Goal: Task Accomplishment & Management: Complete application form

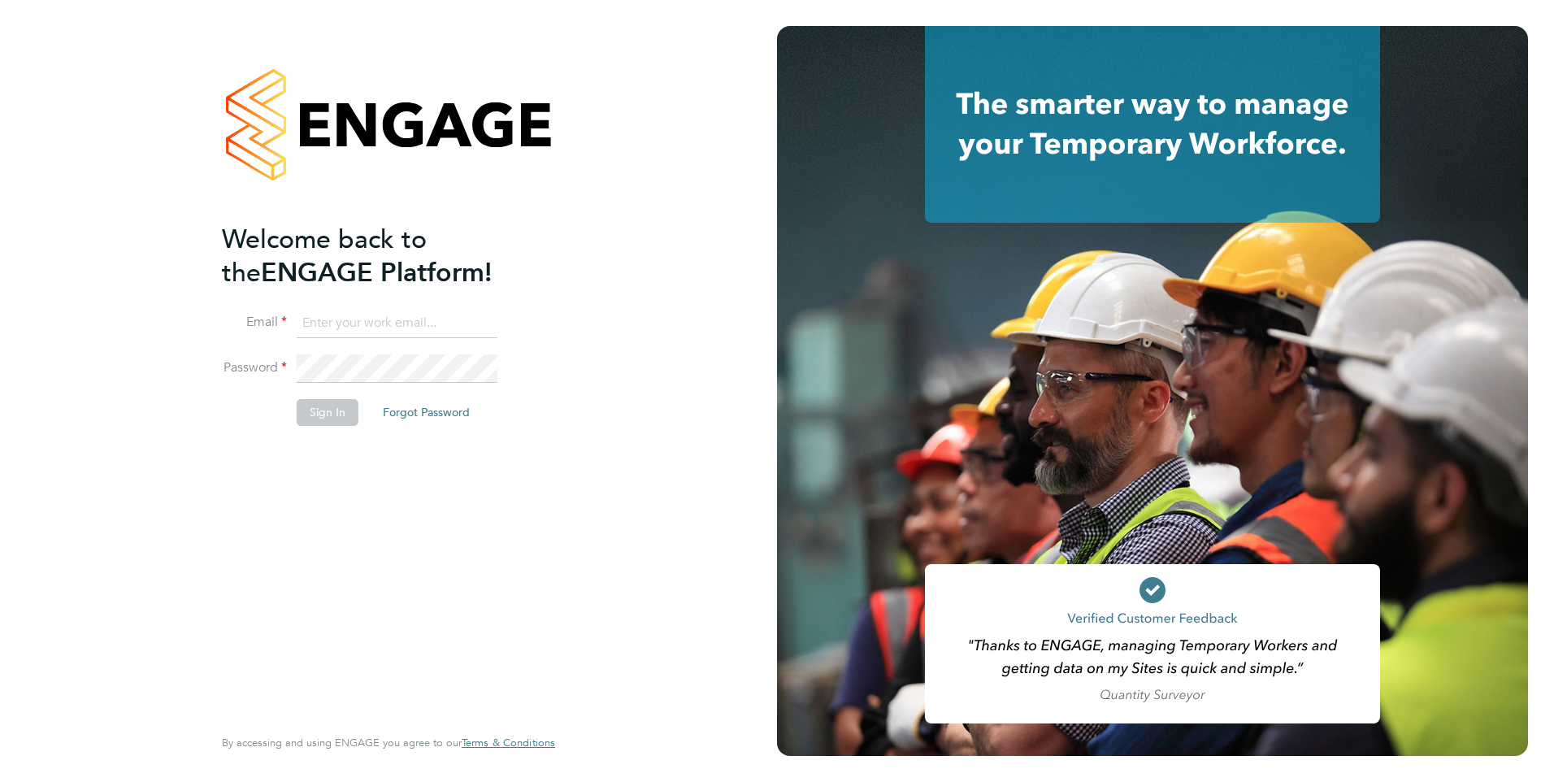
type input "[EMAIL_ADDRESS][PERSON_NAME][DOMAIN_NAME]"
click at [381, 509] on div "Welcome back to the ENGAGE Platform! Email daria.gregory@ncclondon.ac.uk Passwo…" at bounding box center [380, 472] width 317 height 499
click at [328, 412] on button "Sign In" at bounding box center [328, 412] width 62 height 26
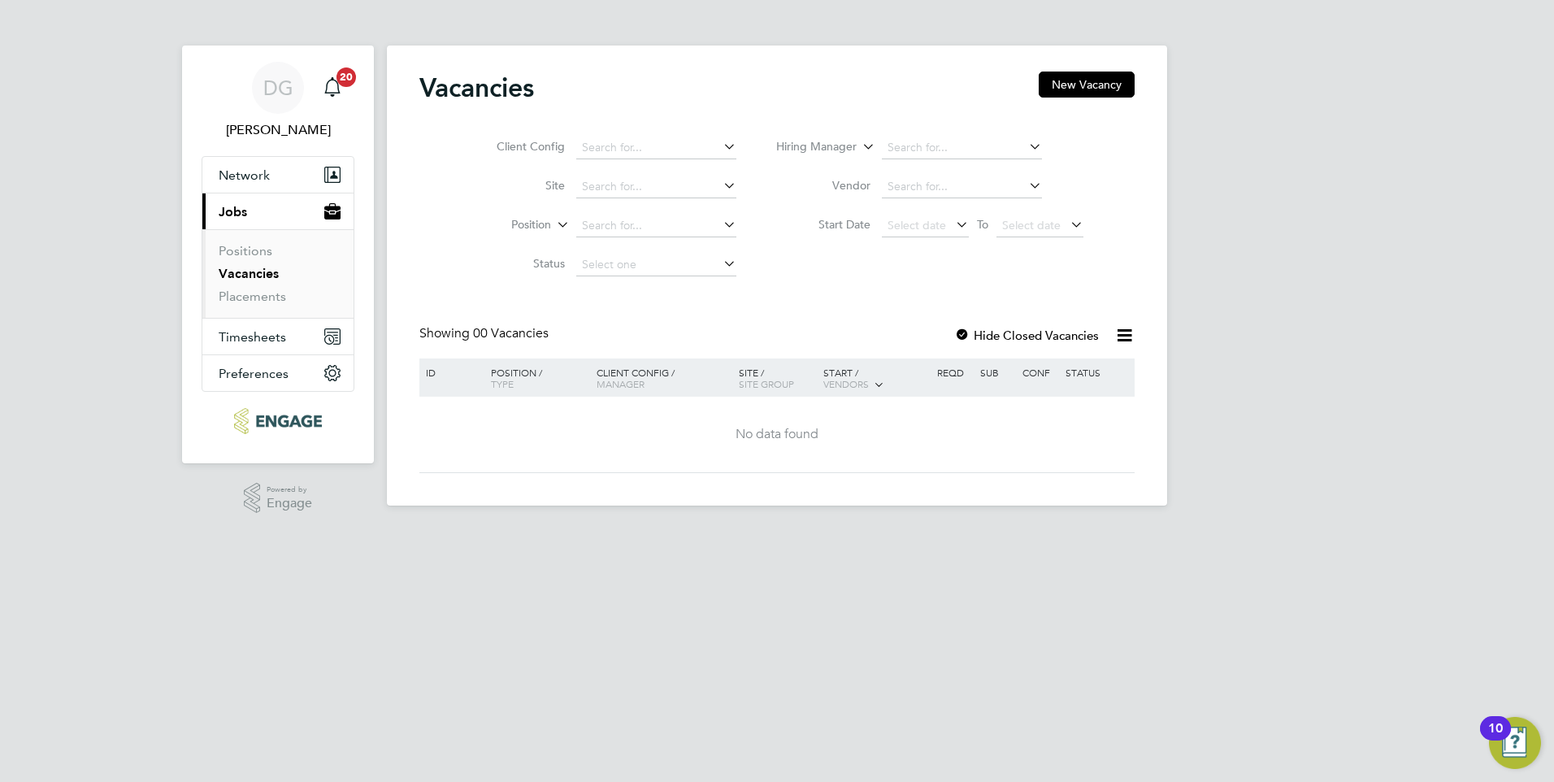
click at [751, 532] on html "DG [PERSON_NAME] Notifications 20 Applications: Network Sites Workers Current p…" at bounding box center [777, 266] width 1554 height 532
click at [1102, 87] on button "New Vacancy" at bounding box center [1087, 85] width 96 height 26
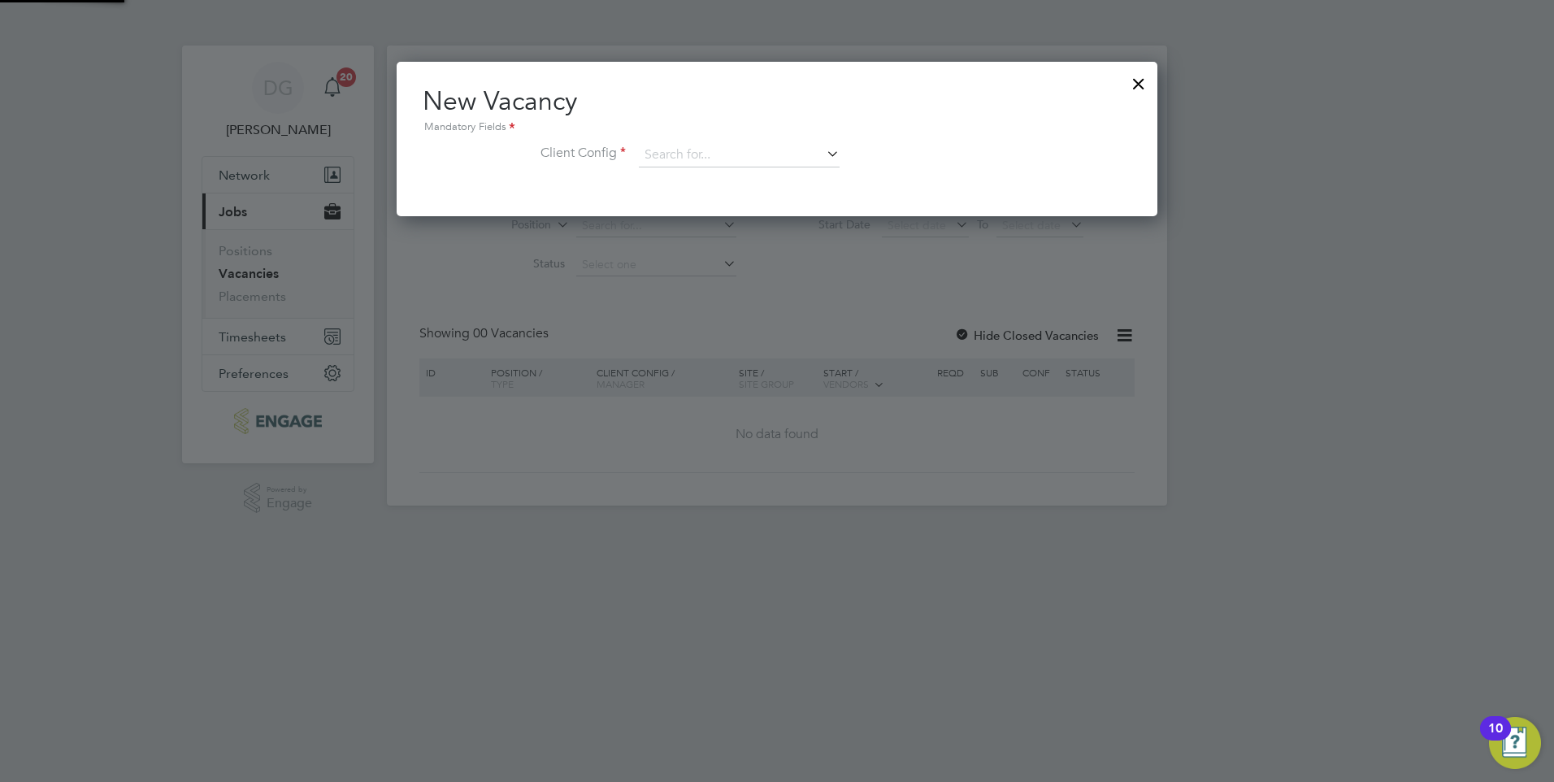
scroll to position [154, 762]
click at [683, 154] on input at bounding box center [739, 155] width 201 height 24
type input "c"
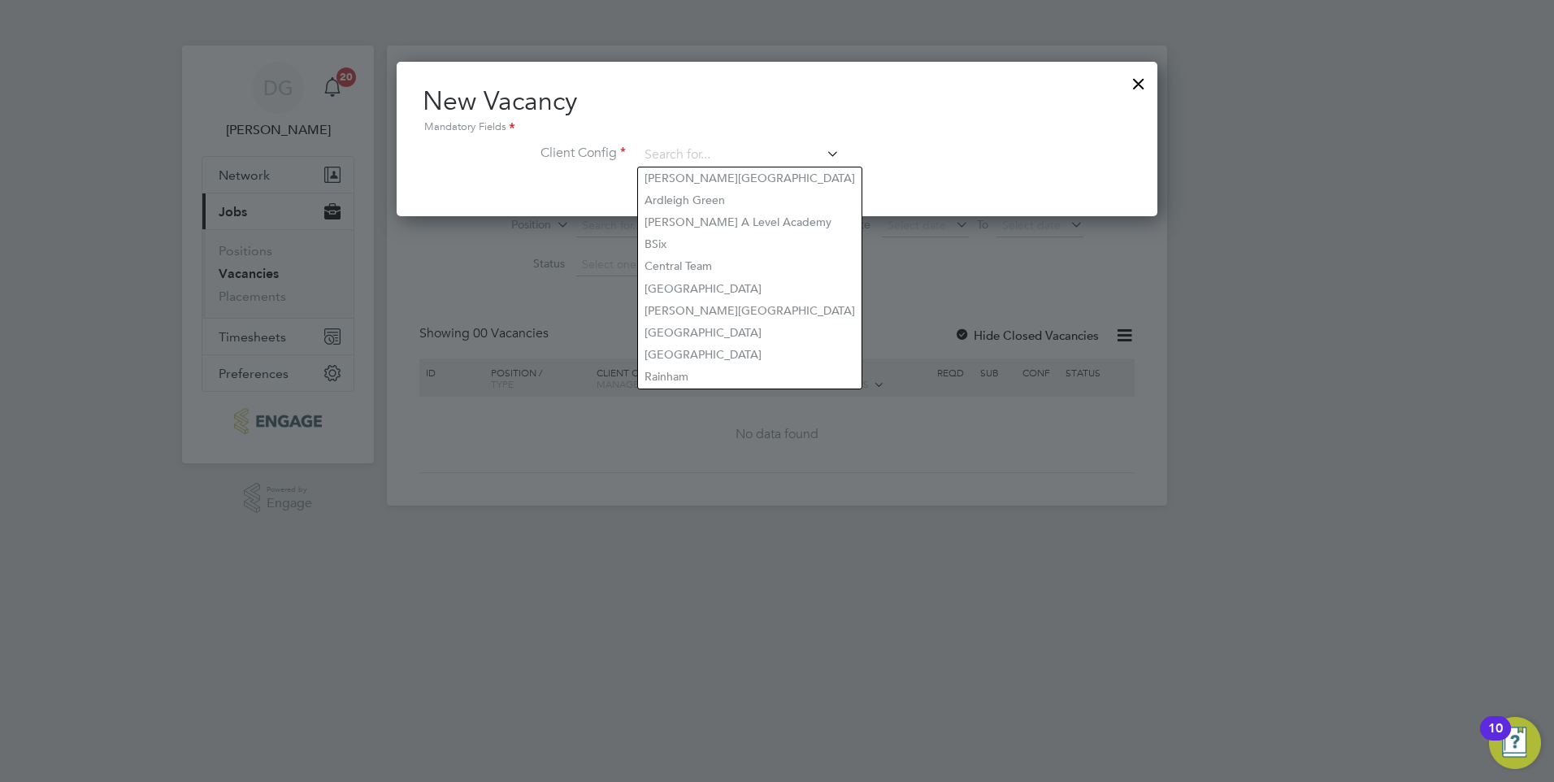
click at [990, 459] on div at bounding box center [777, 391] width 1554 height 782
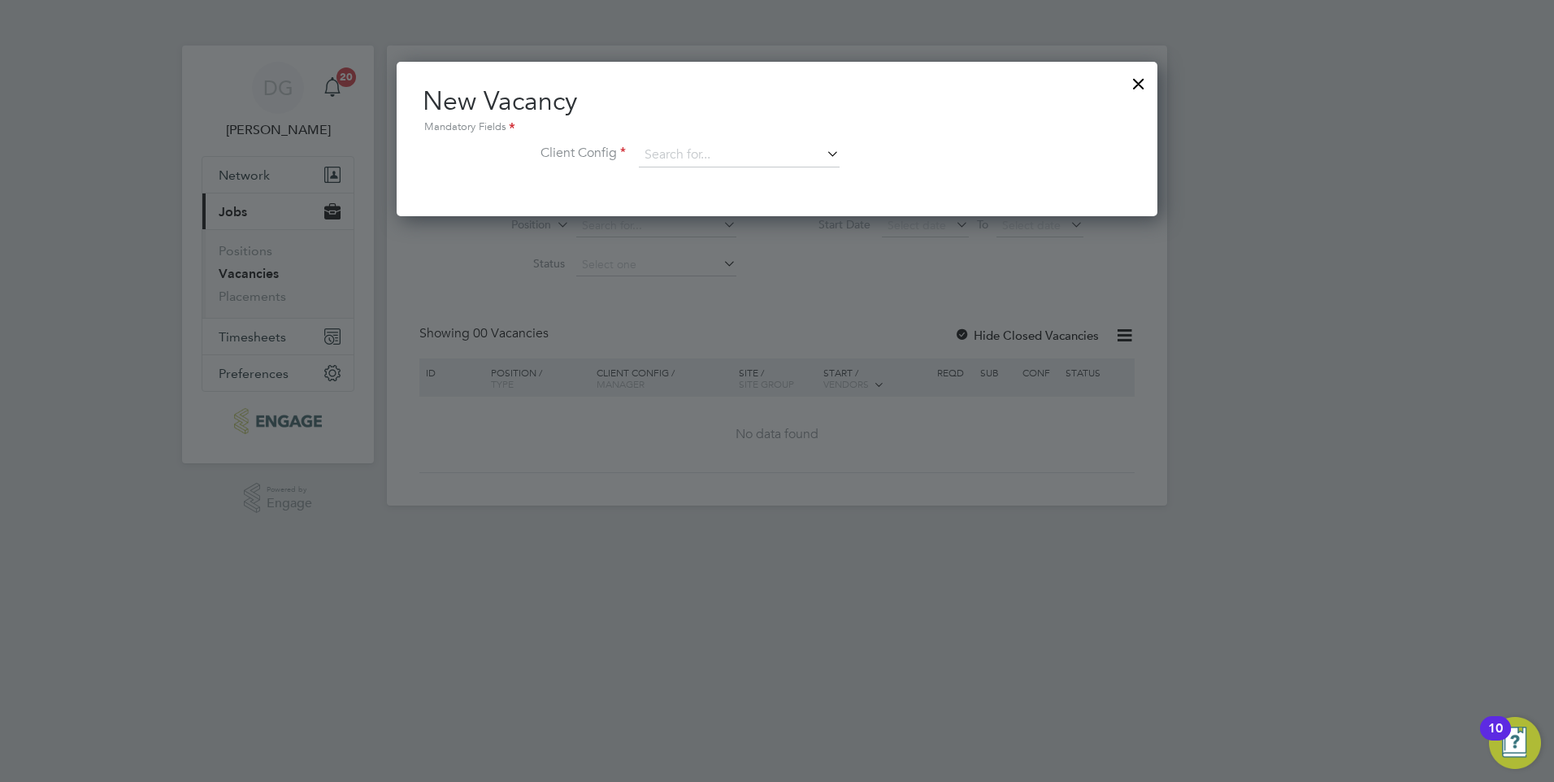
click at [1145, 76] on div at bounding box center [1138, 79] width 29 height 29
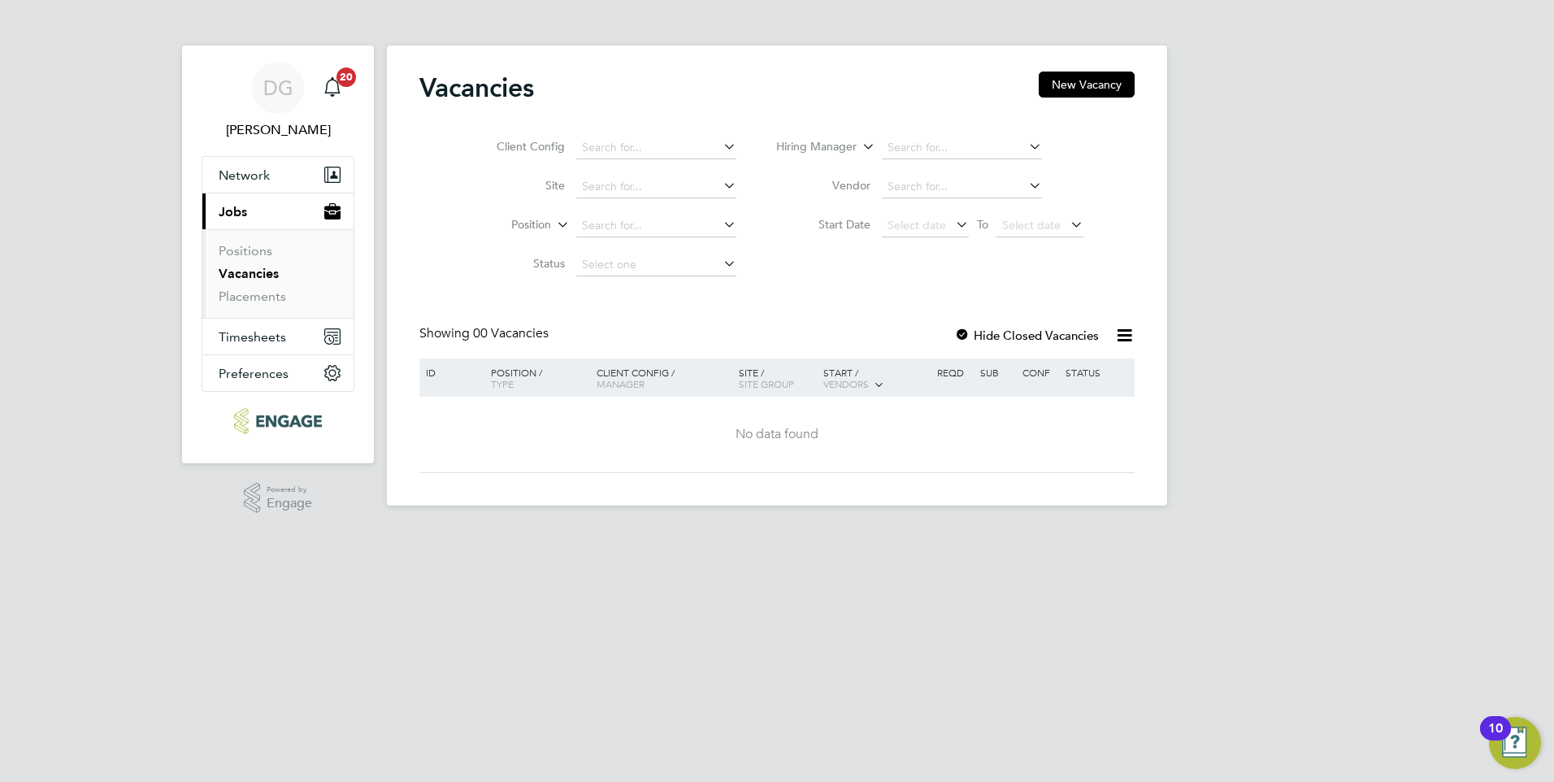
click at [262, 269] on link "Vacancies" at bounding box center [249, 273] width 60 height 15
click at [620, 517] on app-footer at bounding box center [777, 519] width 780 height 26
click at [246, 213] on span "Jobs" at bounding box center [233, 211] width 28 height 15
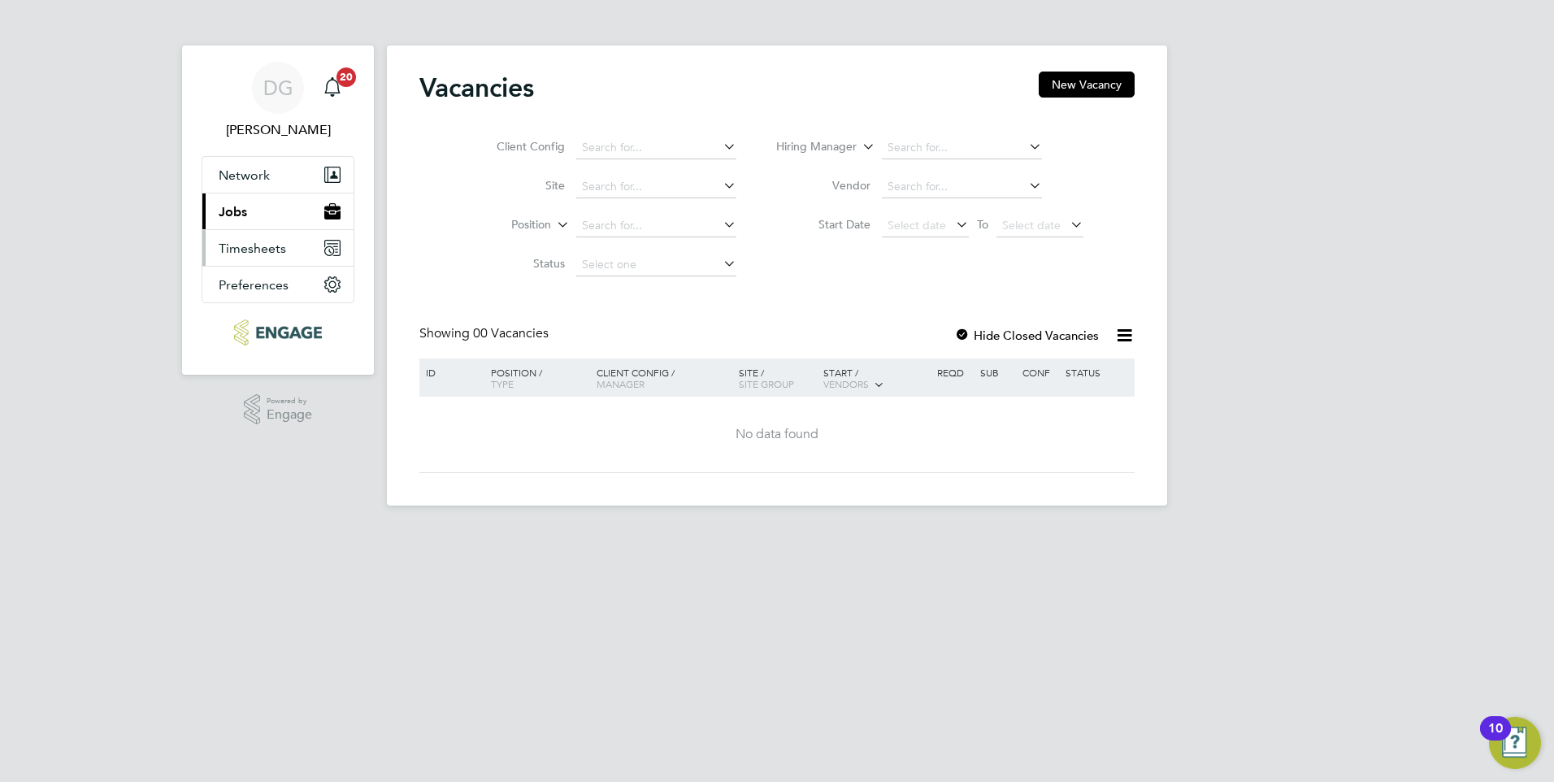
click at [246, 257] on button "Timesheets" at bounding box center [277, 248] width 151 height 36
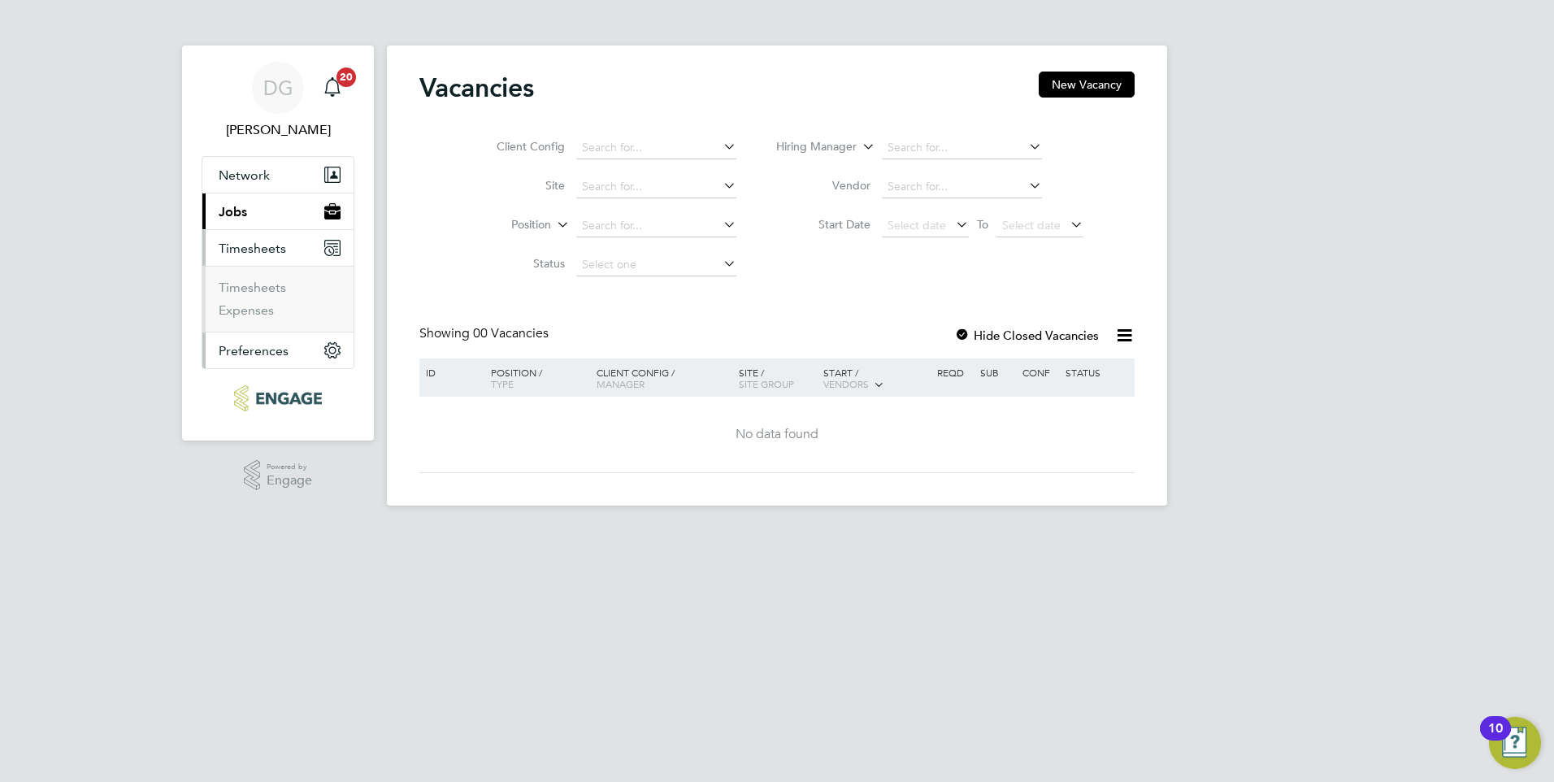
click at [265, 351] on span "Preferences" at bounding box center [254, 350] width 70 height 15
click at [239, 199] on button "Current page: Jobs" at bounding box center [277, 211] width 151 height 36
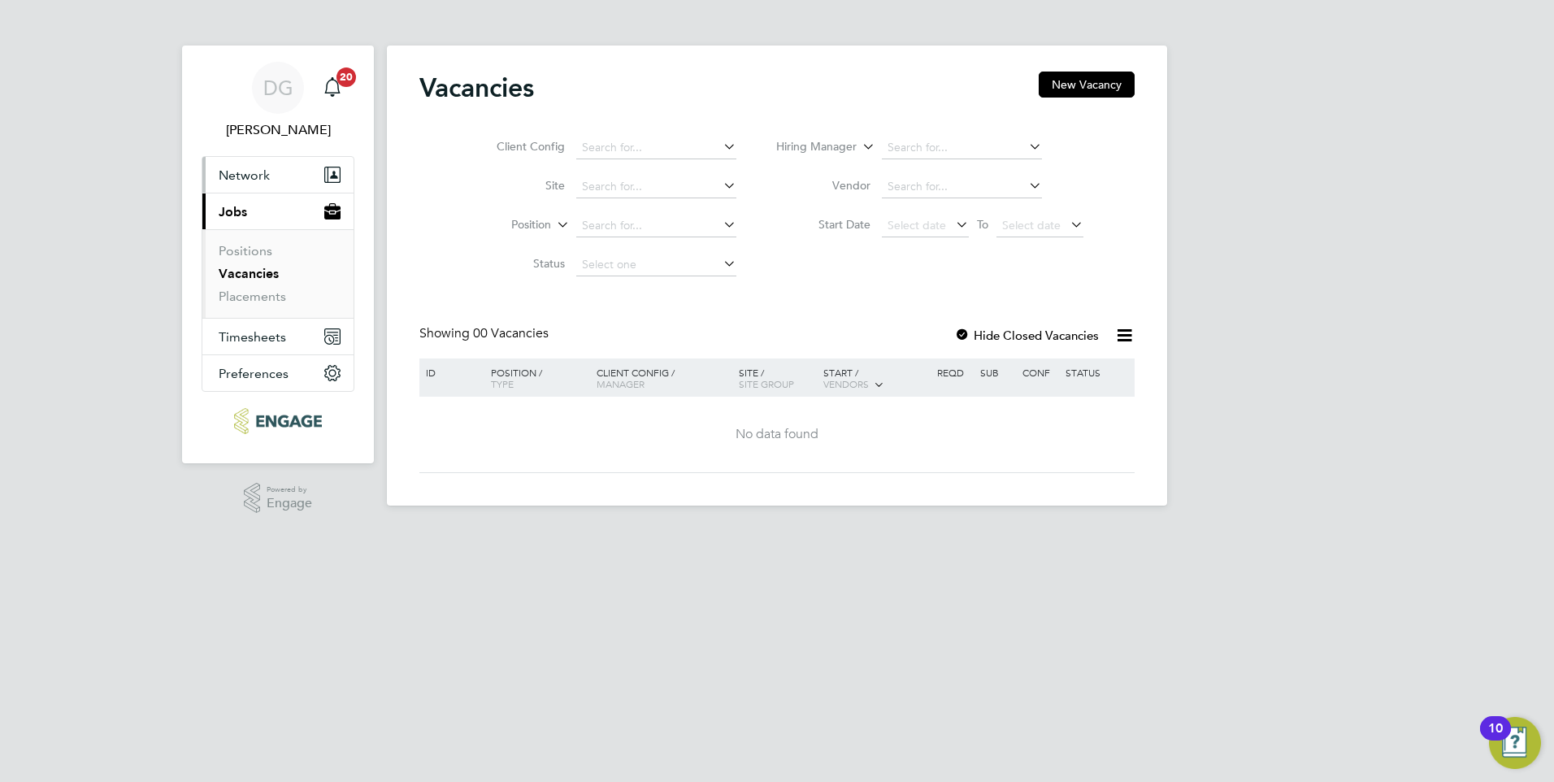
click at [241, 171] on span "Network" at bounding box center [244, 174] width 51 height 15
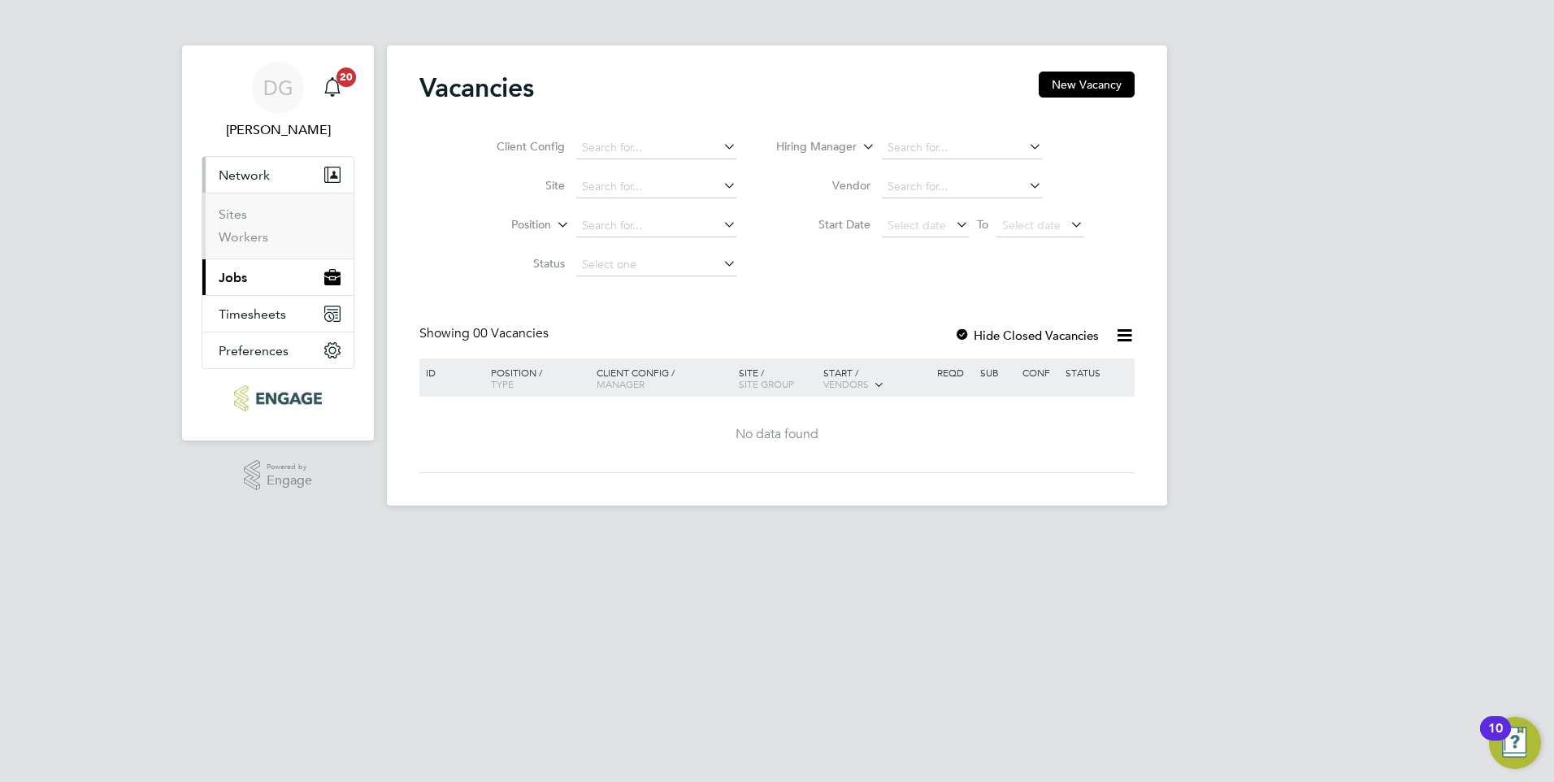
click at [239, 270] on span "Jobs" at bounding box center [233, 277] width 28 height 15
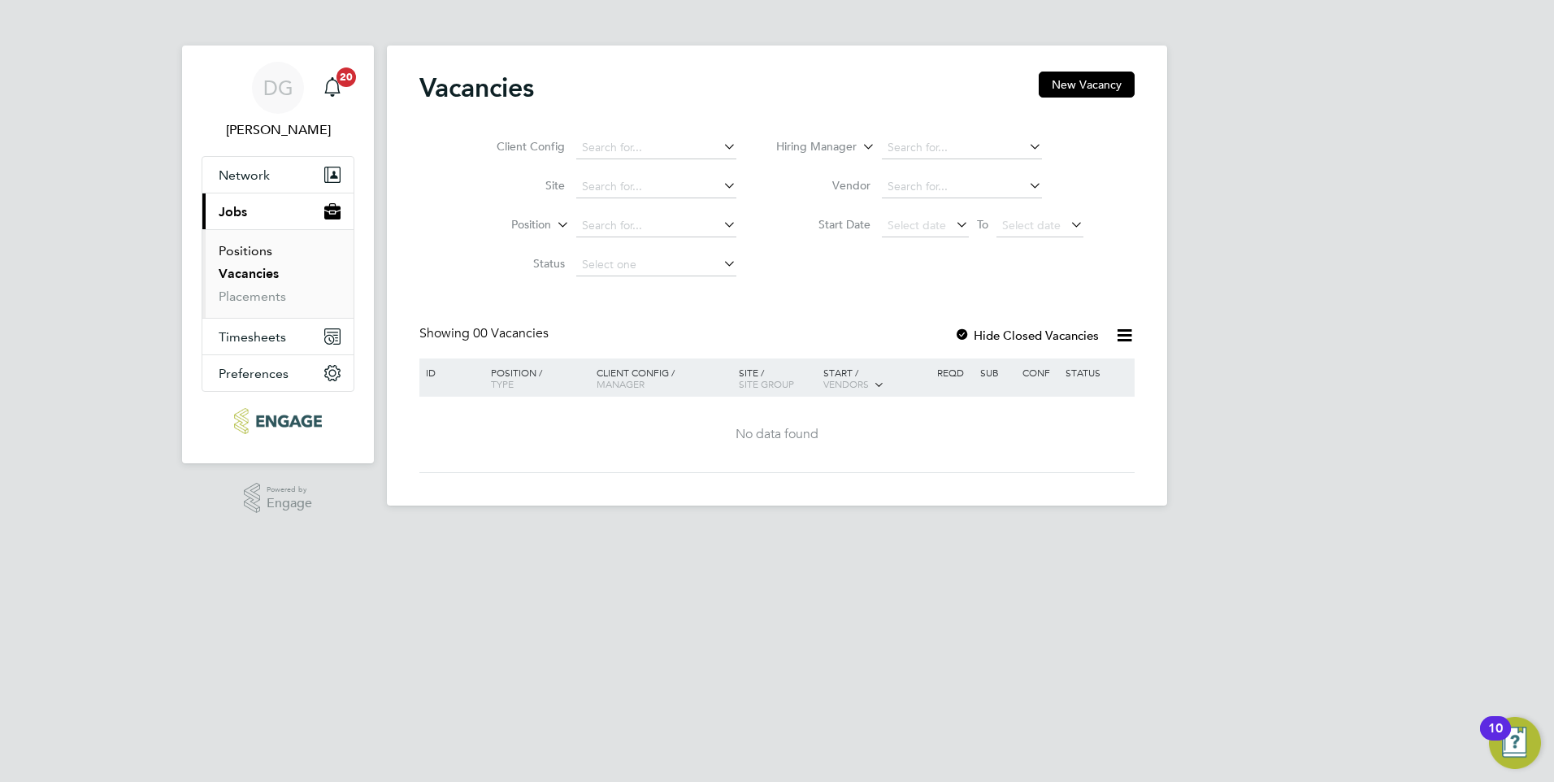
click at [239, 247] on link "Positions" at bounding box center [246, 250] width 54 height 15
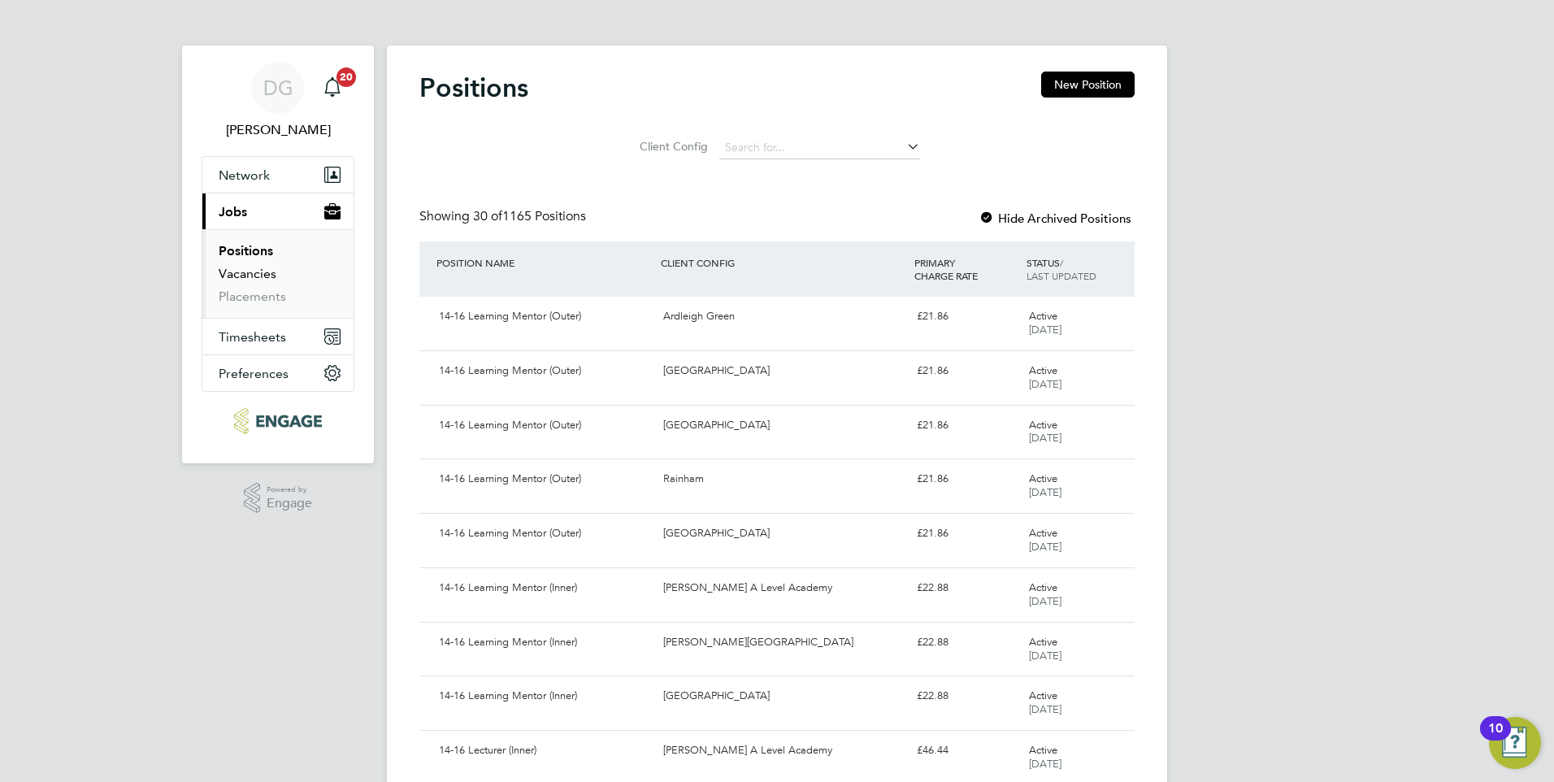
click at [247, 270] on link "Vacancies" at bounding box center [248, 273] width 58 height 15
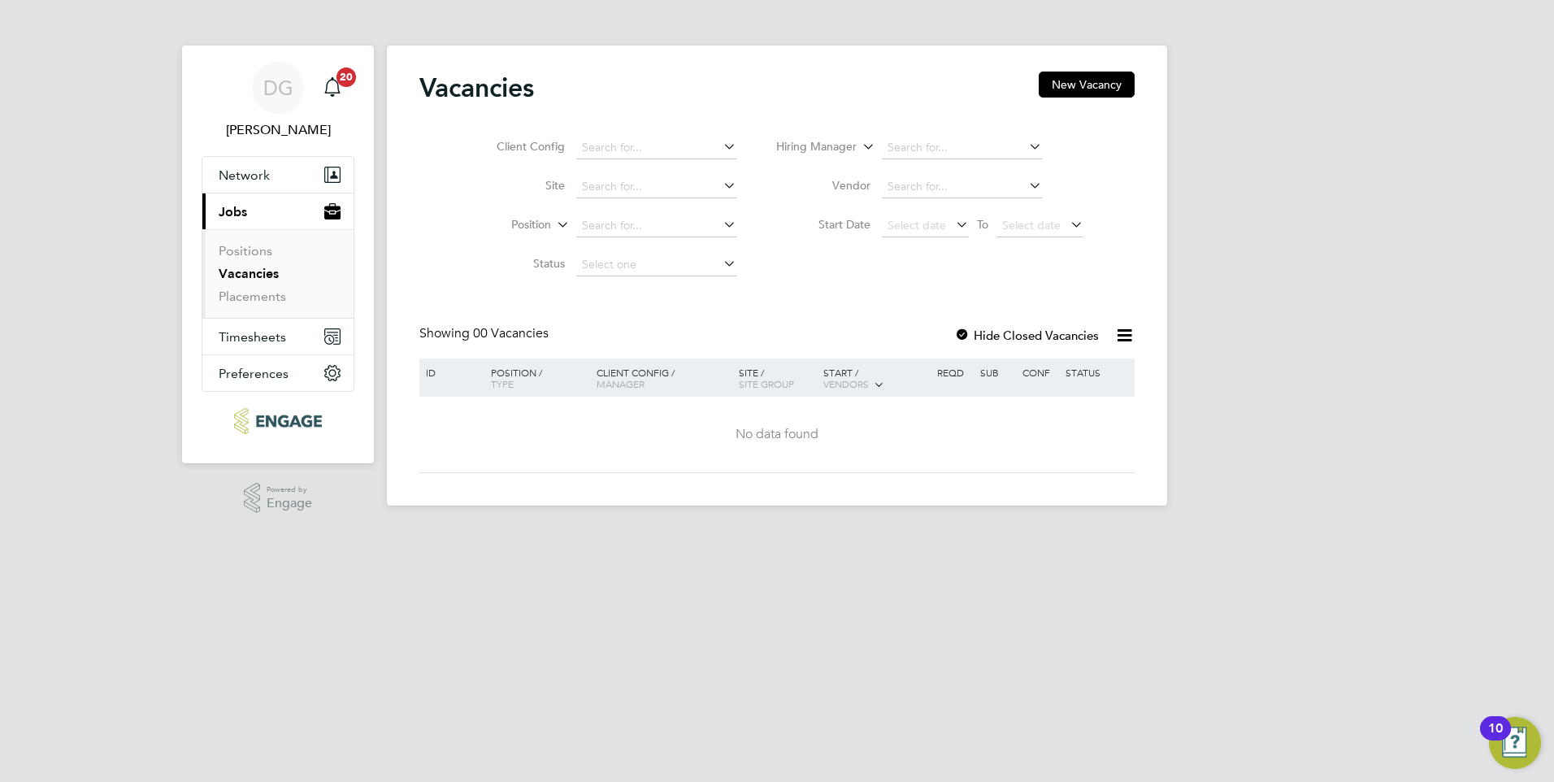
click at [720, 150] on icon at bounding box center [720, 146] width 0 height 23
click at [837, 70] on div "Vacancies New Vacancy Client Config Site Position Status Hiring Manager Vendor …" at bounding box center [777, 276] width 780 height 460
click at [652, 139] on input at bounding box center [656, 148] width 160 height 23
type input "v"
click at [618, 161] on li "[GEOGRAPHIC_DATA]" at bounding box center [656, 170] width 162 height 22
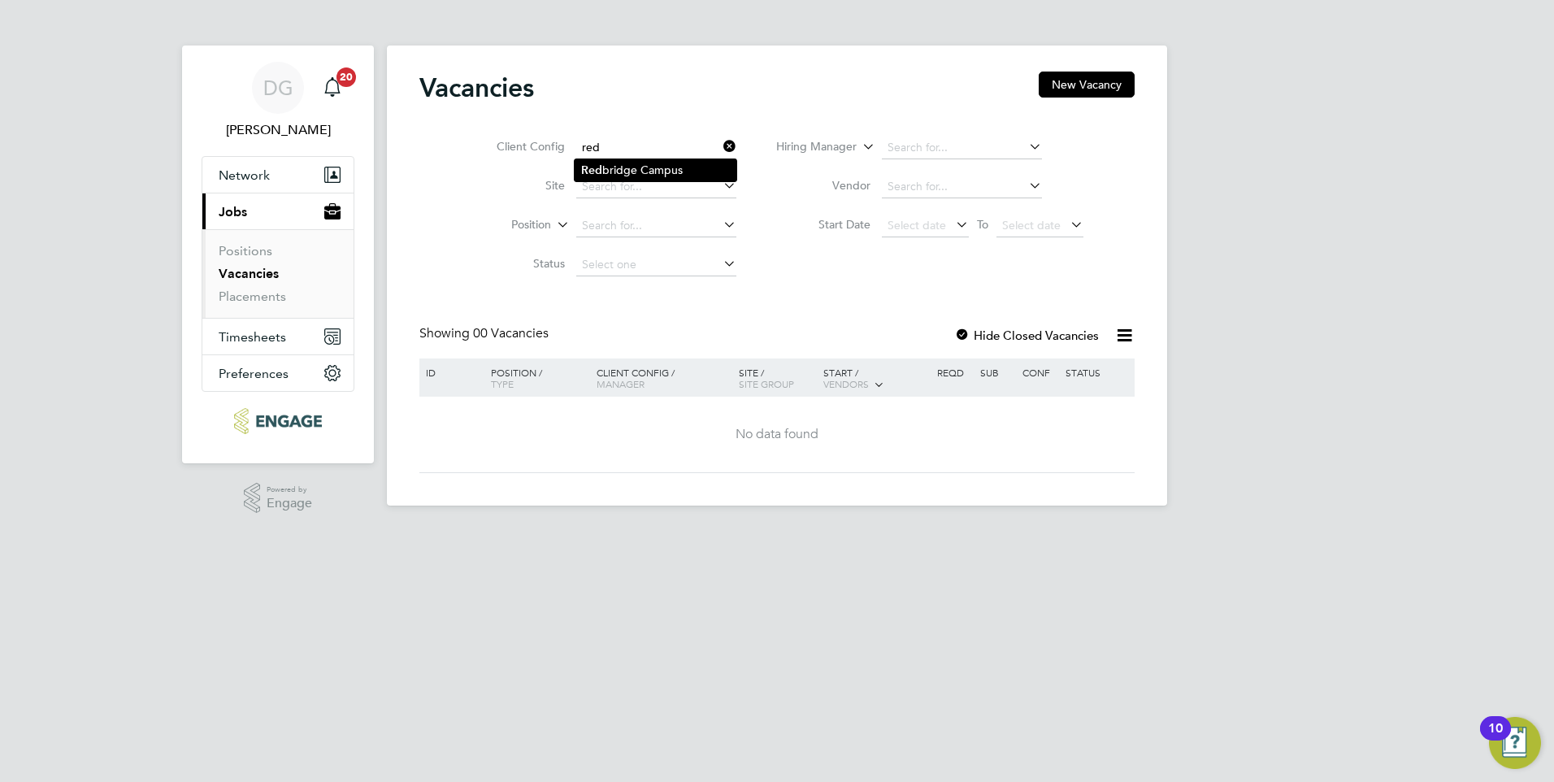
type input "[GEOGRAPHIC_DATA]"
click at [693, 184] on input at bounding box center [656, 187] width 160 height 23
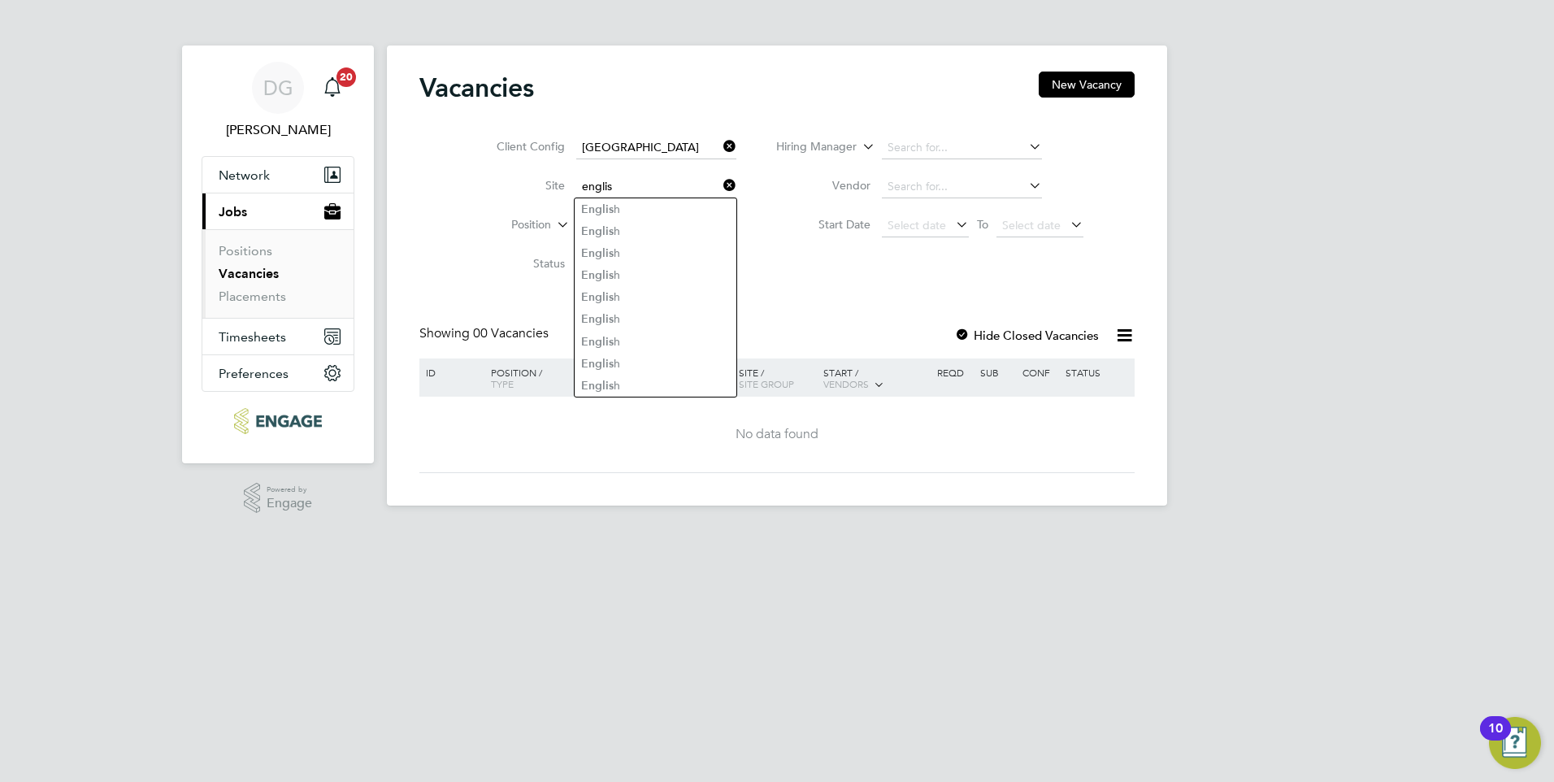
click at [726, 308] on li "Englis h" at bounding box center [656, 319] width 162 height 22
type input "English"
click at [659, 224] on input at bounding box center [656, 226] width 160 height 23
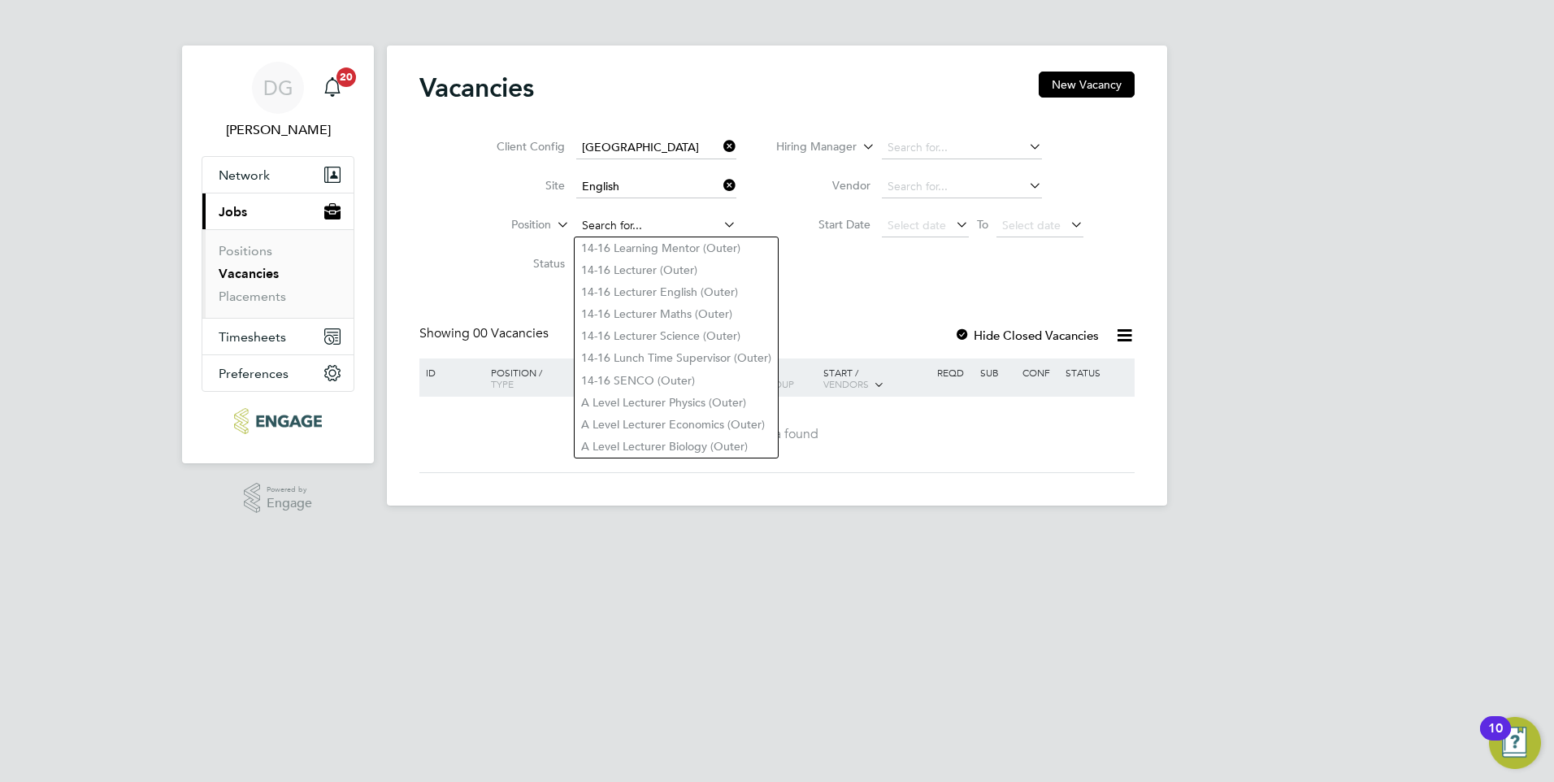
click at [673, 224] on input at bounding box center [656, 226] width 160 height 23
type input "l"
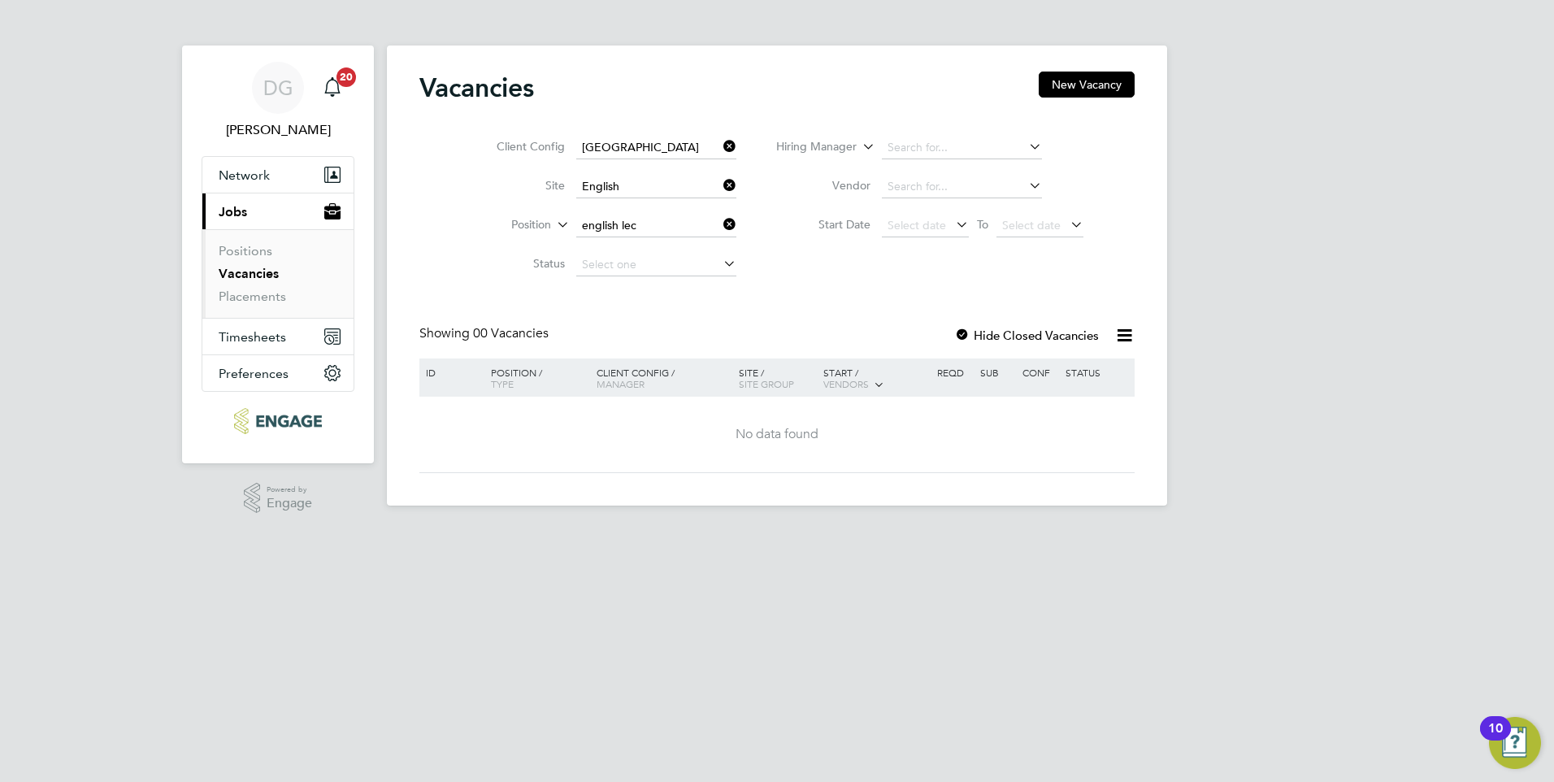
click at [638, 241] on b "Lec" at bounding box center [633, 248] width 18 height 14
type input "English Lecturer (Outer)"
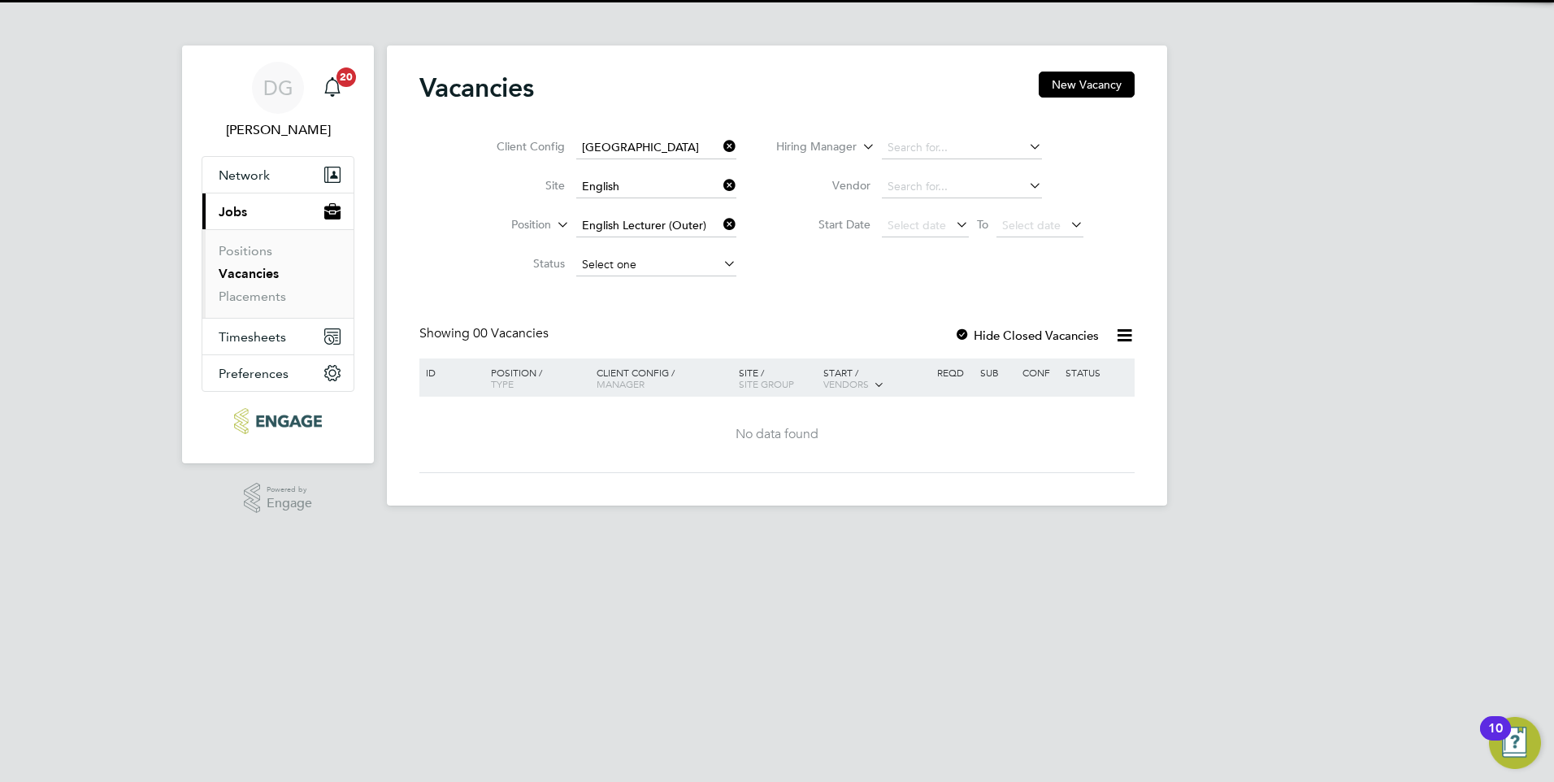
click at [633, 271] on input at bounding box center [656, 265] width 160 height 23
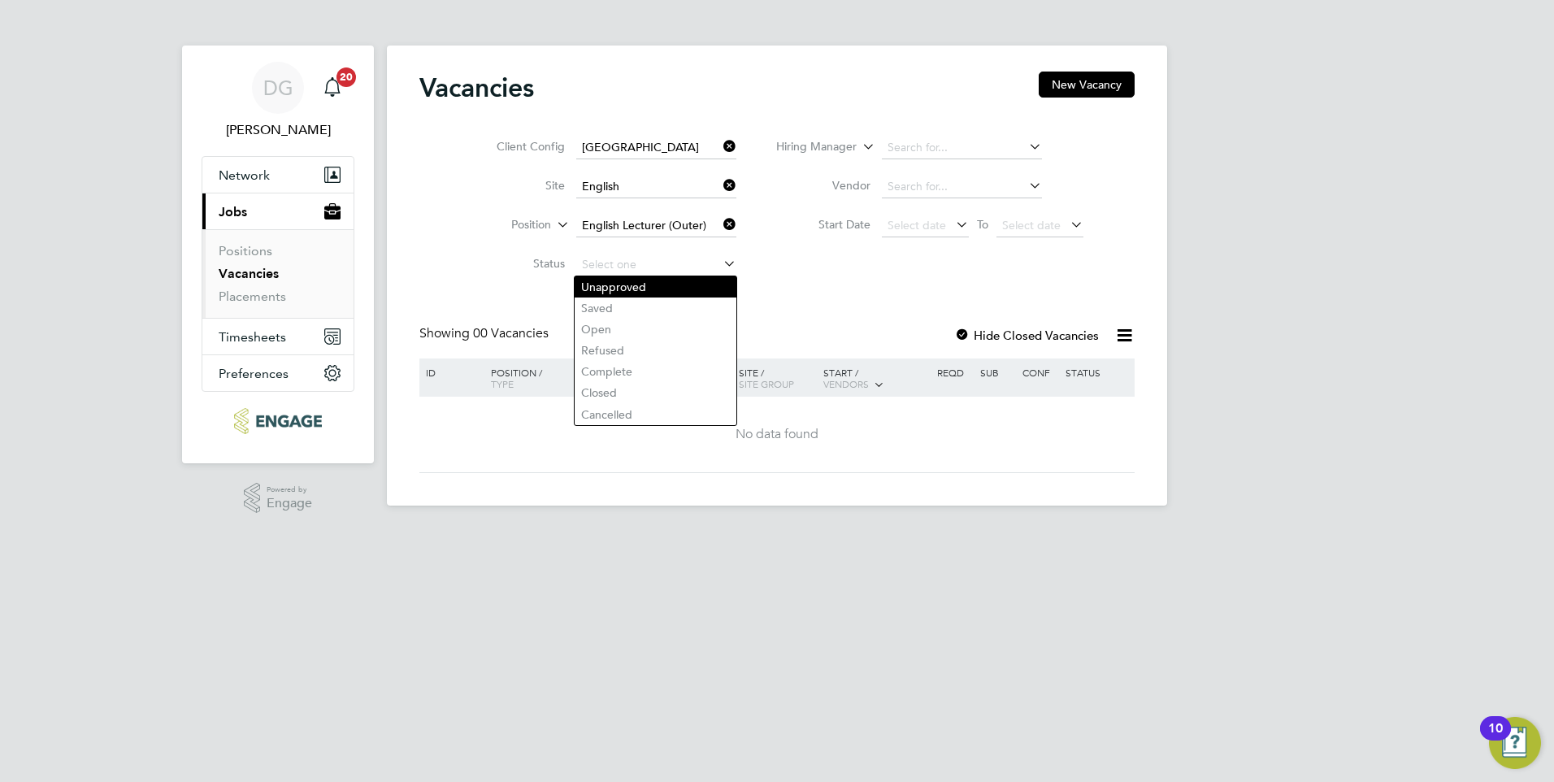
click at [641, 290] on li "Unapproved" at bounding box center [656, 286] width 162 height 21
type input "Unapproved"
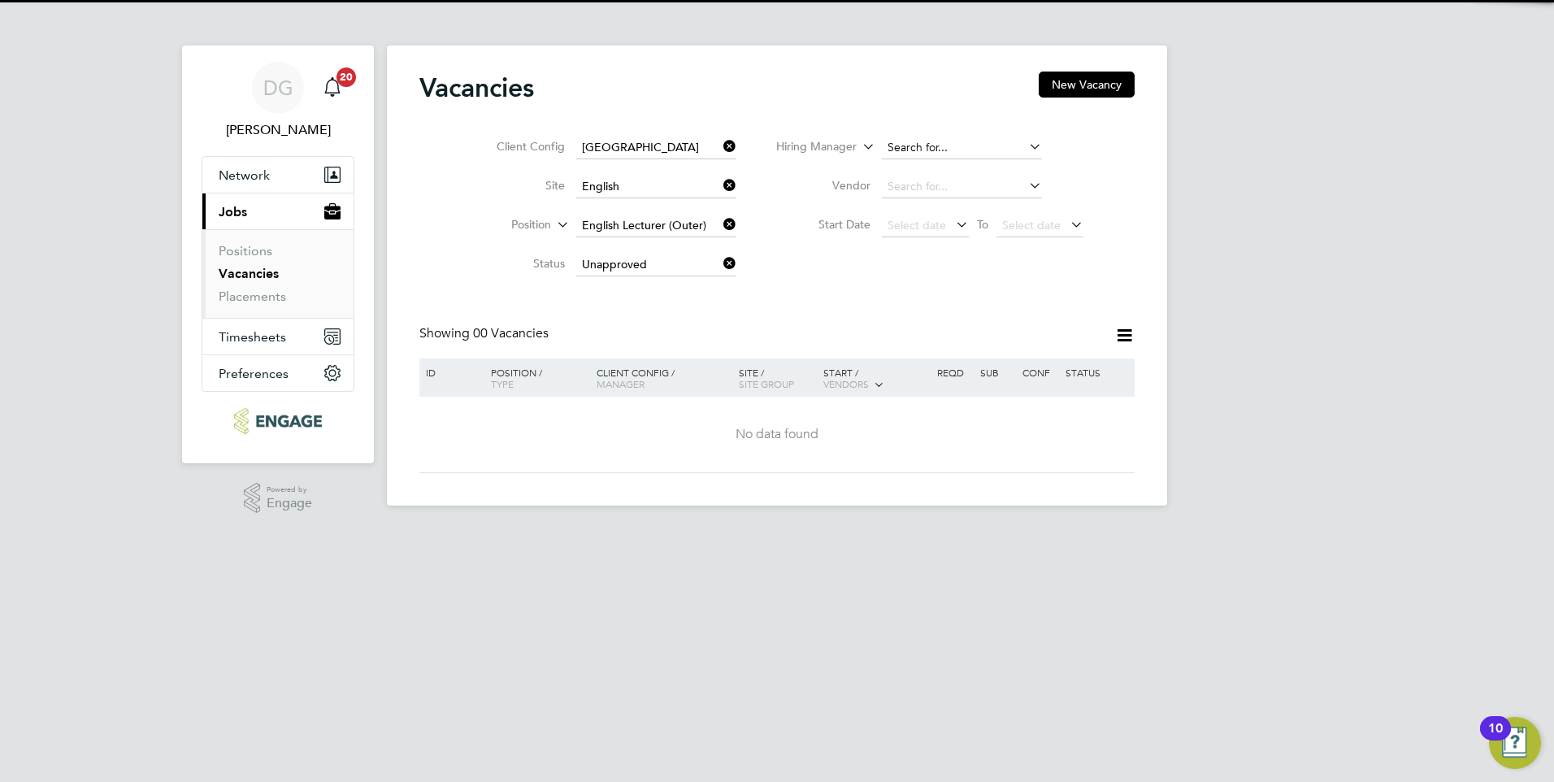
click at [960, 154] on input at bounding box center [962, 148] width 160 height 23
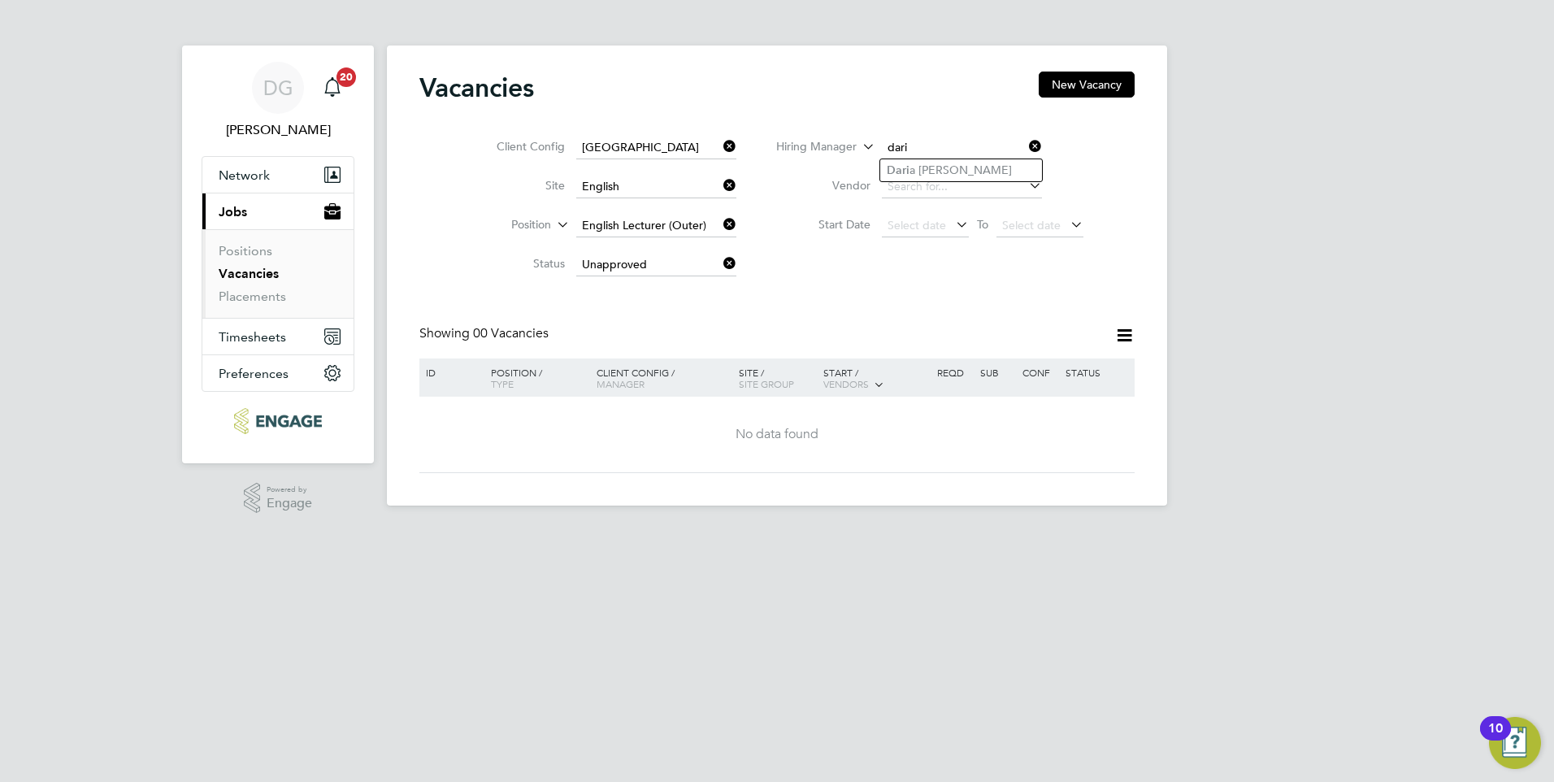
type input "dari"
click at [941, 180] on ul "[PERSON_NAME]" at bounding box center [961, 171] width 163 height 24
click at [937, 154] on input at bounding box center [962, 148] width 160 height 23
click at [919, 162] on li "Dar ia [PERSON_NAME]" at bounding box center [961, 170] width 162 height 22
type input "[PERSON_NAME]"
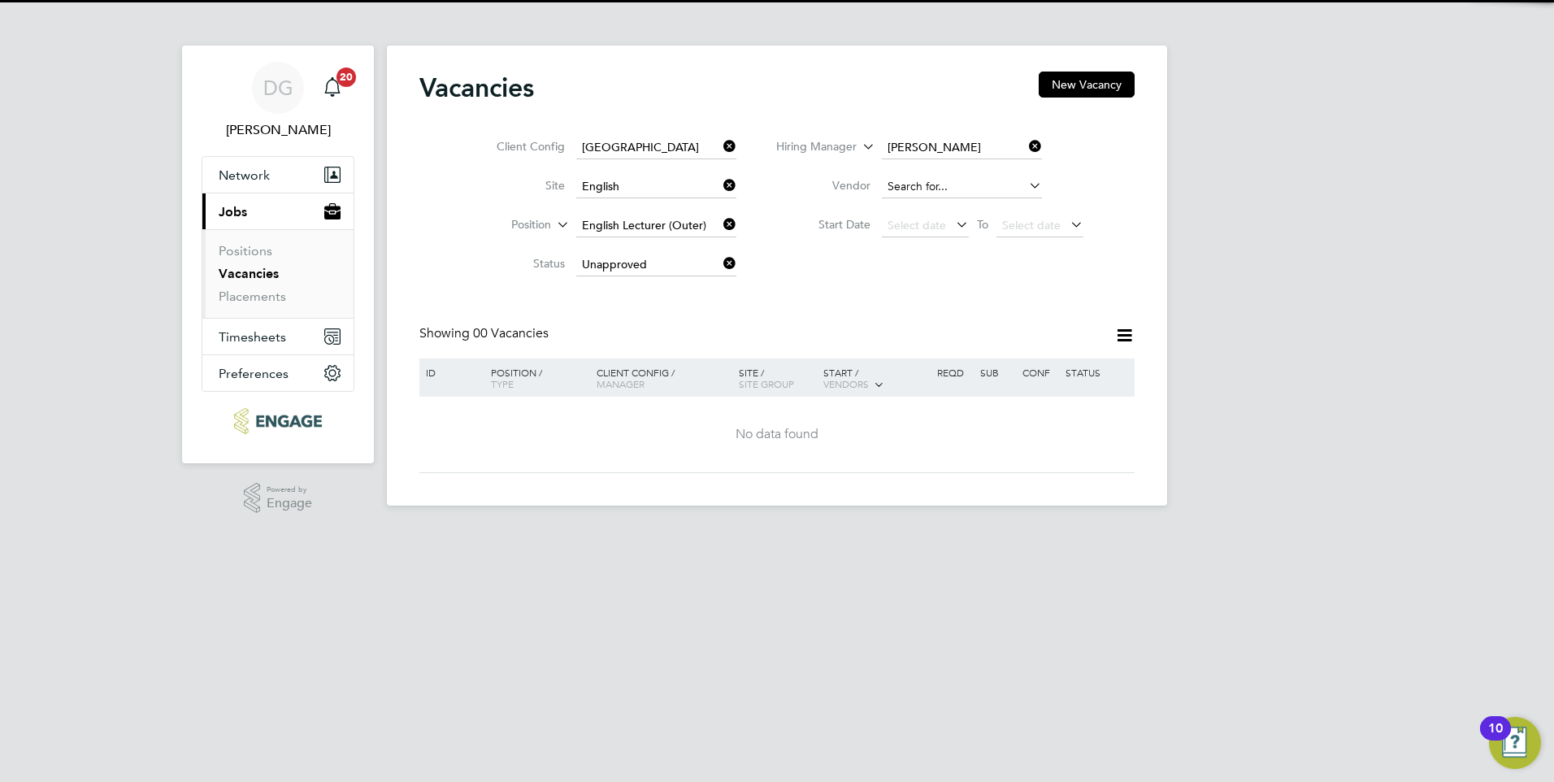
click at [950, 183] on input at bounding box center [962, 187] width 160 height 23
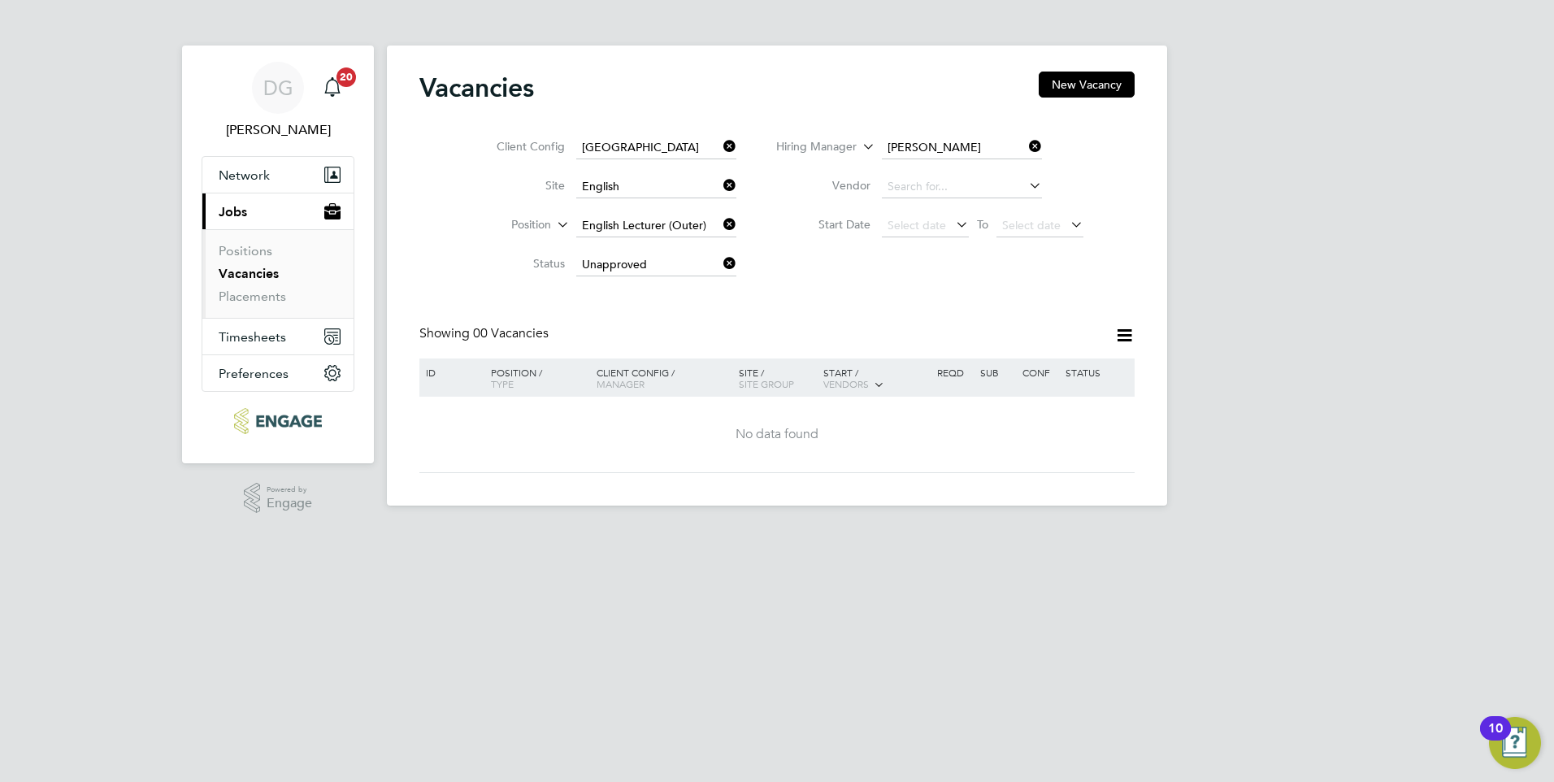
click at [1123, 174] on div "Client Config [GEOGRAPHIC_DATA] Site English Position English Lecturer (Outer) …" at bounding box center [777, 202] width 715 height 164
click at [932, 222] on span "Select date" at bounding box center [917, 225] width 59 height 15
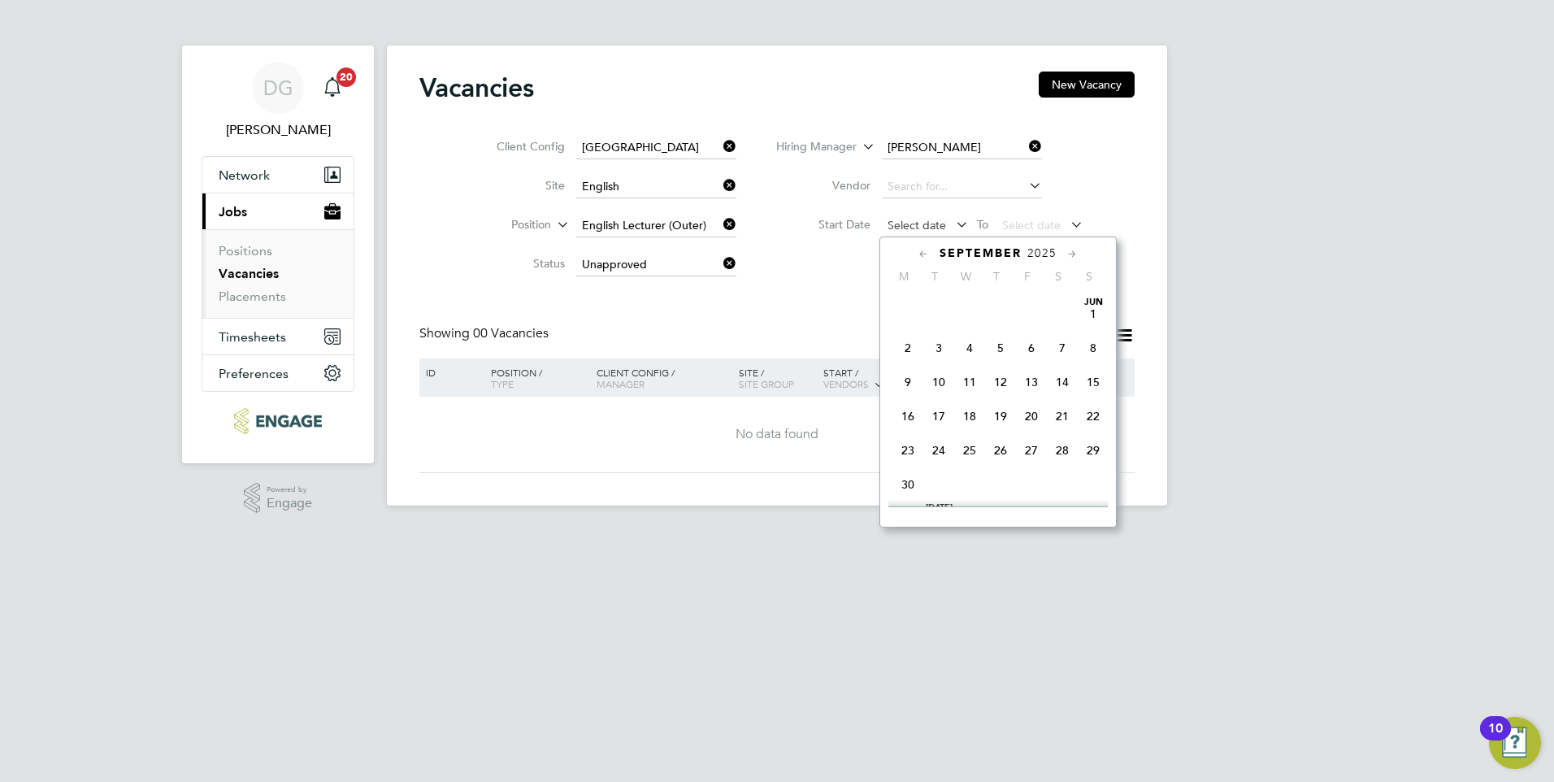
scroll to position [598, 0]
click at [911, 480] on span "6" at bounding box center [908, 469] width 31 height 31
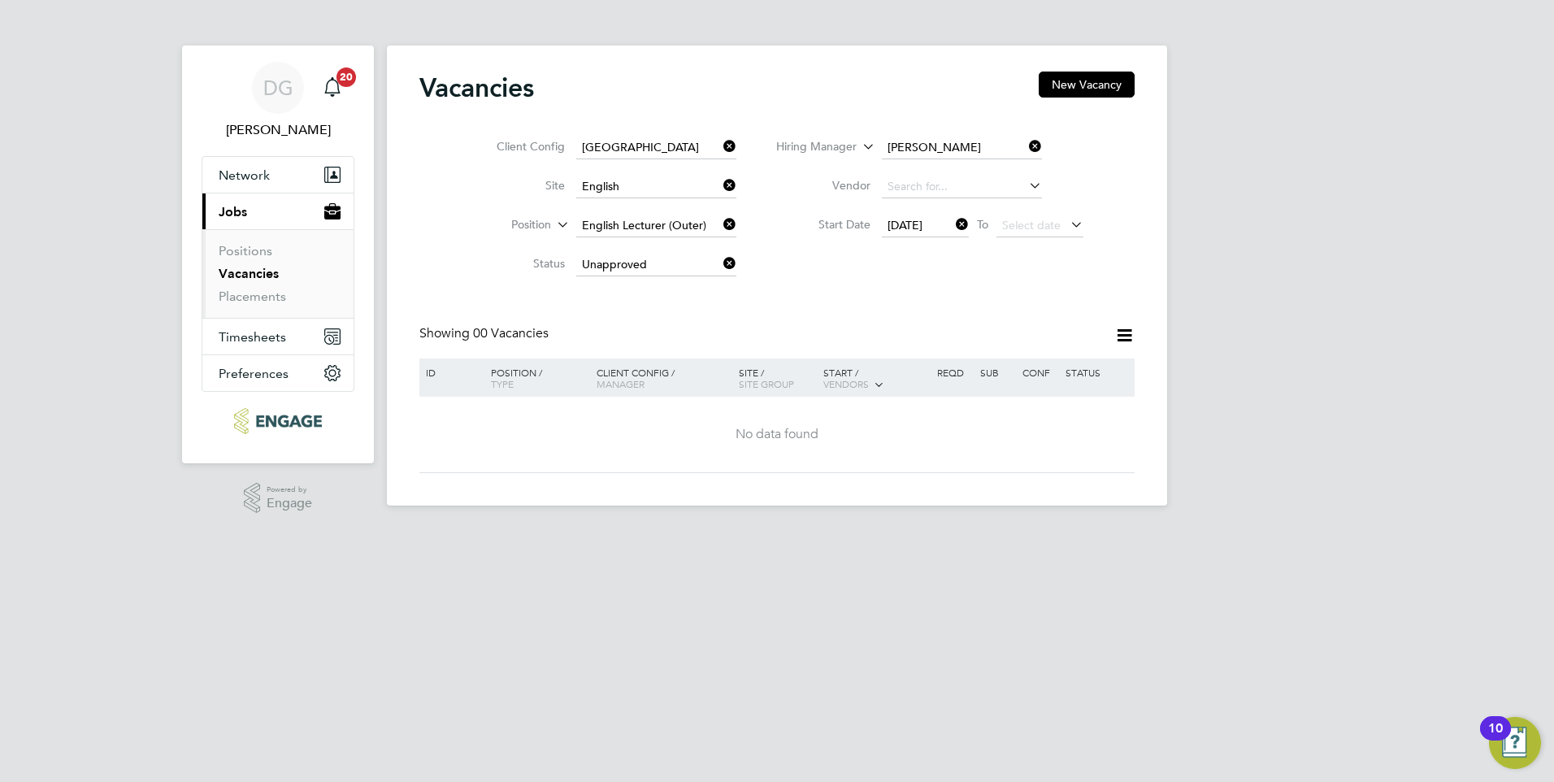
drag, startPoint x: 1051, startPoint y: 270, endPoint x: 1076, endPoint y: 249, distance: 32.3
click at [1054, 267] on div "Client Config [GEOGRAPHIC_DATA] Site English Position English Lecturer (Outer) …" at bounding box center [777, 202] width 715 height 164
click at [1068, 220] on div "[DATE] To Select date" at bounding box center [983, 226] width 202 height 23
click at [1067, 230] on icon at bounding box center [1067, 224] width 0 height 23
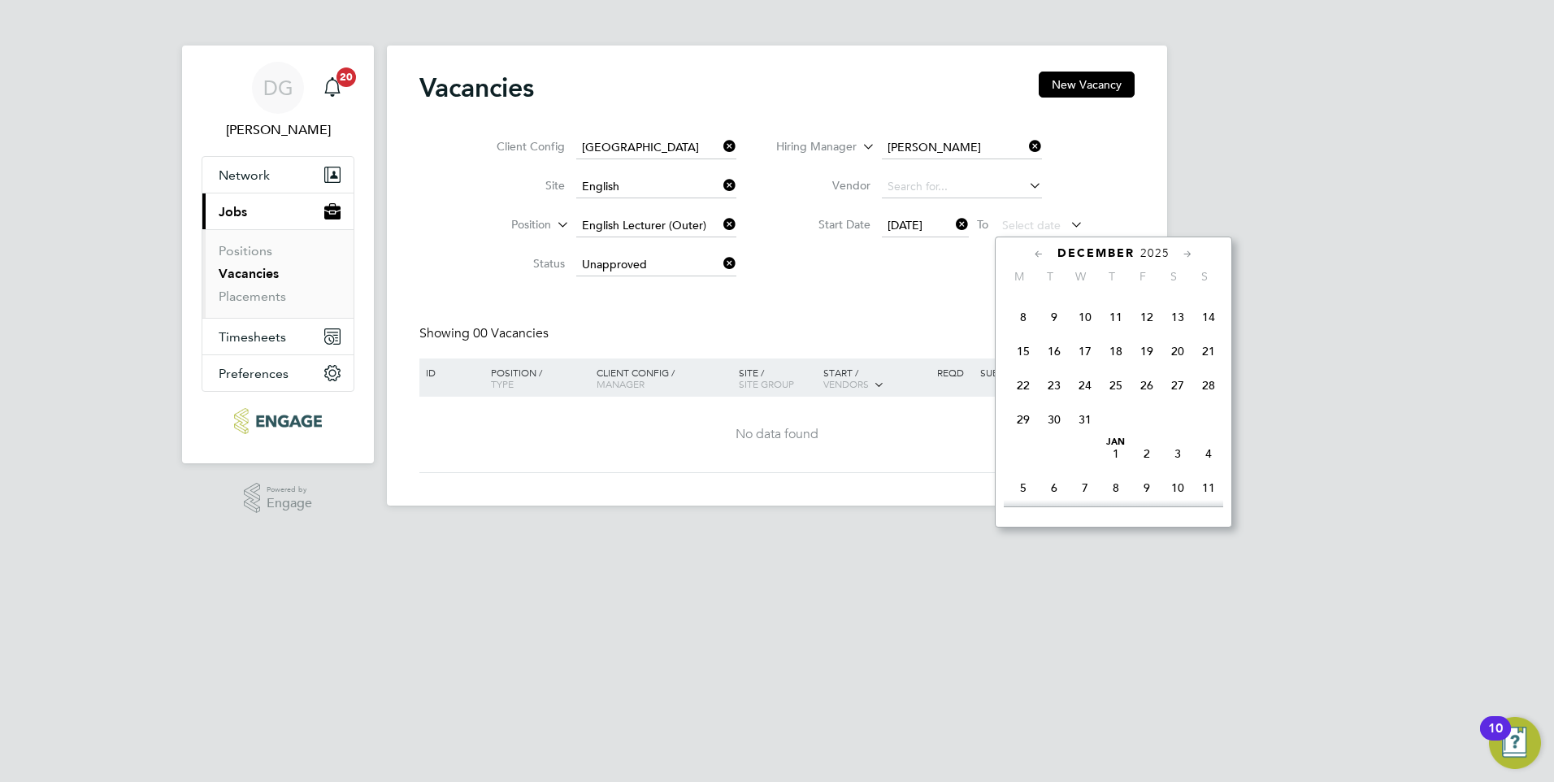
scroll to position [1167, 0]
click at [1149, 293] on span "19" at bounding box center [1147, 278] width 31 height 31
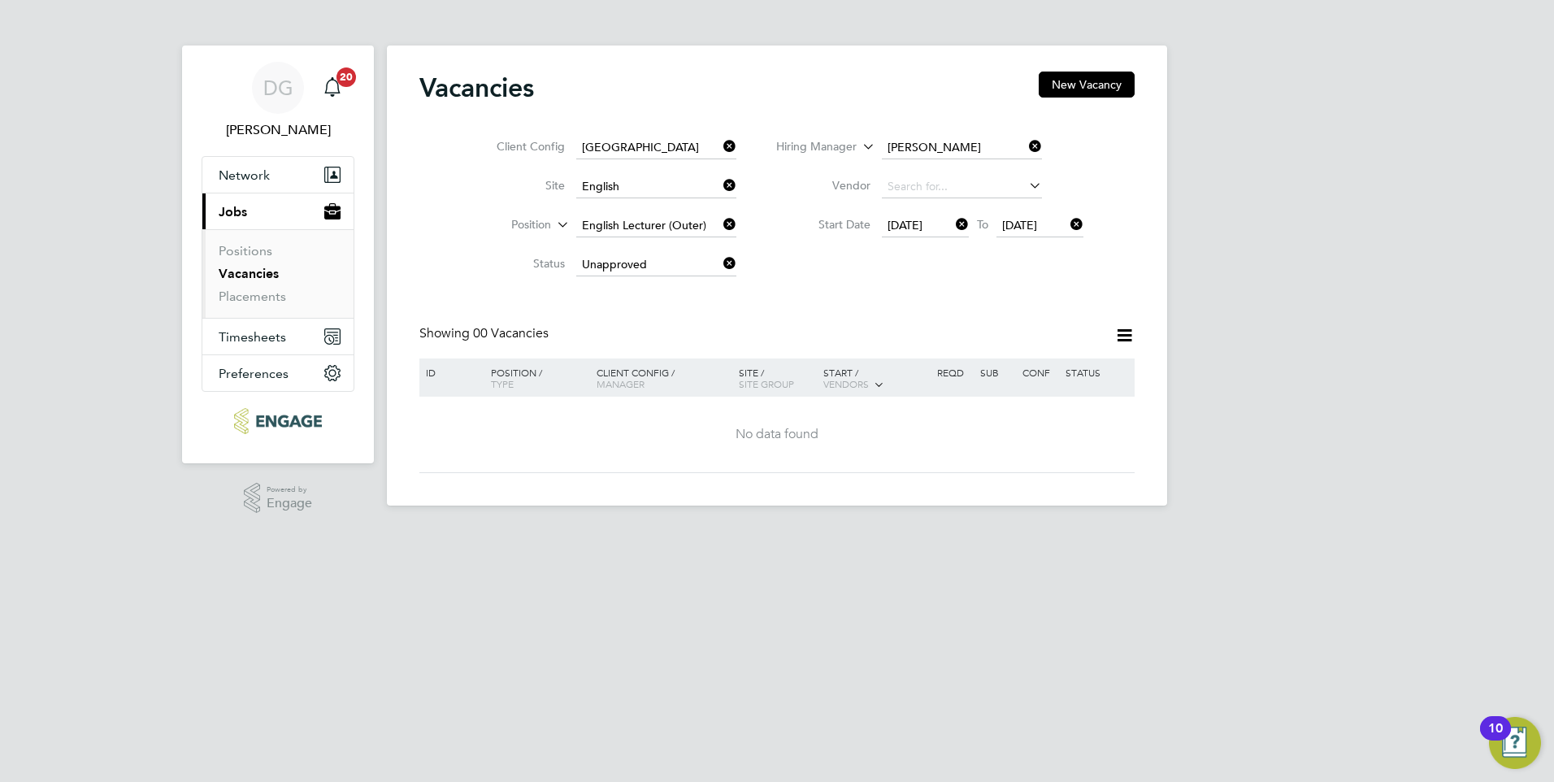
click at [924, 486] on div "Vacancies New Vacancy Client Config [GEOGRAPHIC_DATA] Site English Position Eng…" at bounding box center [777, 276] width 780 height 460
click at [1124, 341] on icon at bounding box center [1125, 335] width 20 height 20
click at [1091, 87] on button "New Vacancy" at bounding box center [1087, 85] width 96 height 26
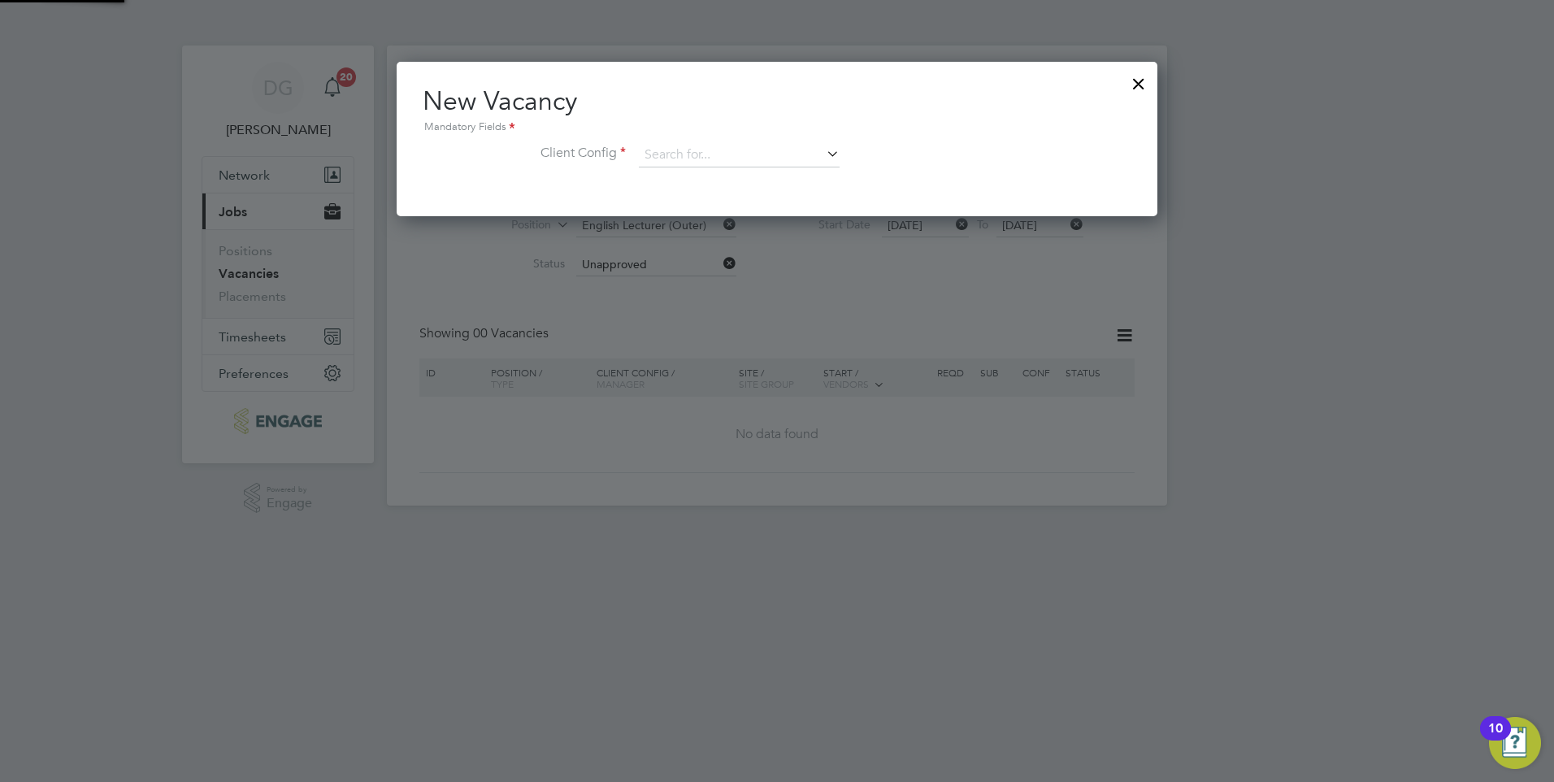
scroll to position [154, 762]
click at [1142, 89] on div at bounding box center [1138, 79] width 29 height 29
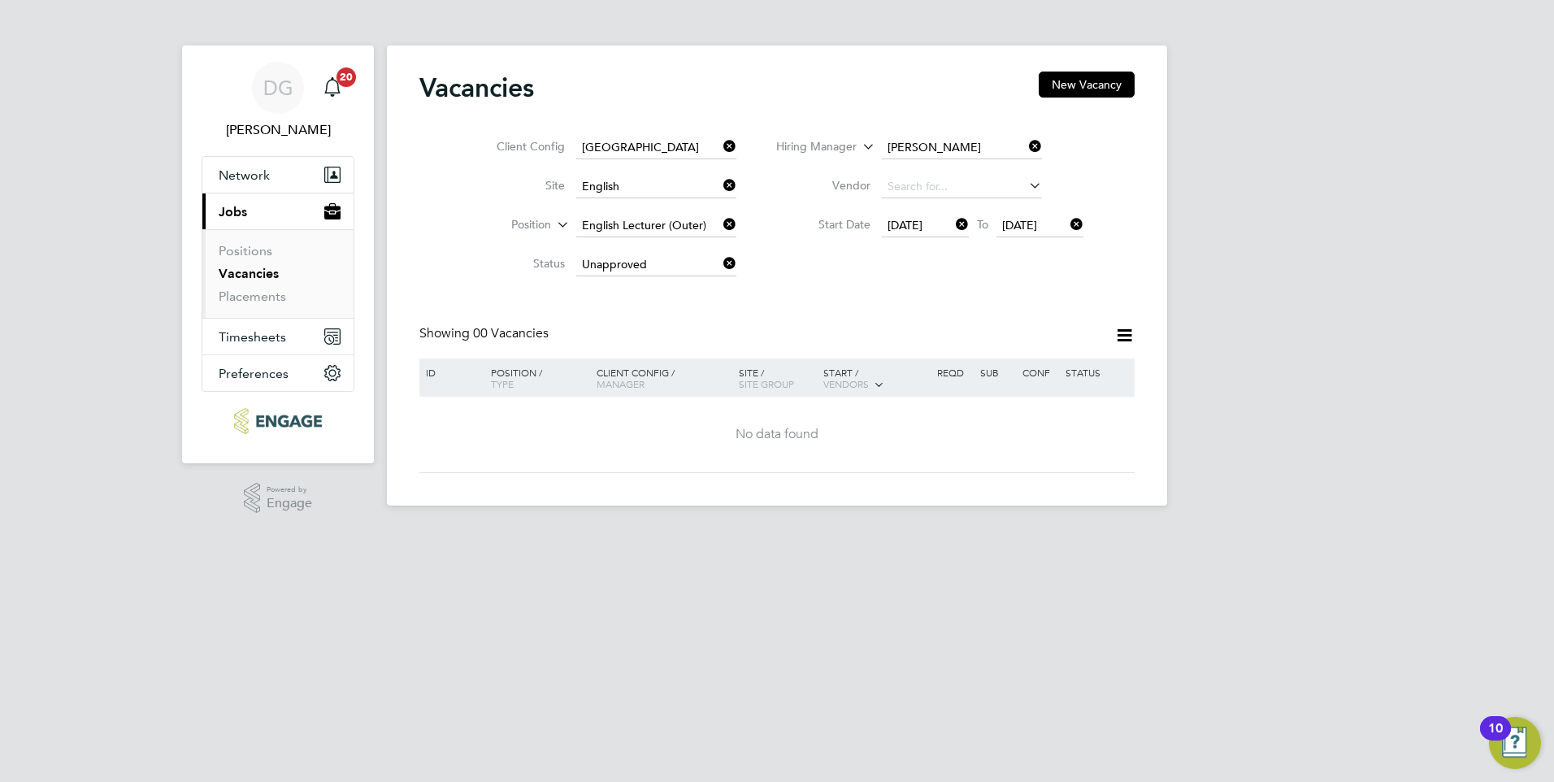
click at [1288, 305] on div "DG [PERSON_NAME] Notifications 20 Applications: Network Sites Workers Current p…" at bounding box center [777, 266] width 1554 height 532
click at [1115, 343] on icon at bounding box center [1125, 335] width 20 height 20
click at [947, 188] on input at bounding box center [962, 187] width 160 height 23
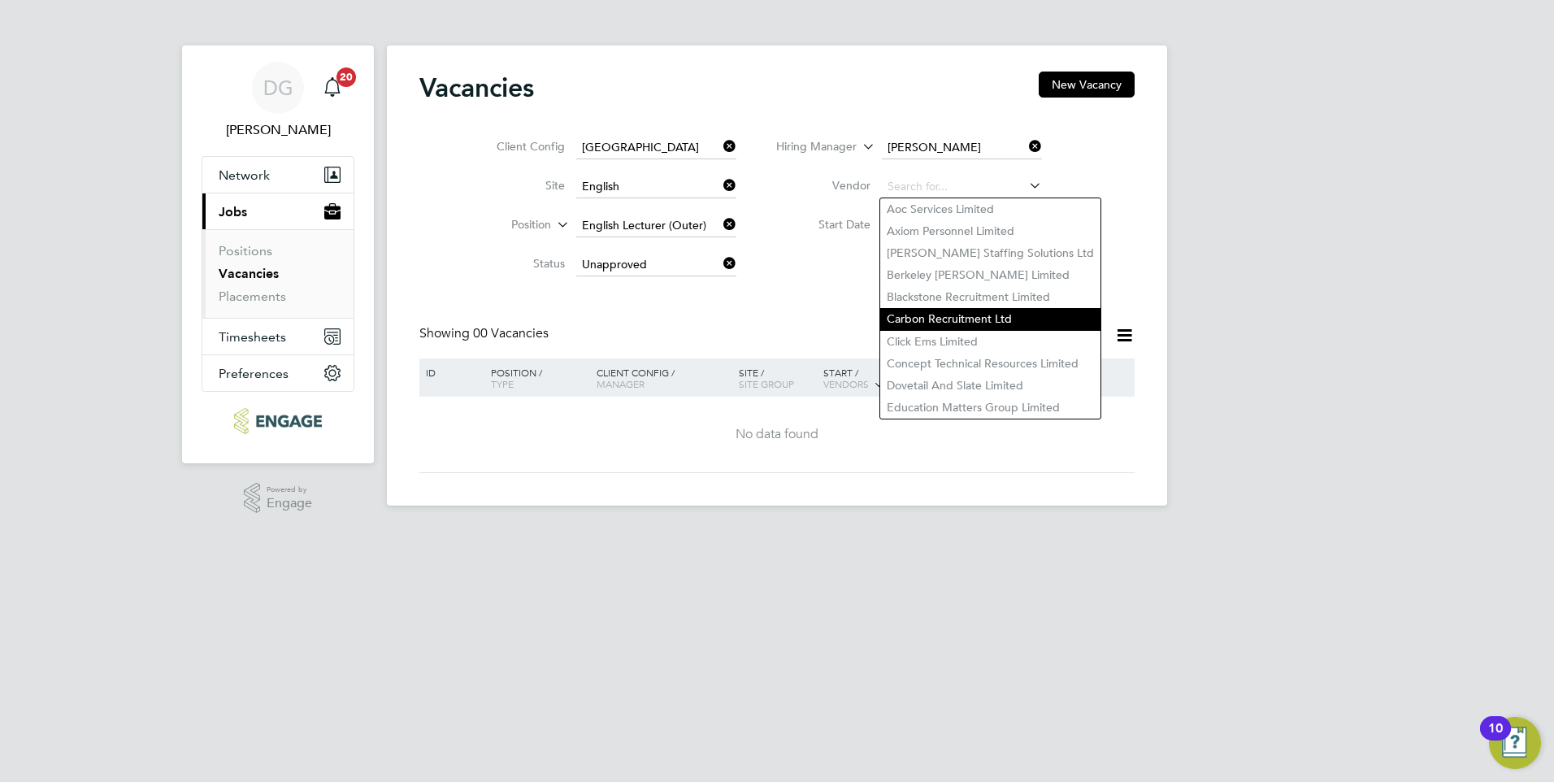
click at [949, 308] on li "Carbon Recruitment Ltd" at bounding box center [990, 319] width 220 height 22
type input "Carbon Recruitment Ltd"
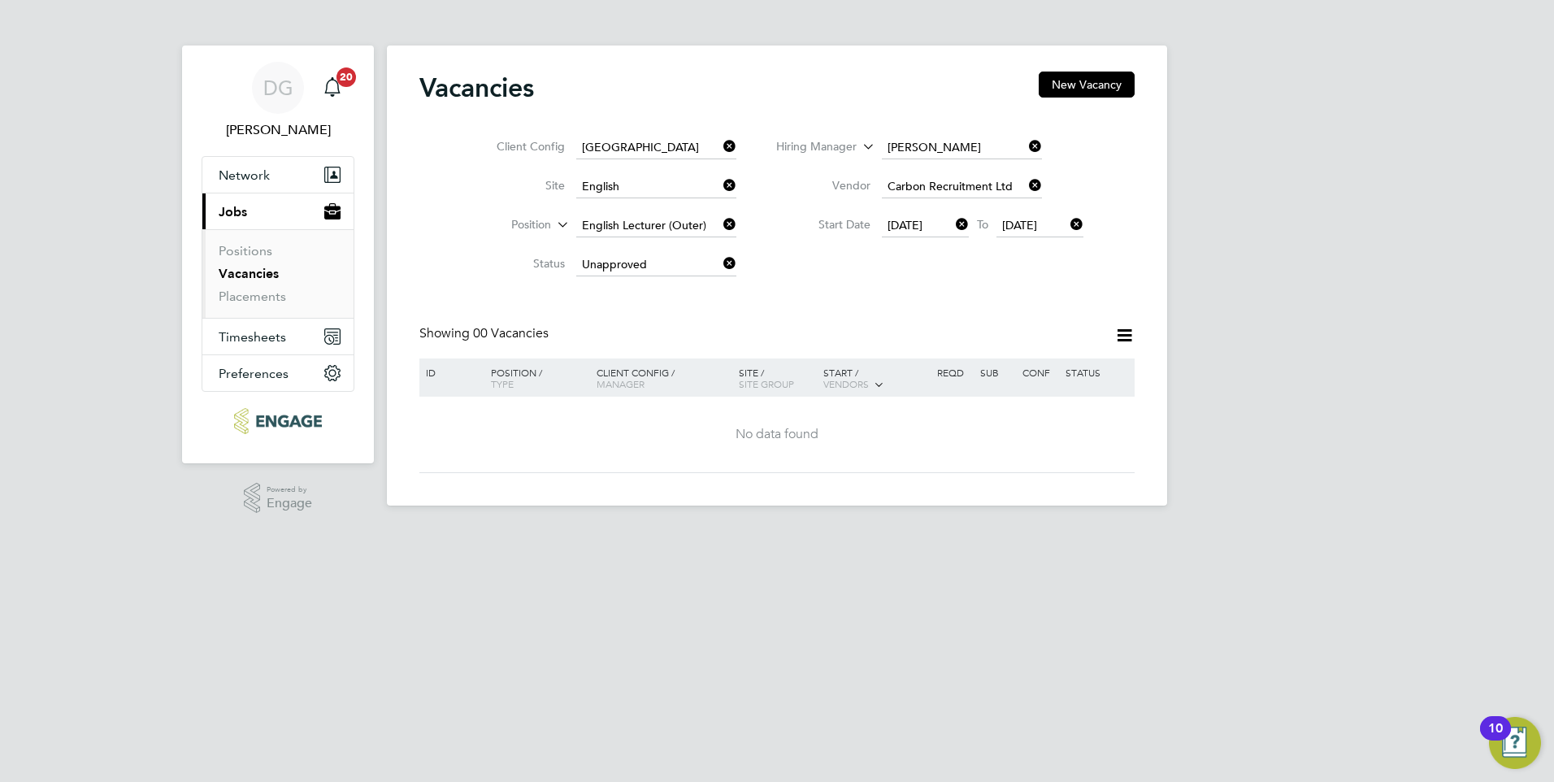
click at [855, 284] on div "Client Config [GEOGRAPHIC_DATA] Site English Position English Lecturer (Outer) …" at bounding box center [777, 202] width 715 height 164
click at [720, 263] on icon at bounding box center [720, 263] width 0 height 23
click at [689, 254] on input at bounding box center [656, 265] width 160 height 23
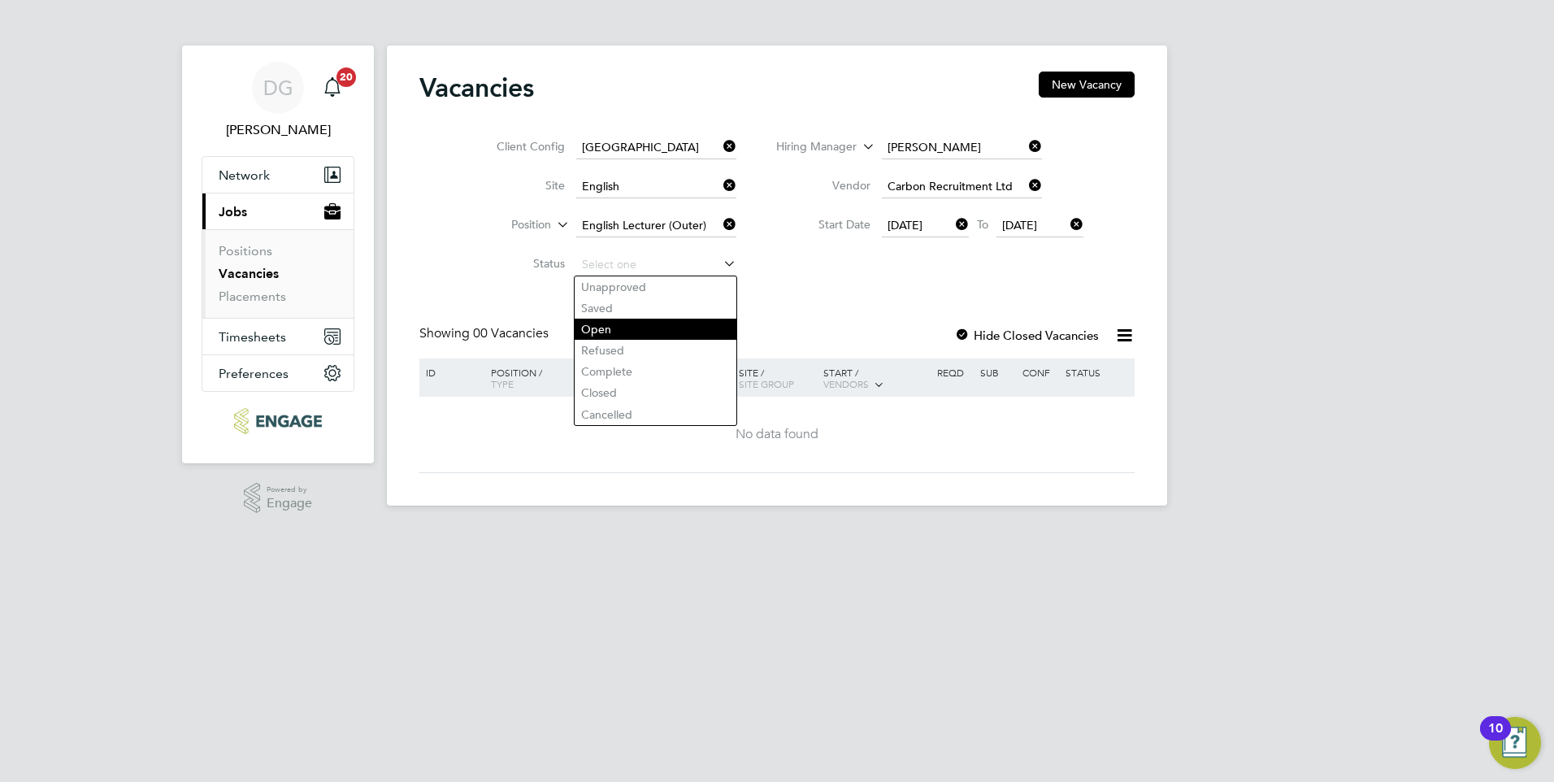
click at [676, 328] on li "Open" at bounding box center [656, 329] width 162 height 21
type input "Open"
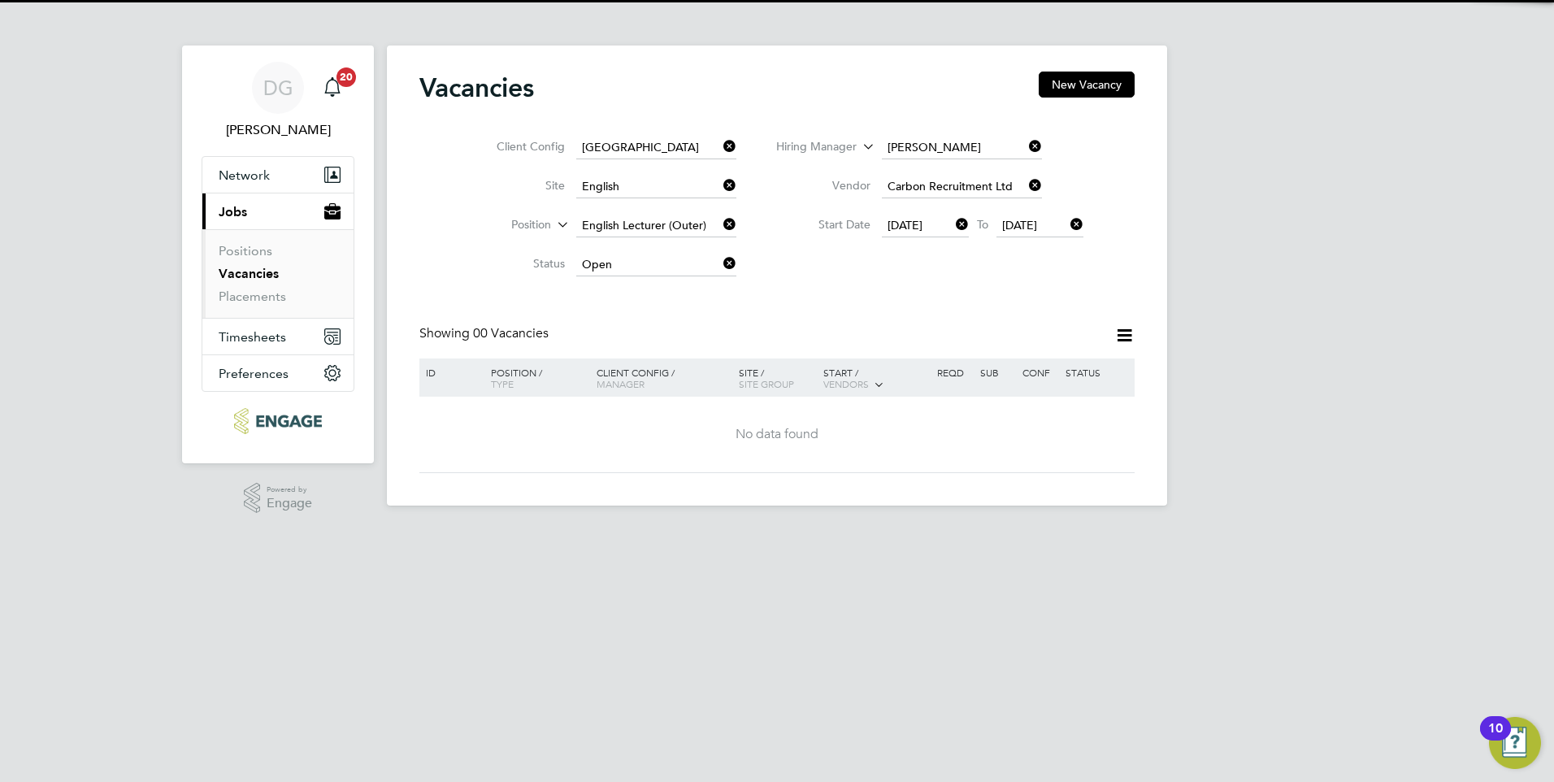
click at [810, 272] on div "Client Config [GEOGRAPHIC_DATA] Site English Position English Lecturer (Outer) …" at bounding box center [777, 202] width 715 height 164
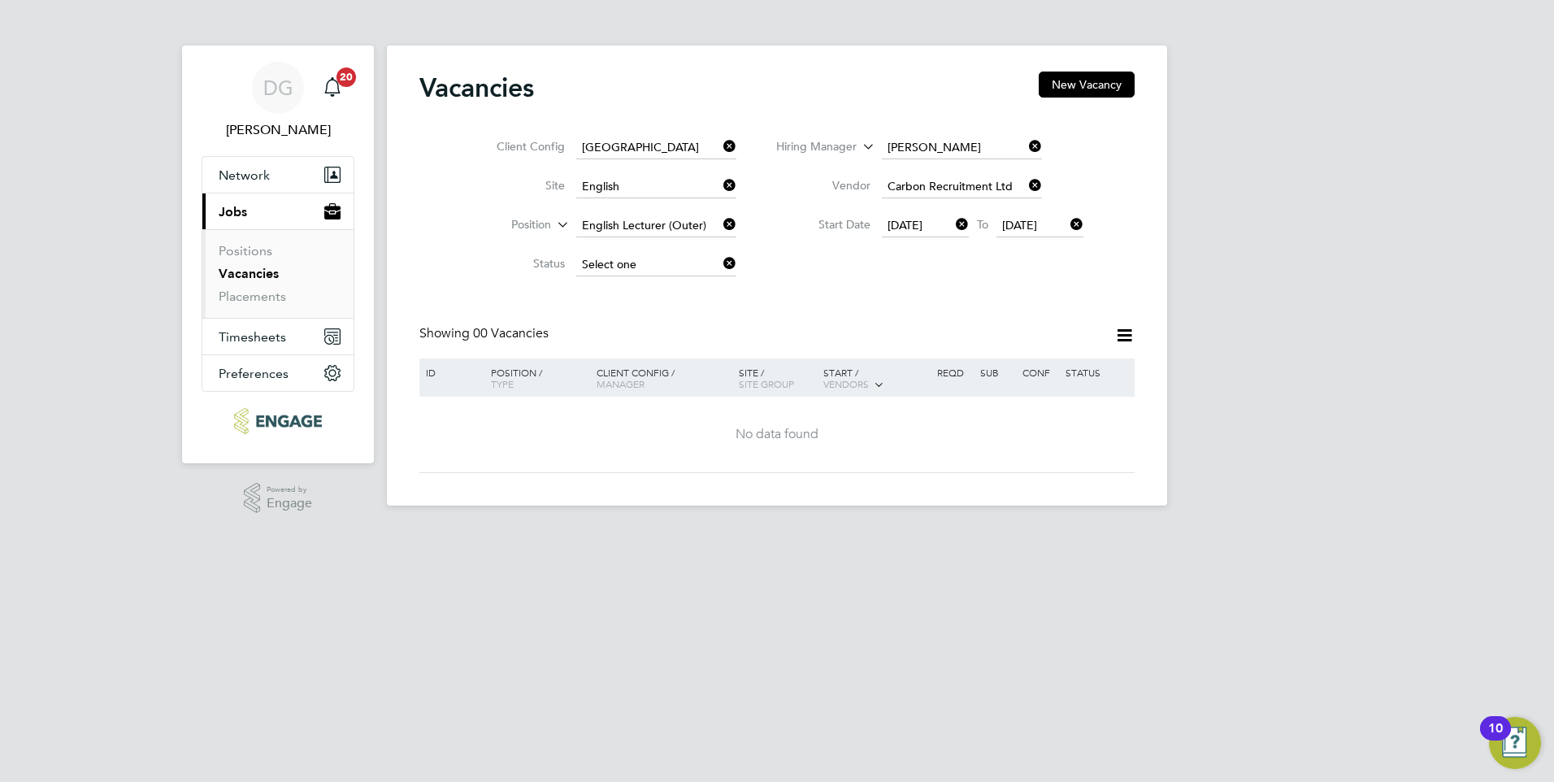
click at [652, 262] on input at bounding box center [656, 265] width 160 height 23
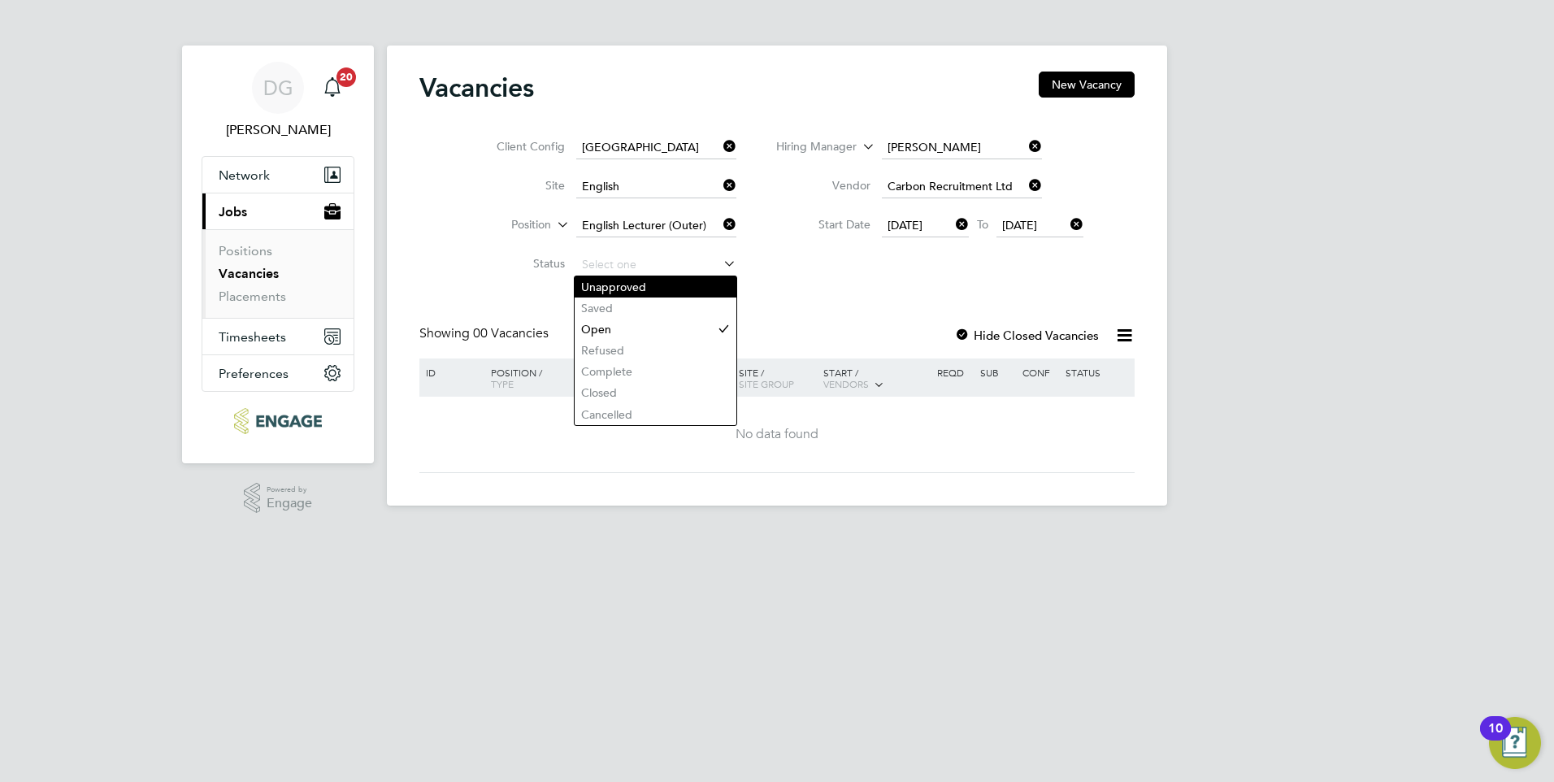
click at [663, 284] on li "Unapproved" at bounding box center [656, 286] width 162 height 21
type input "Unapproved"
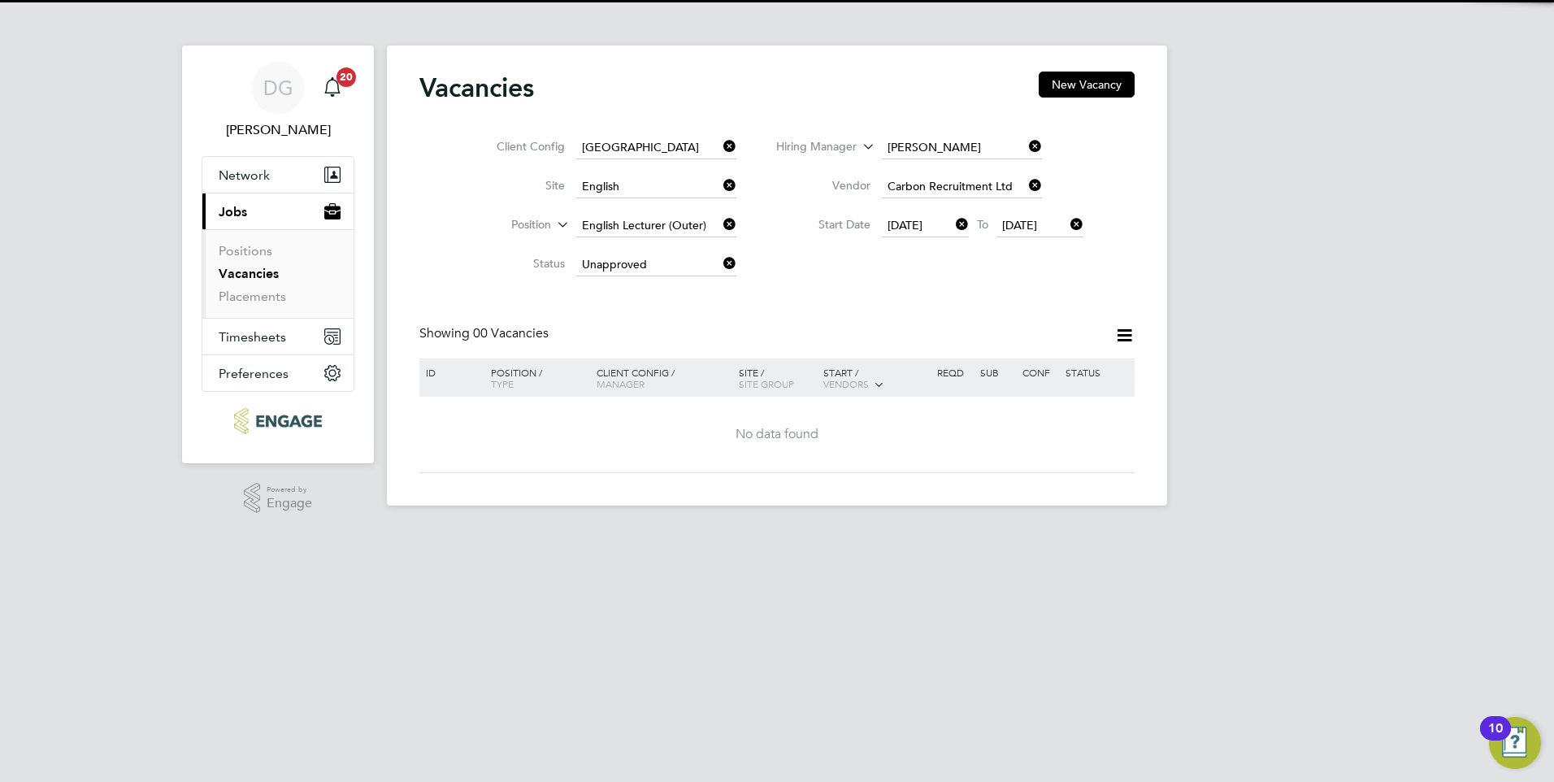
click at [889, 302] on div "Vacancies New Vacancy Client Config [GEOGRAPHIC_DATA] Site English Position Eng…" at bounding box center [777, 273] width 715 height 402
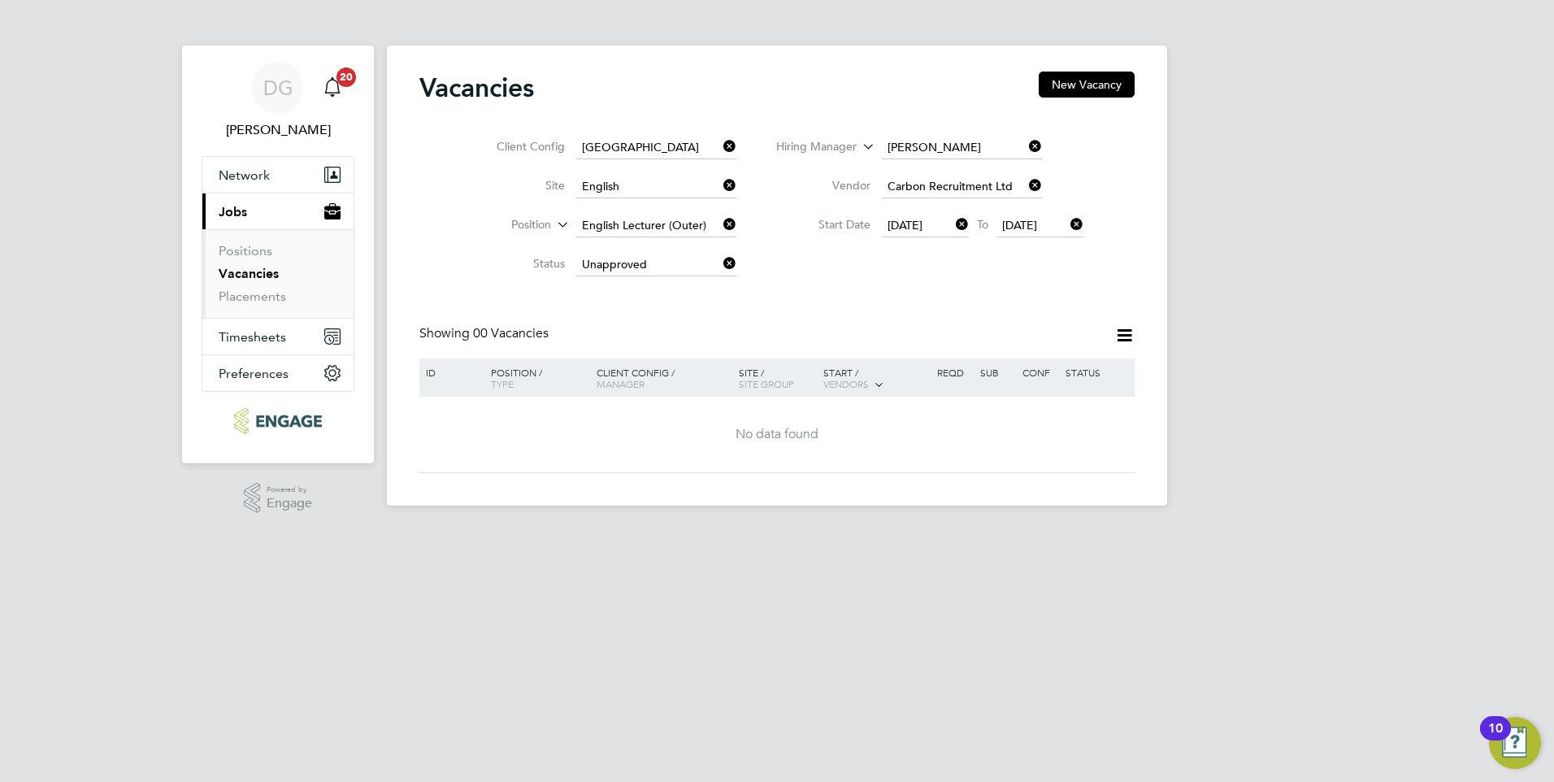
click at [720, 263] on icon at bounding box center [720, 263] width 0 height 23
click at [720, 265] on icon at bounding box center [720, 263] width 0 height 23
click at [720, 262] on icon at bounding box center [720, 263] width 0 height 23
click at [680, 264] on input at bounding box center [656, 265] width 160 height 23
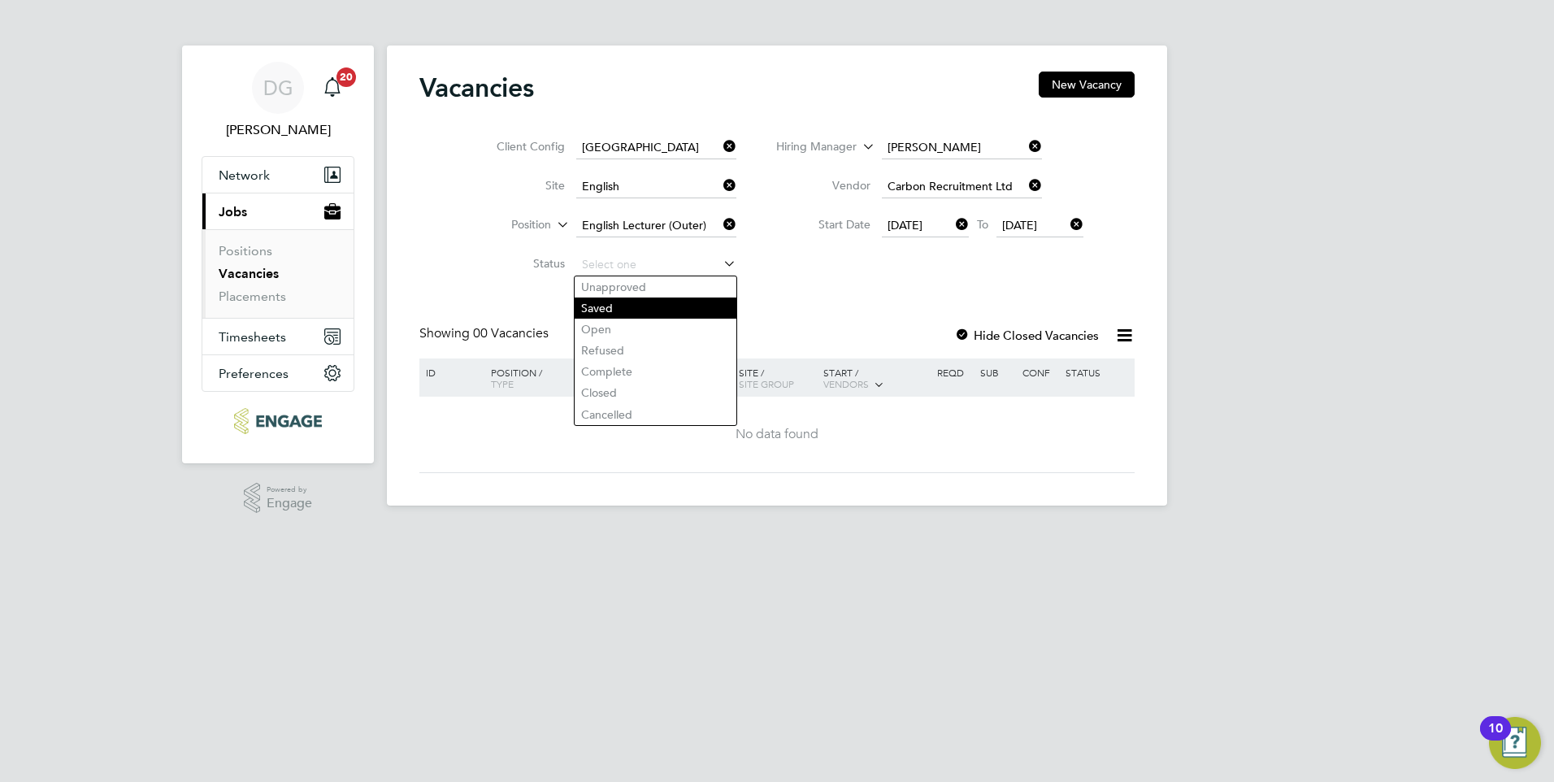
click at [676, 302] on li "Saved" at bounding box center [656, 308] width 162 height 21
type input "Saved"
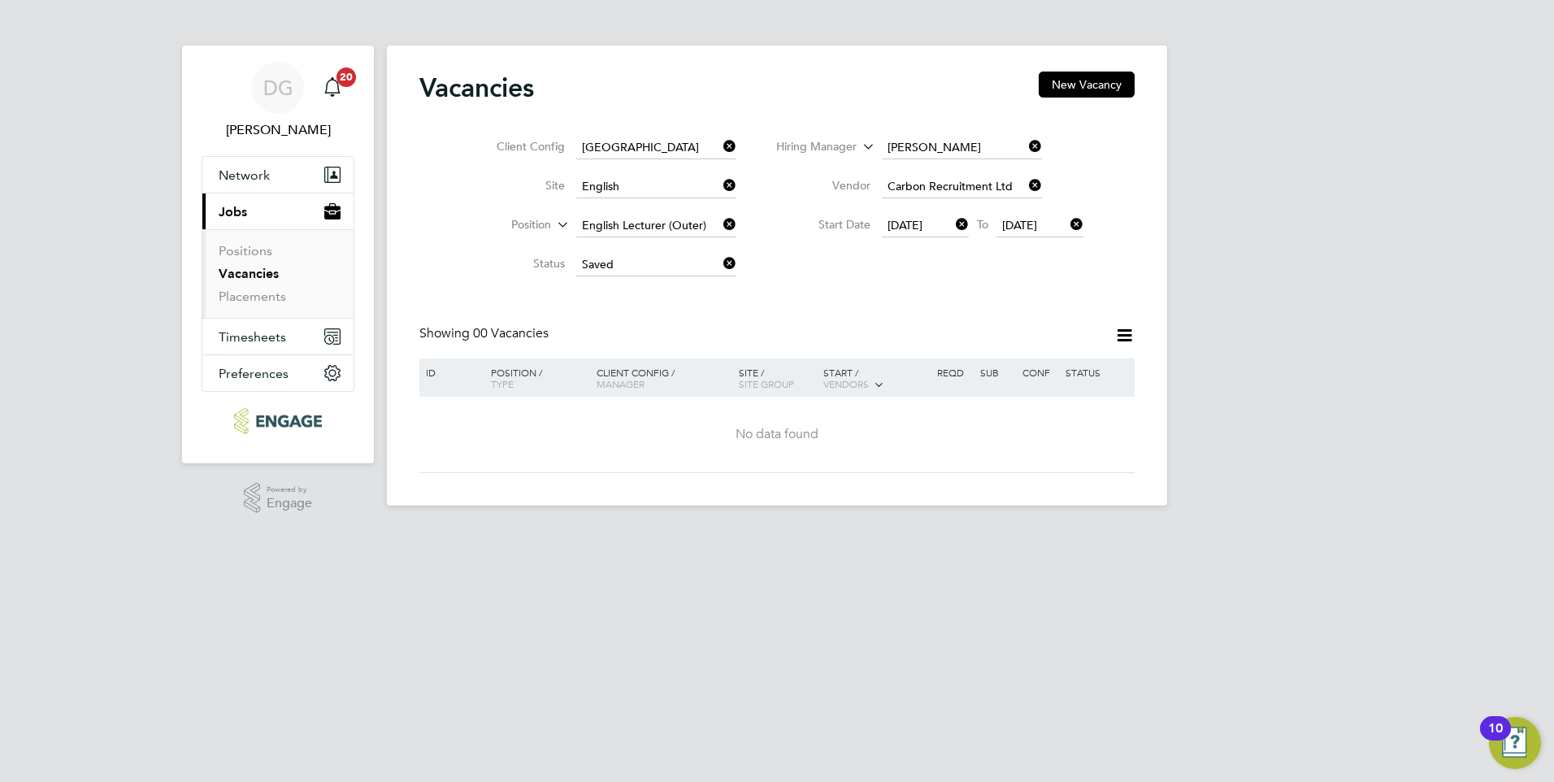
click at [894, 319] on div "Vacancies New Vacancy Client Config [GEOGRAPHIC_DATA] Site English Position Eng…" at bounding box center [777, 273] width 715 height 402
click at [713, 258] on input at bounding box center [656, 265] width 160 height 23
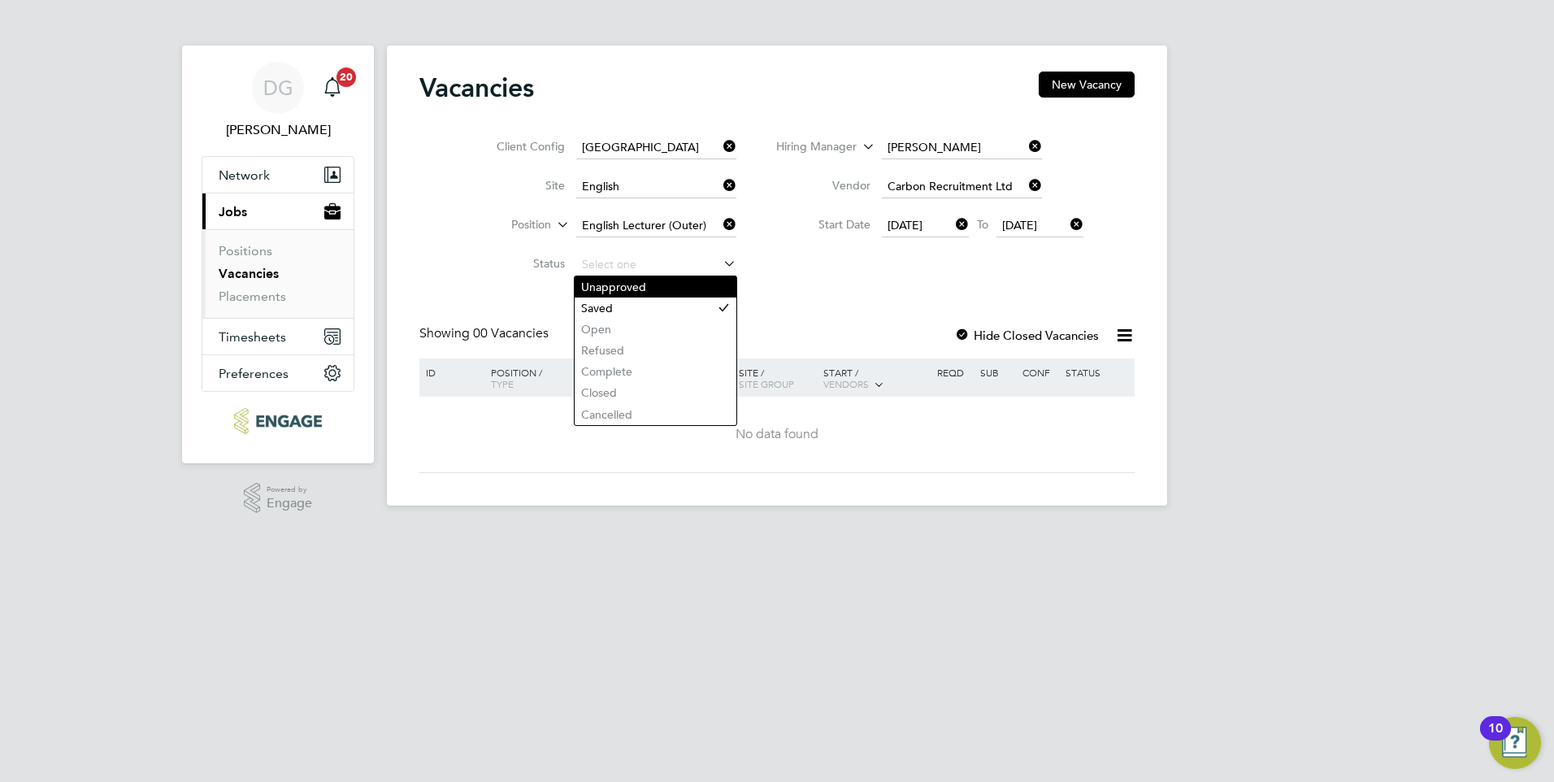
click at [699, 282] on li "Unapproved" at bounding box center [656, 286] width 162 height 21
type input "Unapproved"
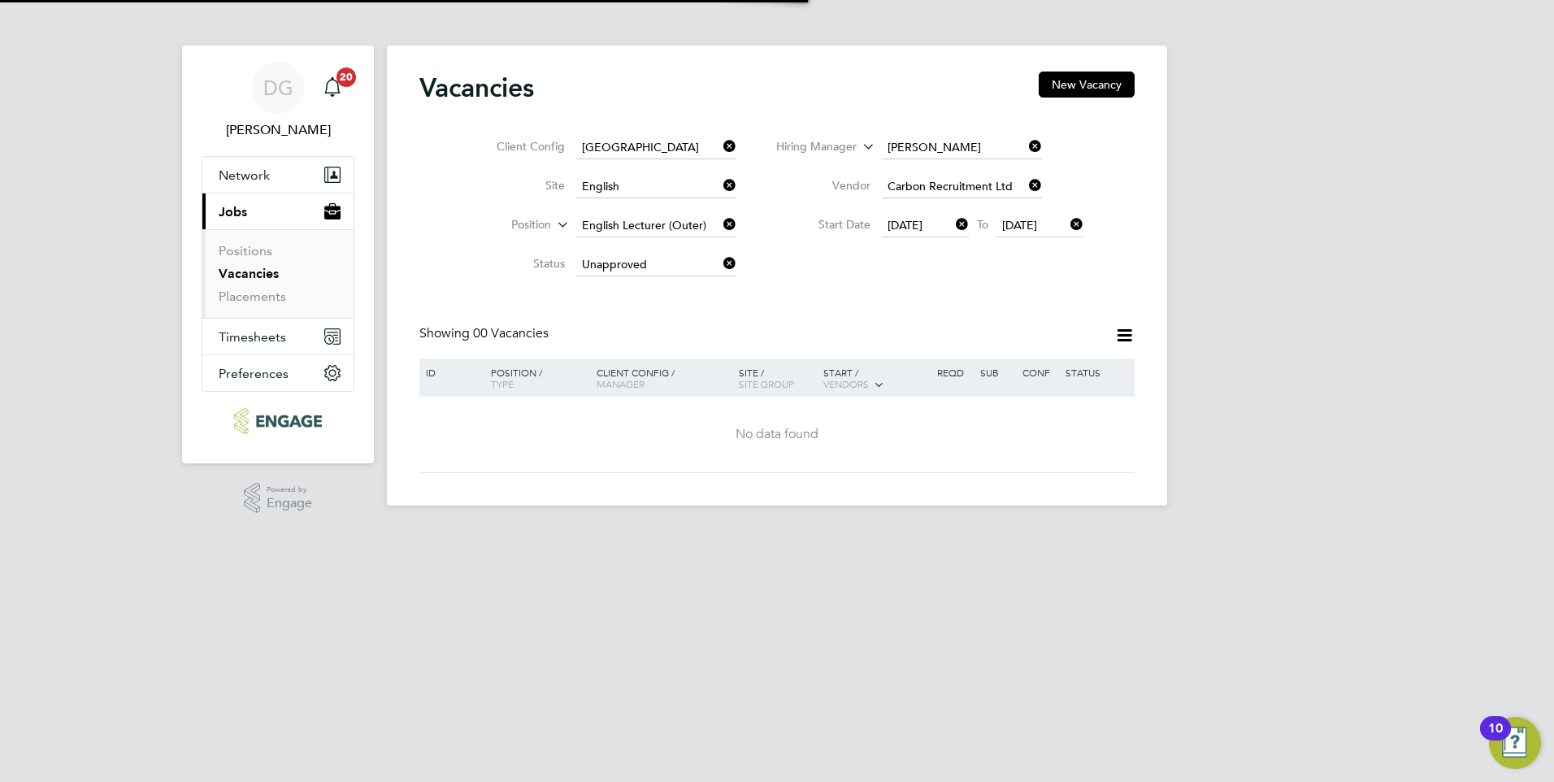
click at [921, 301] on div "Vacancies New Vacancy Client Config [GEOGRAPHIC_DATA] Site English Position Eng…" at bounding box center [777, 273] width 715 height 402
click at [1124, 329] on icon at bounding box center [1125, 335] width 20 height 20
click at [1097, 460] on div "No data found" at bounding box center [777, 435] width 711 height 76
click at [520, 367] on div "Position / Type" at bounding box center [536, 378] width 114 height 39
click at [519, 331] on span "00 Vacancies" at bounding box center [511, 333] width 76 height 16
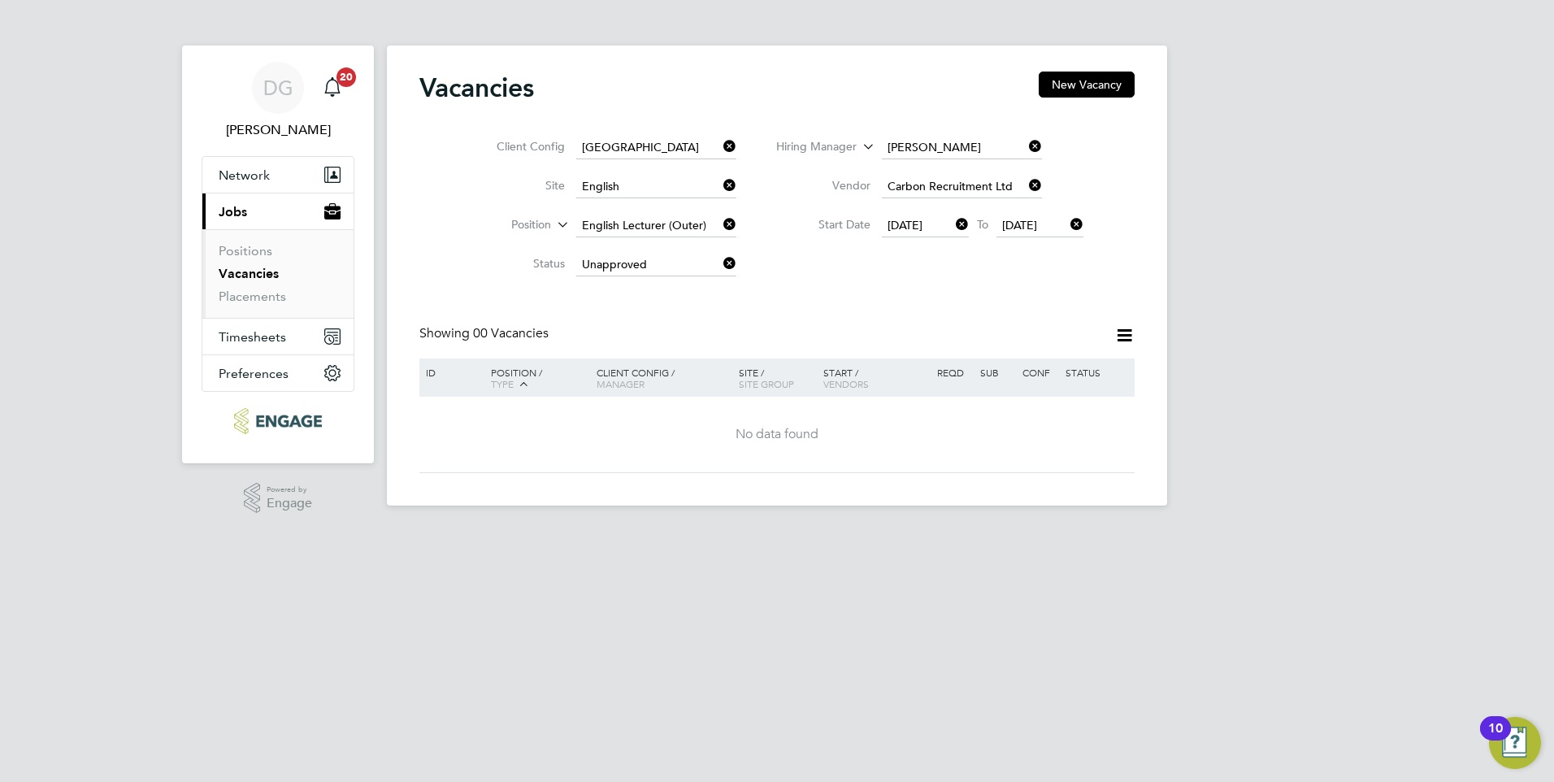
click at [789, 321] on div "Vacancies New Vacancy Client Config [GEOGRAPHIC_DATA] Site English Position Eng…" at bounding box center [777, 273] width 715 height 402
click at [1120, 88] on button "New Vacancy" at bounding box center [1087, 85] width 96 height 26
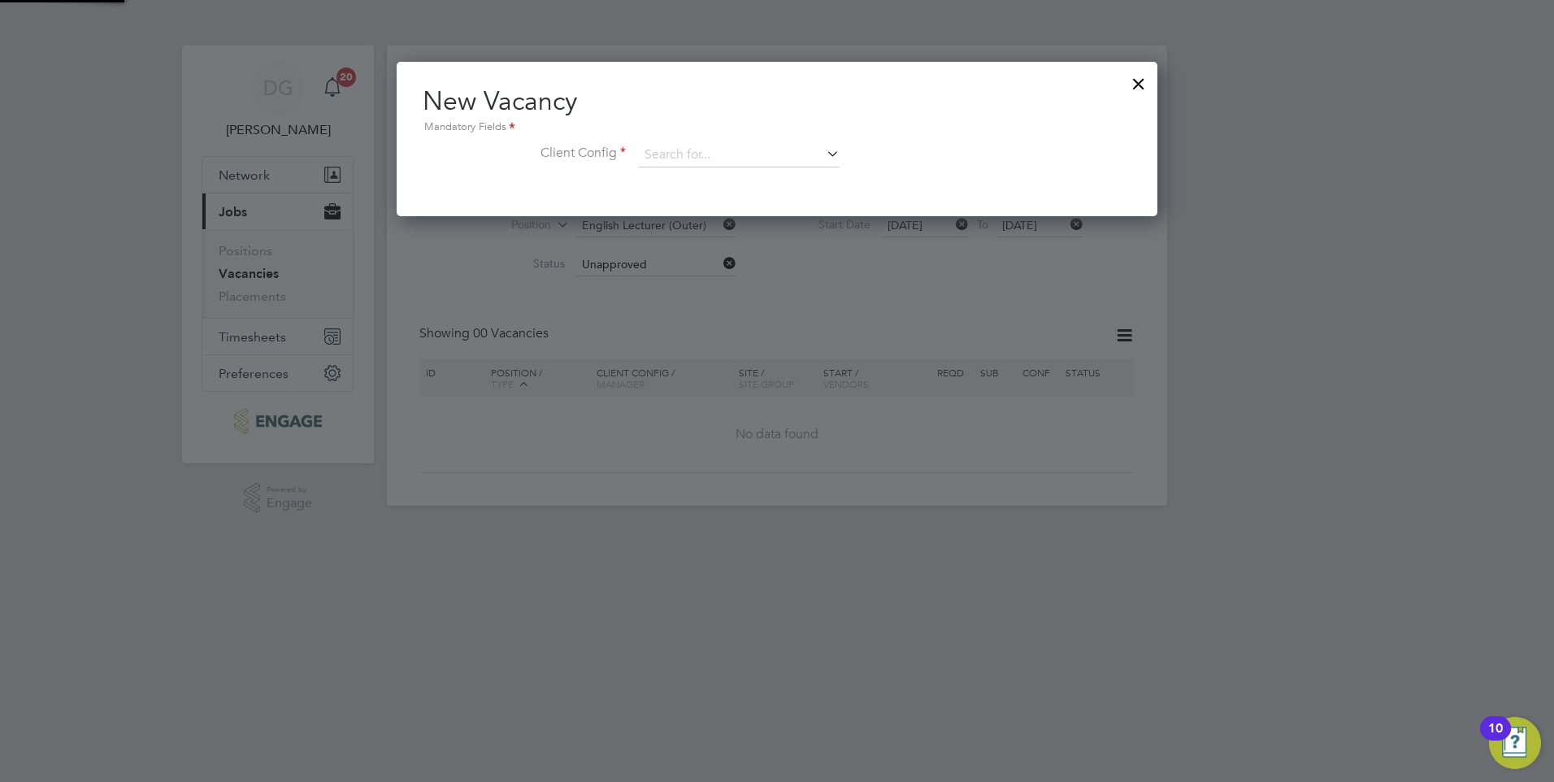
scroll to position [154, 762]
click at [776, 155] on input at bounding box center [739, 155] width 201 height 24
click at [748, 174] on li "[GEOGRAPHIC_DATA]" at bounding box center [739, 178] width 202 height 22
type input "[GEOGRAPHIC_DATA]"
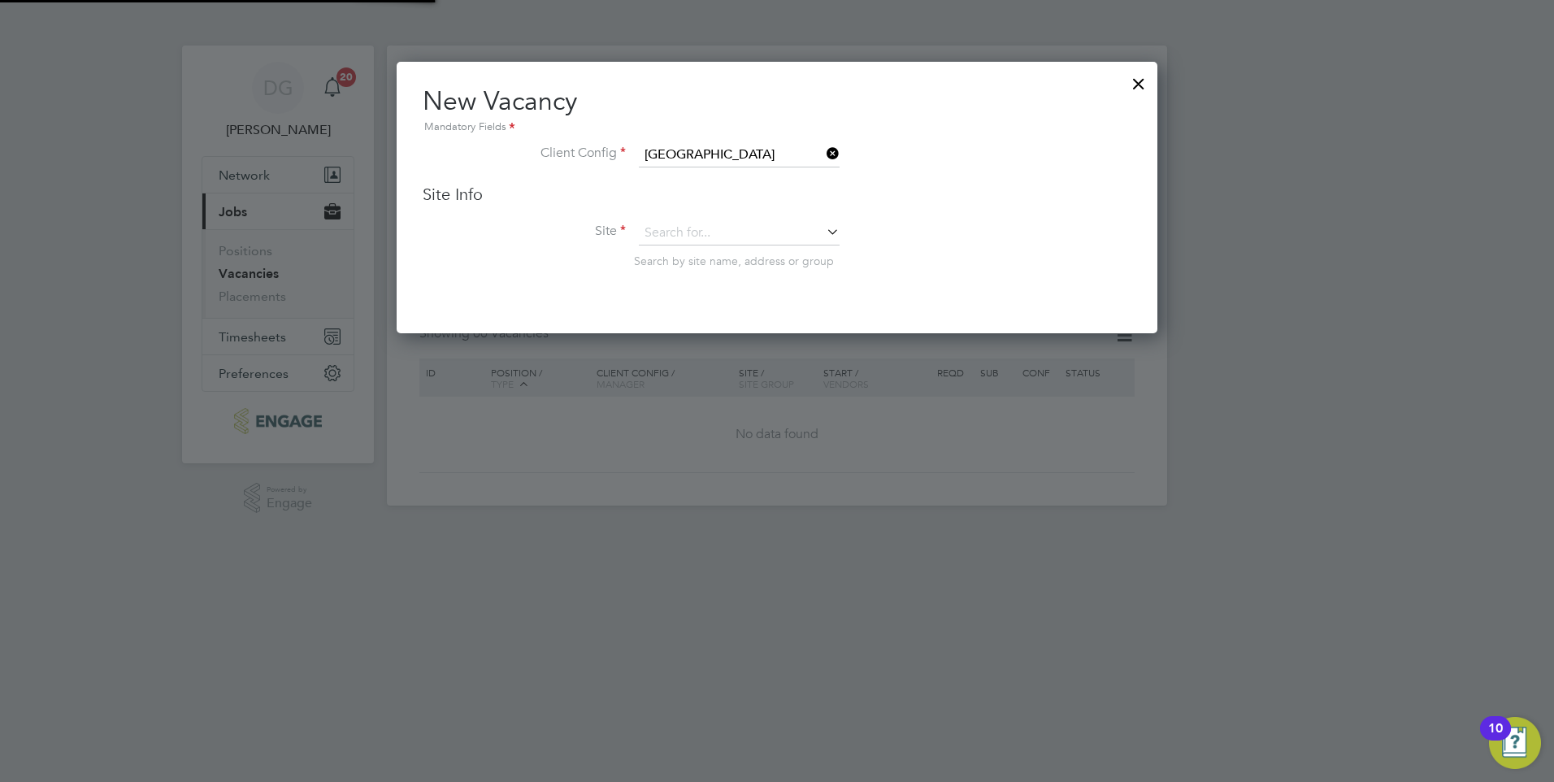
scroll to position [272, 762]
click at [756, 236] on input at bounding box center [739, 233] width 201 height 24
click at [703, 261] on li "Engli sh" at bounding box center [739, 257] width 202 height 22
type input "English"
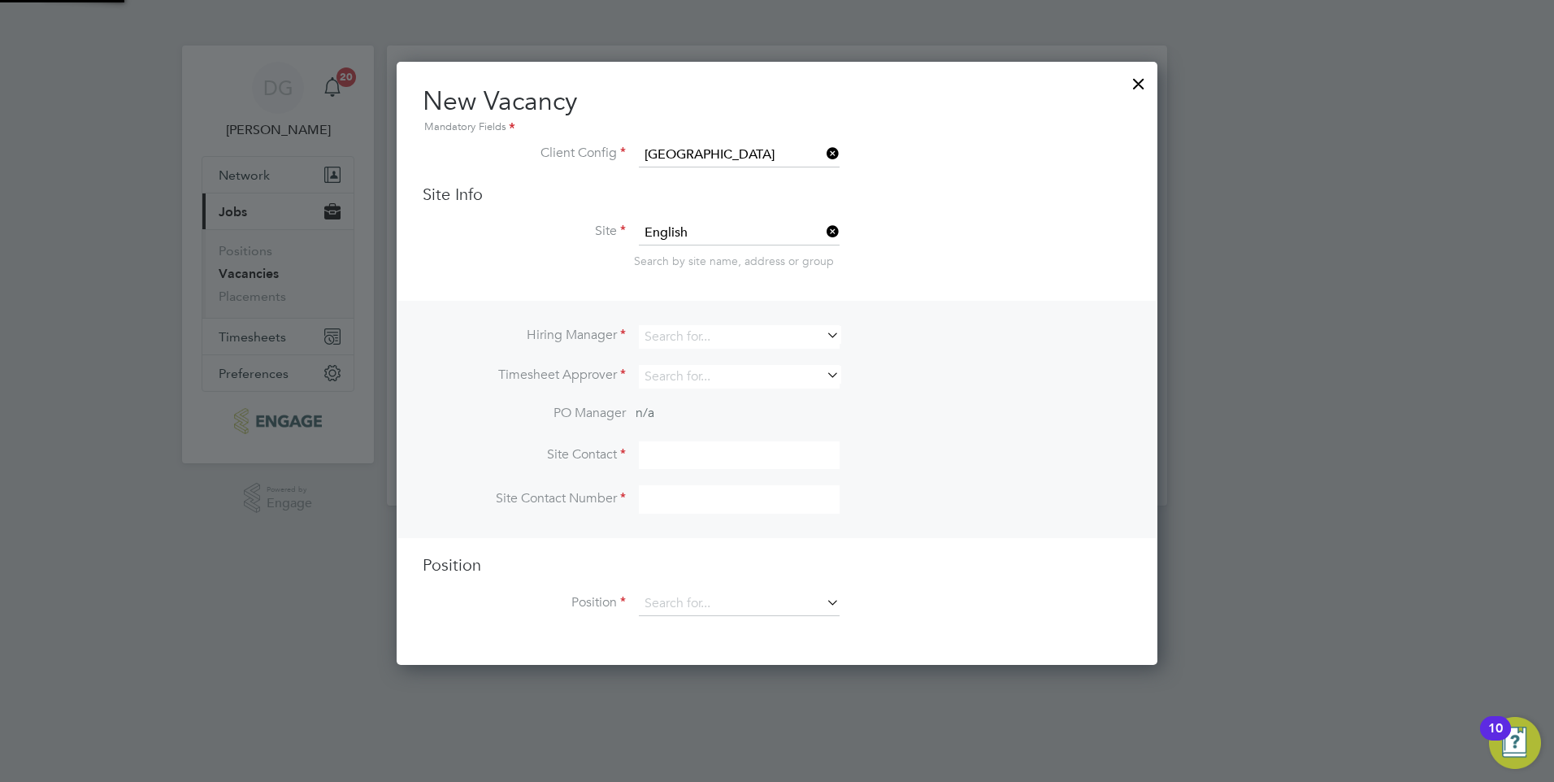
scroll to position [605, 762]
click at [702, 341] on input at bounding box center [739, 337] width 201 height 24
click at [698, 393] on li "Da [PERSON_NAME]" at bounding box center [750, 404] width 224 height 22
type input "[PERSON_NAME]"
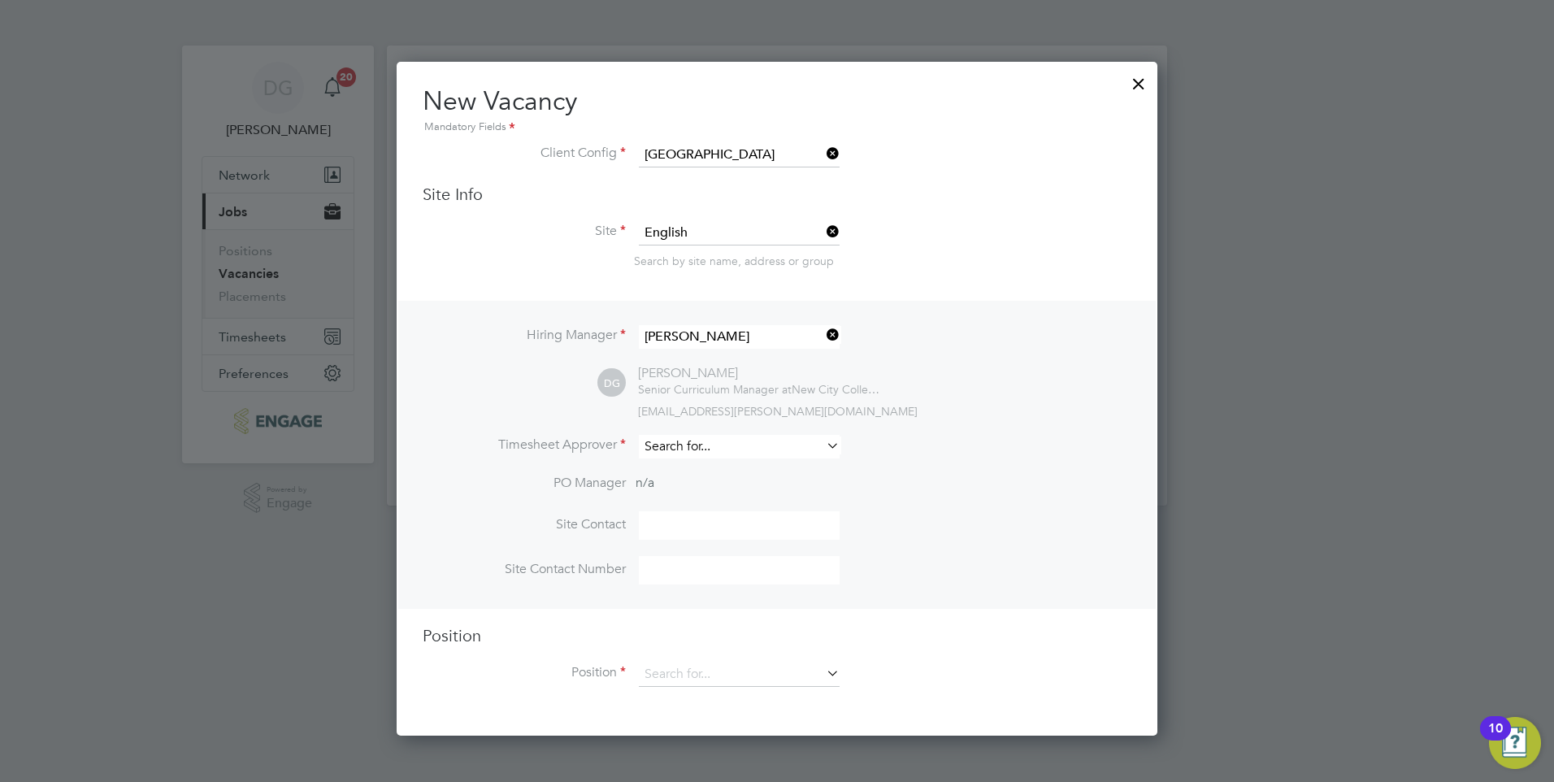
click at [709, 449] on input at bounding box center [739, 447] width 201 height 24
click at [714, 462] on li "Dar ia [PERSON_NAME]" at bounding box center [739, 470] width 202 height 22
type input "[PERSON_NAME]"
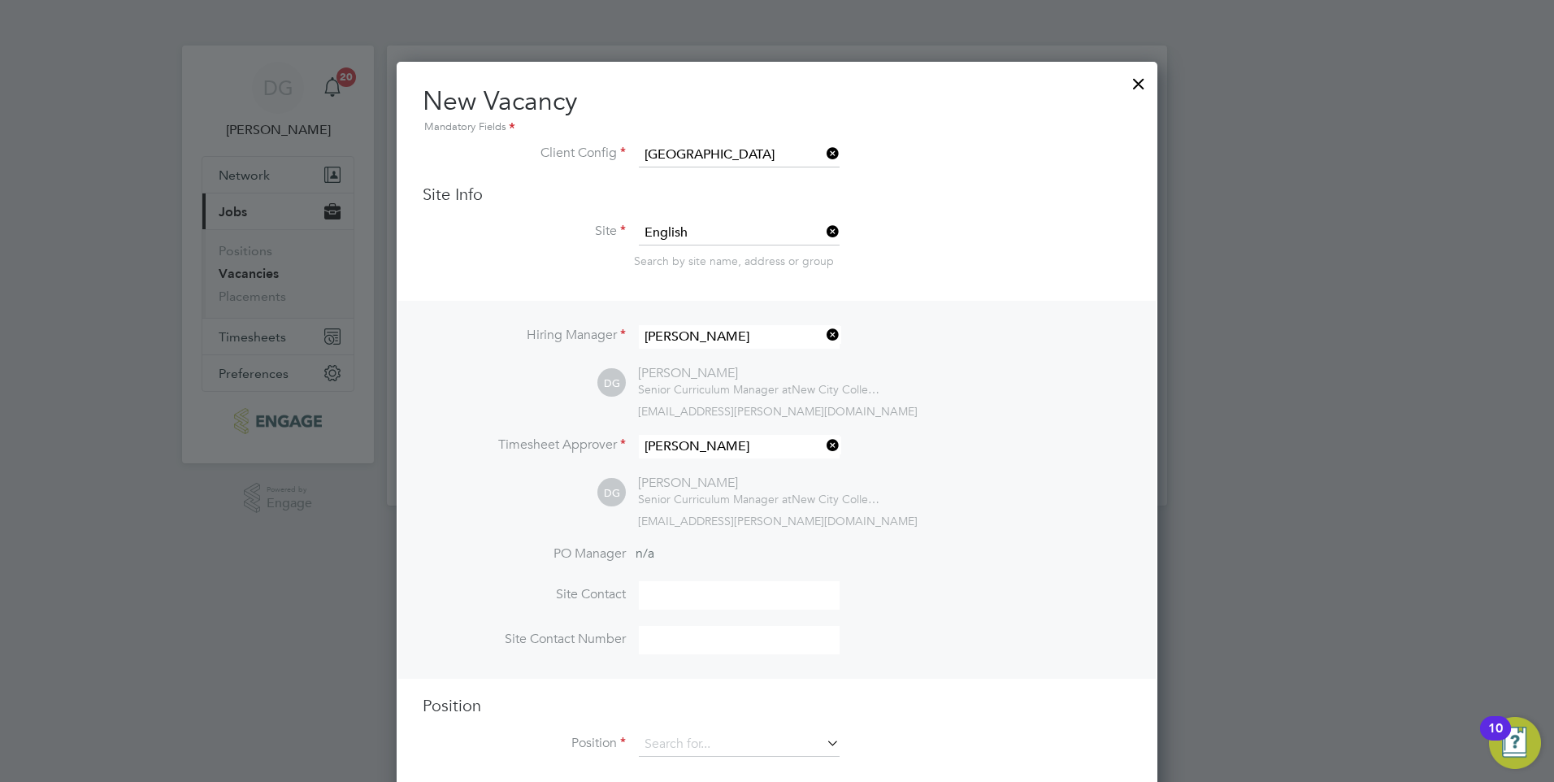
scroll to position [746, 762]
click at [698, 592] on input at bounding box center [739, 595] width 201 height 28
type input "[PERSON_NAME]"
click at [725, 642] on input at bounding box center [739, 640] width 201 height 28
type input "02085487403"
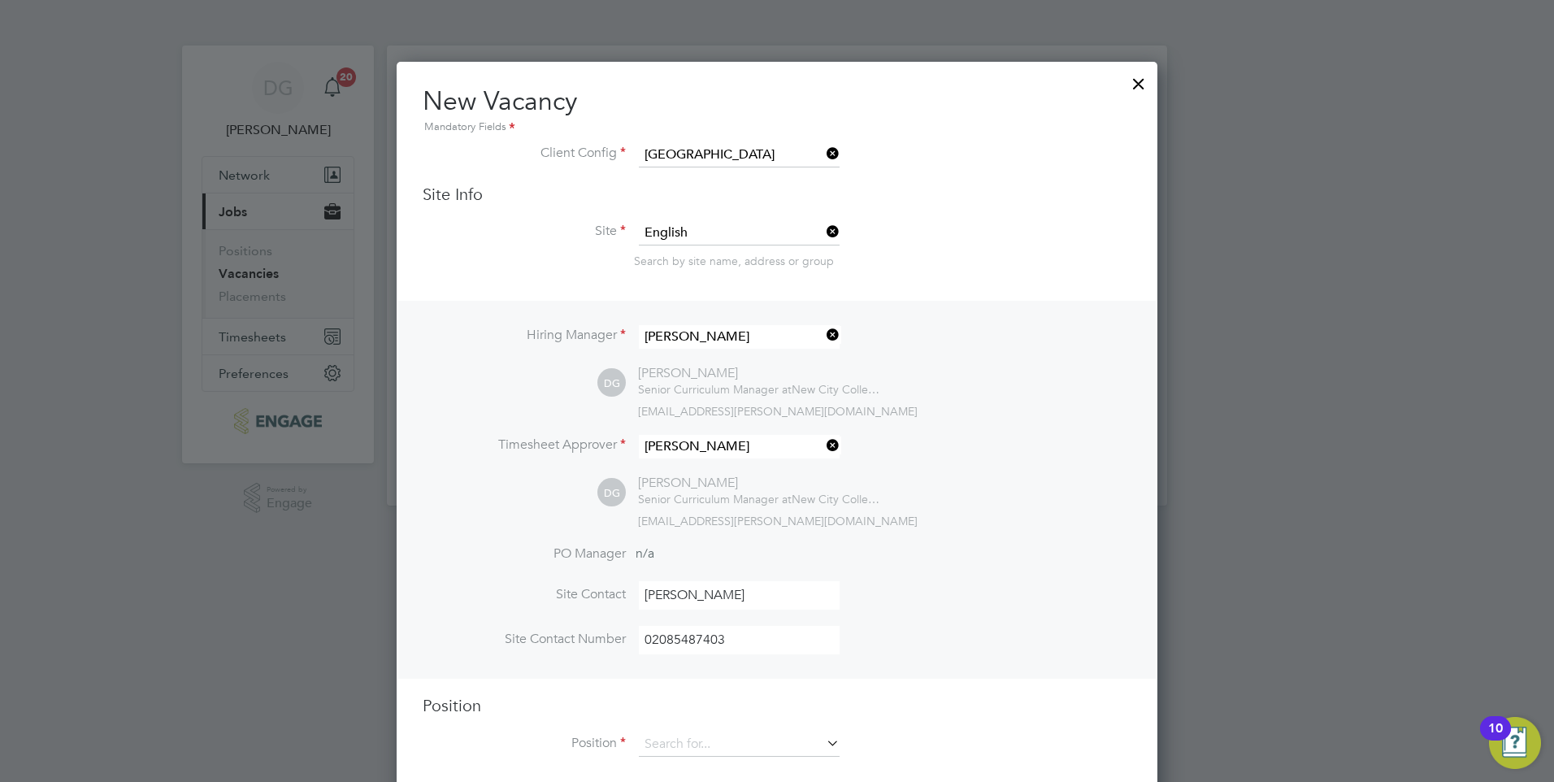
click at [1193, 572] on div at bounding box center [777, 391] width 1554 height 782
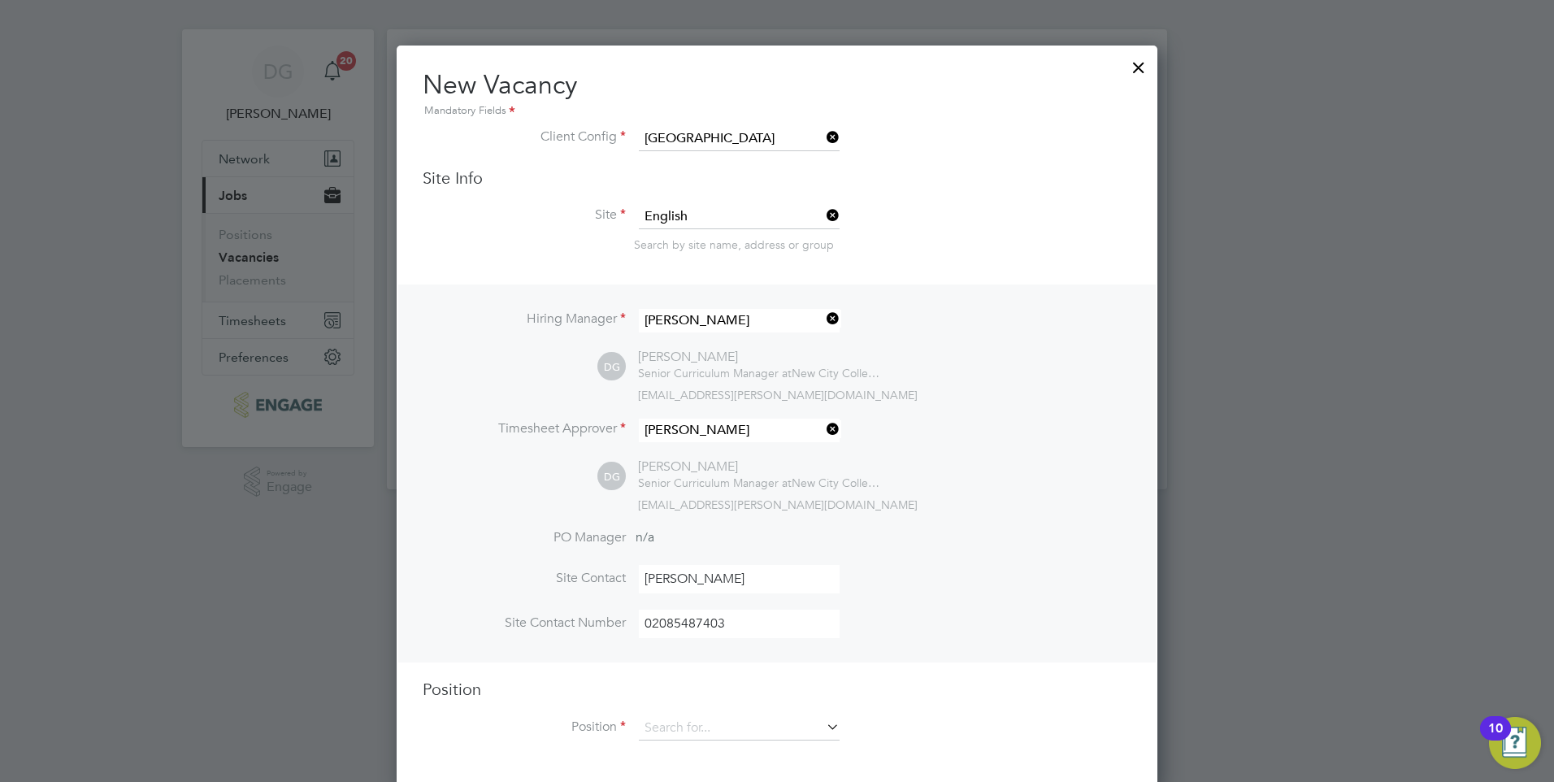
scroll to position [25, 0]
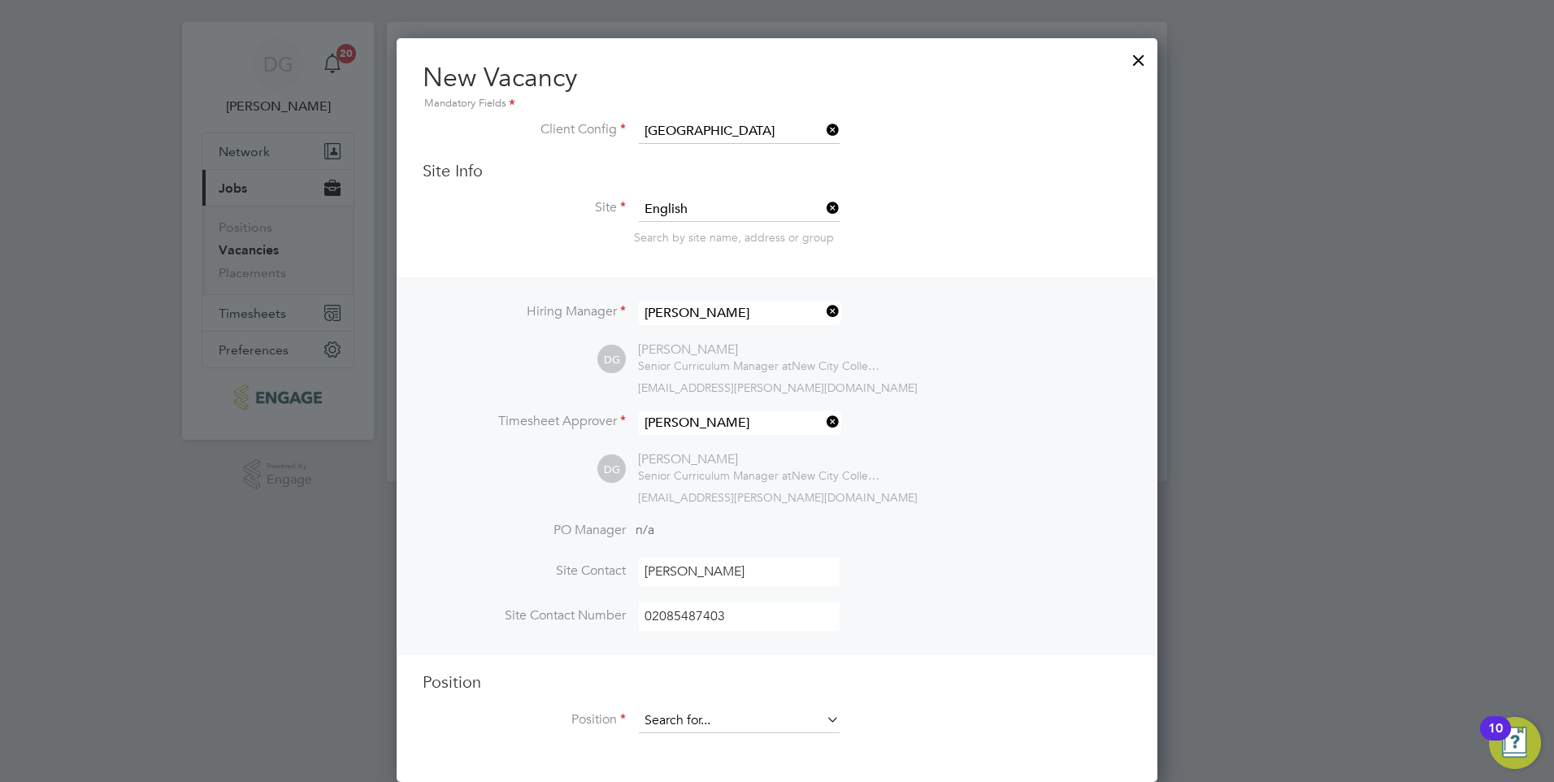
click at [772, 717] on input at bounding box center [739, 721] width 201 height 24
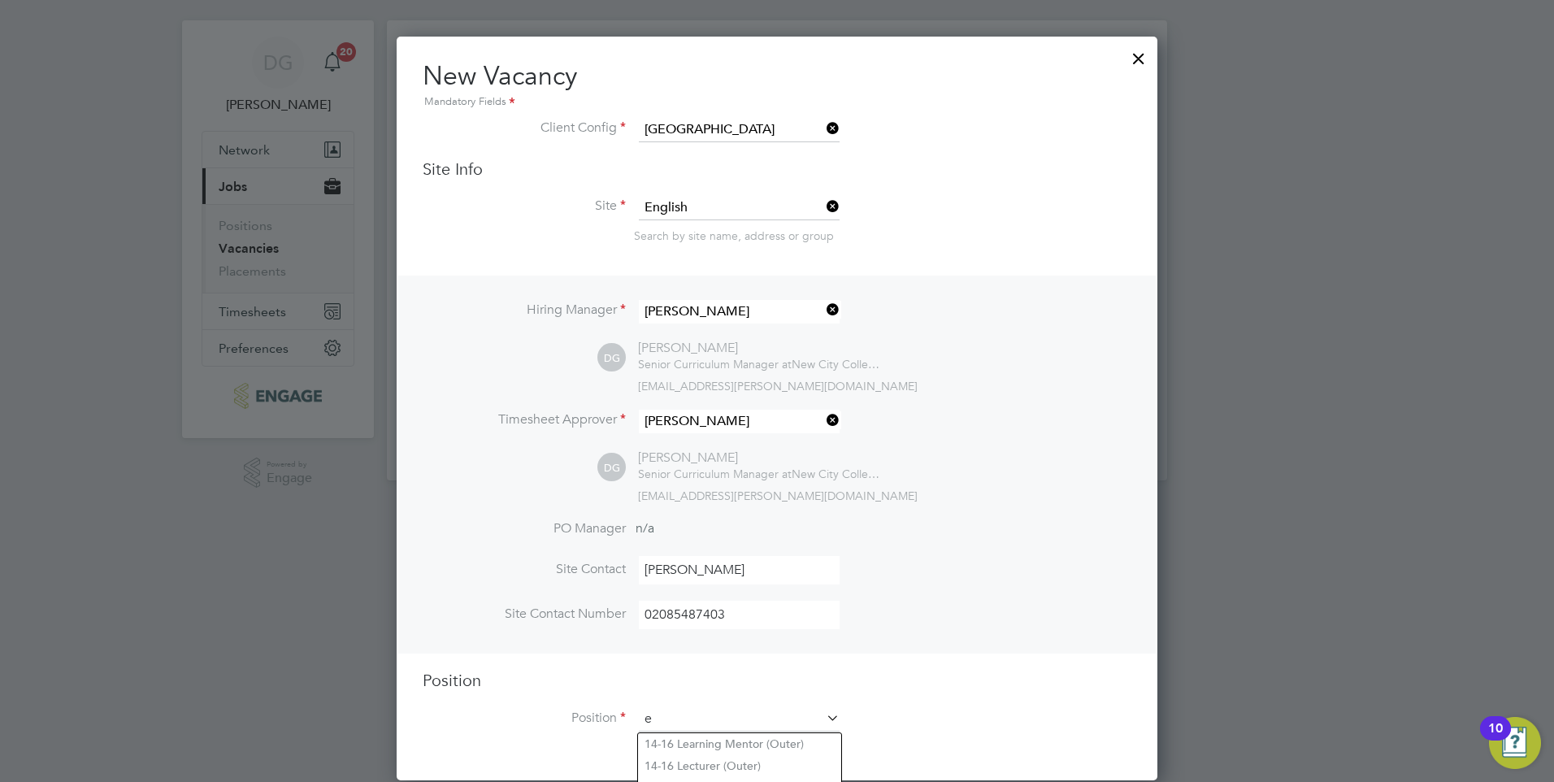
scroll to position [2498, 762]
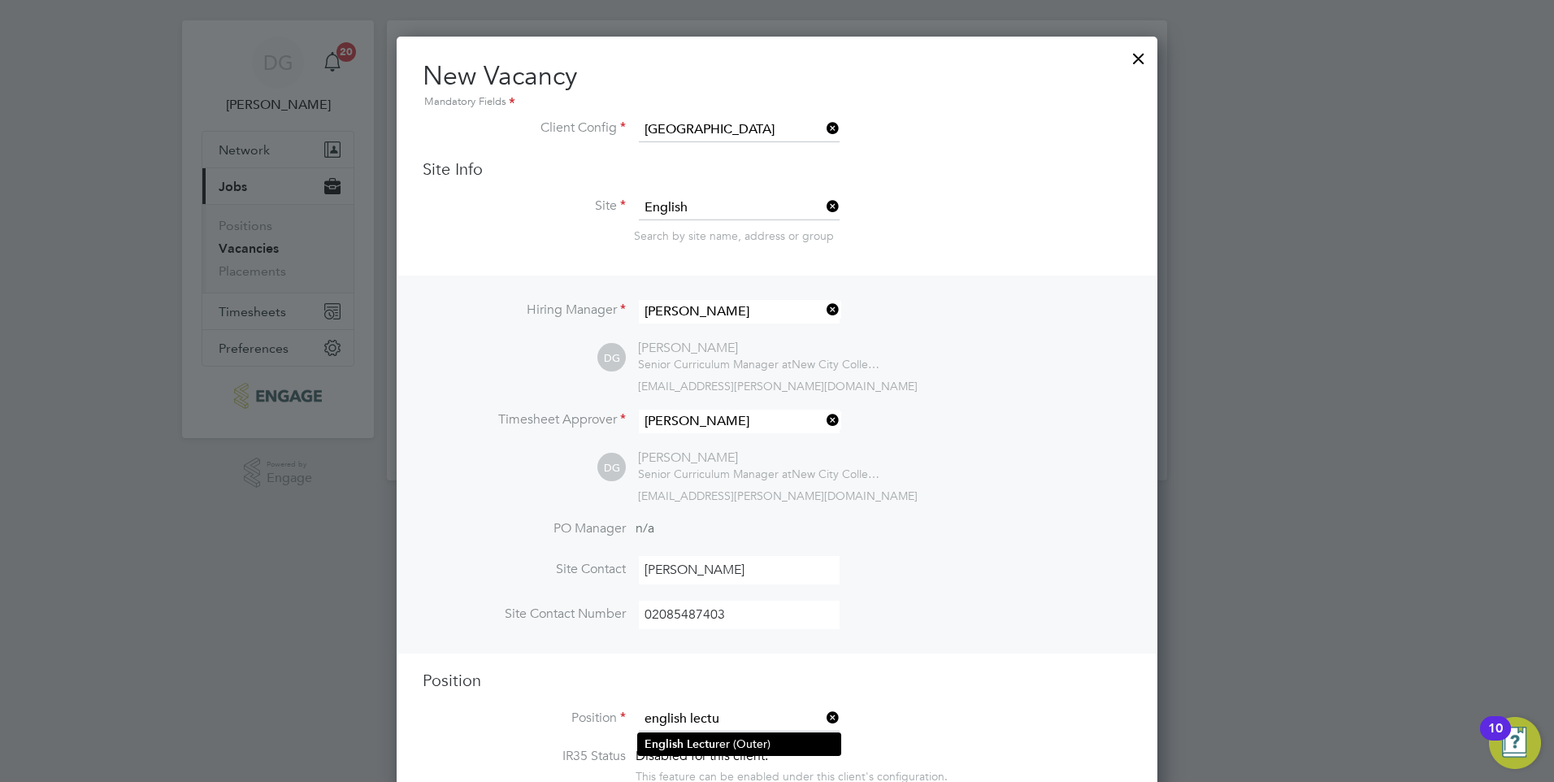
click at [751, 741] on li "English Lectu rer (Outer)" at bounding box center [739, 744] width 202 height 22
type input "English Lecturer (Outer)"
type textarea "LOREMIP DO SIT: · Am conse adi elitse doeiusmo te i utlab et dolorem, aliqu eni…"
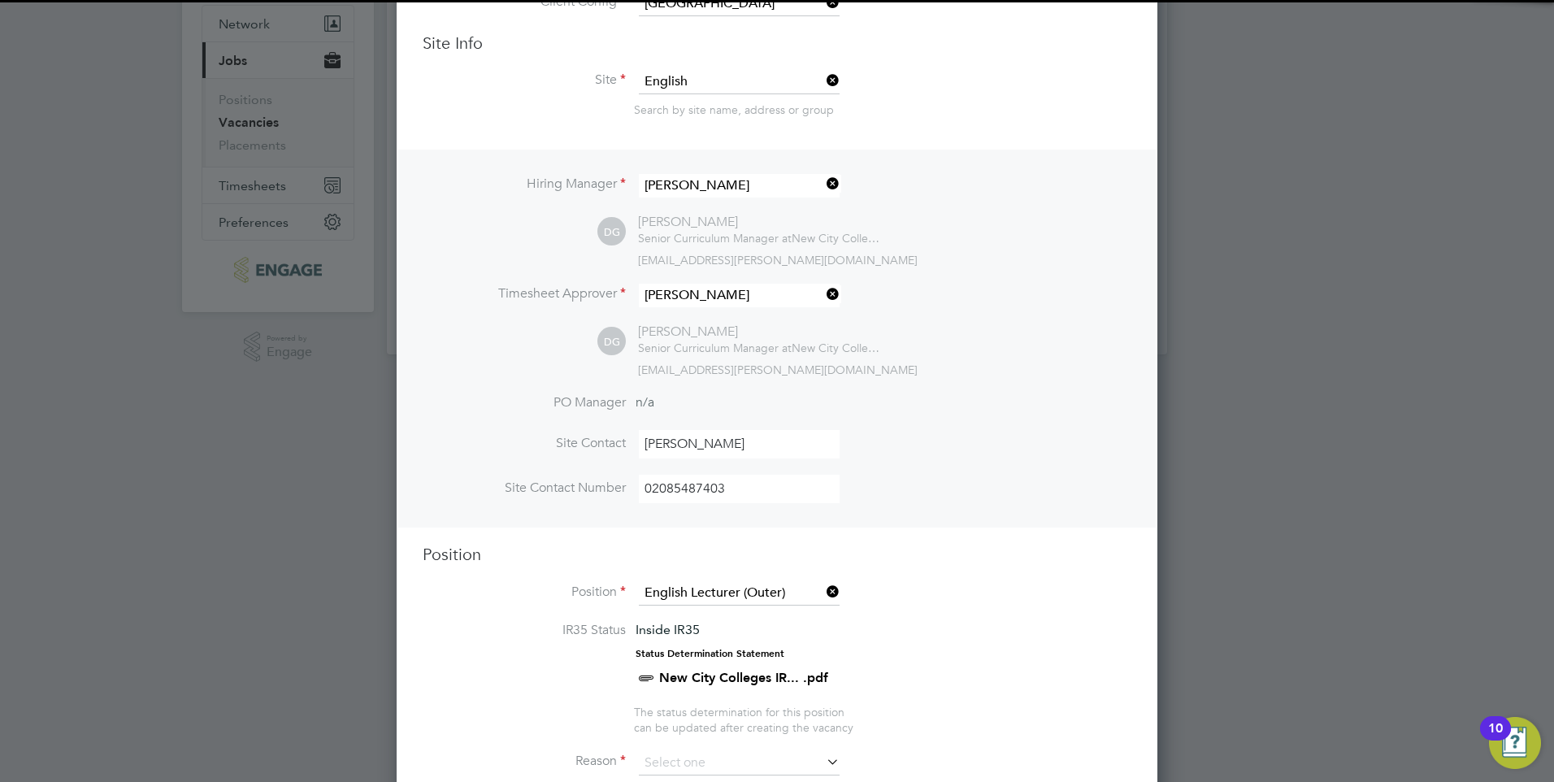
scroll to position [350, 0]
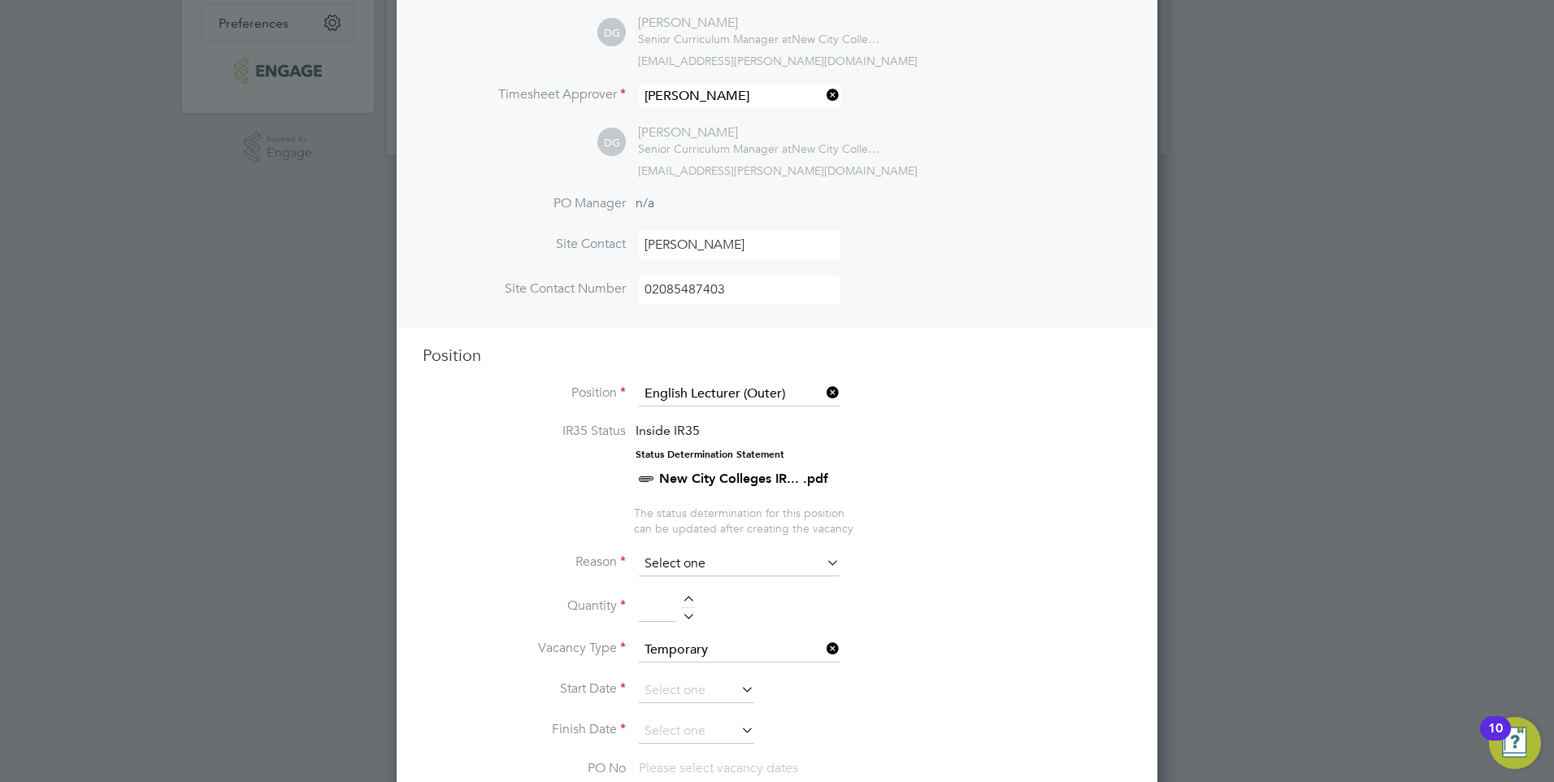
click at [746, 569] on input at bounding box center [739, 564] width 201 height 24
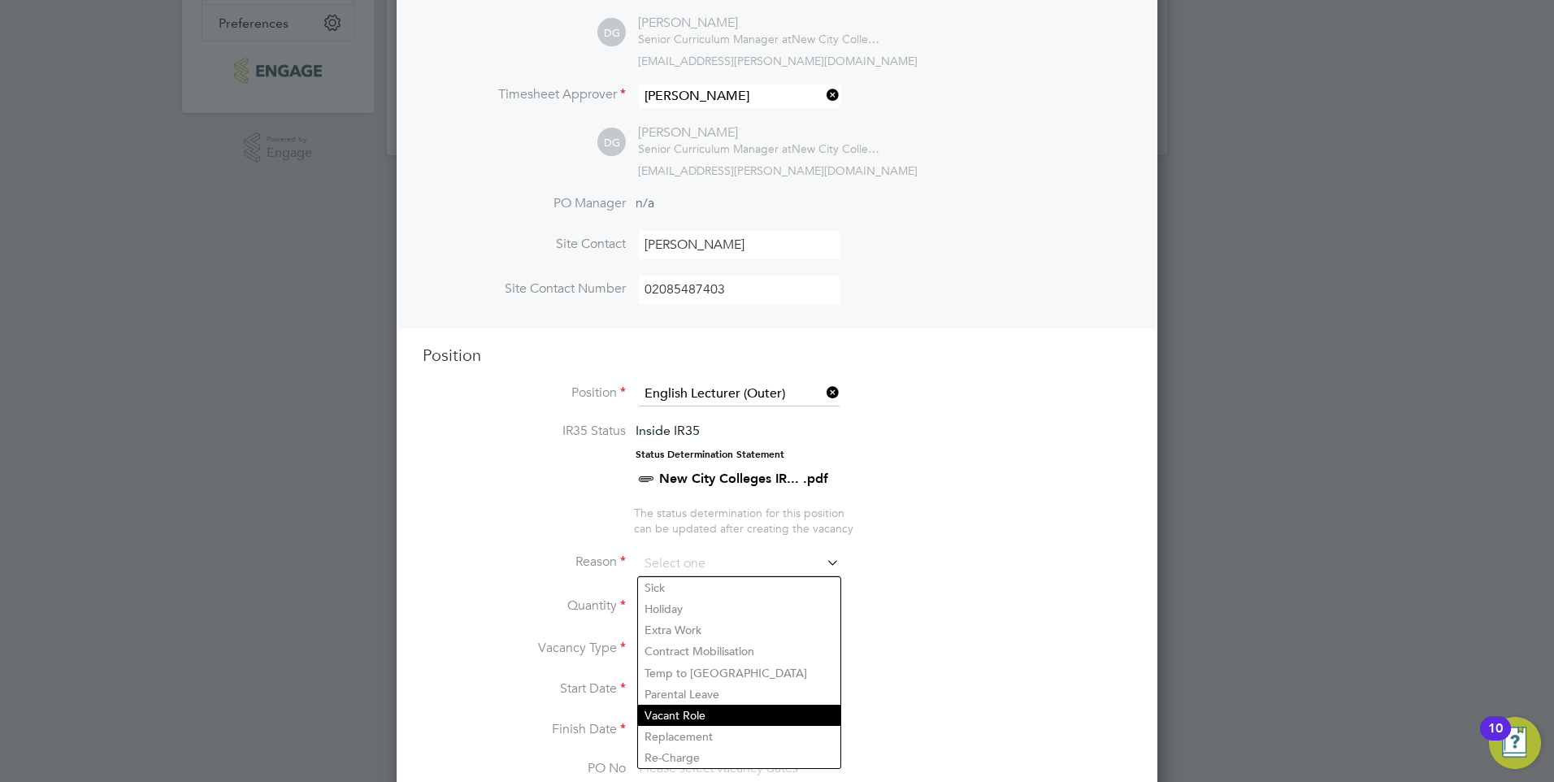
click at [734, 707] on li "Vacant Role" at bounding box center [739, 715] width 202 height 21
type input "Vacant Role"
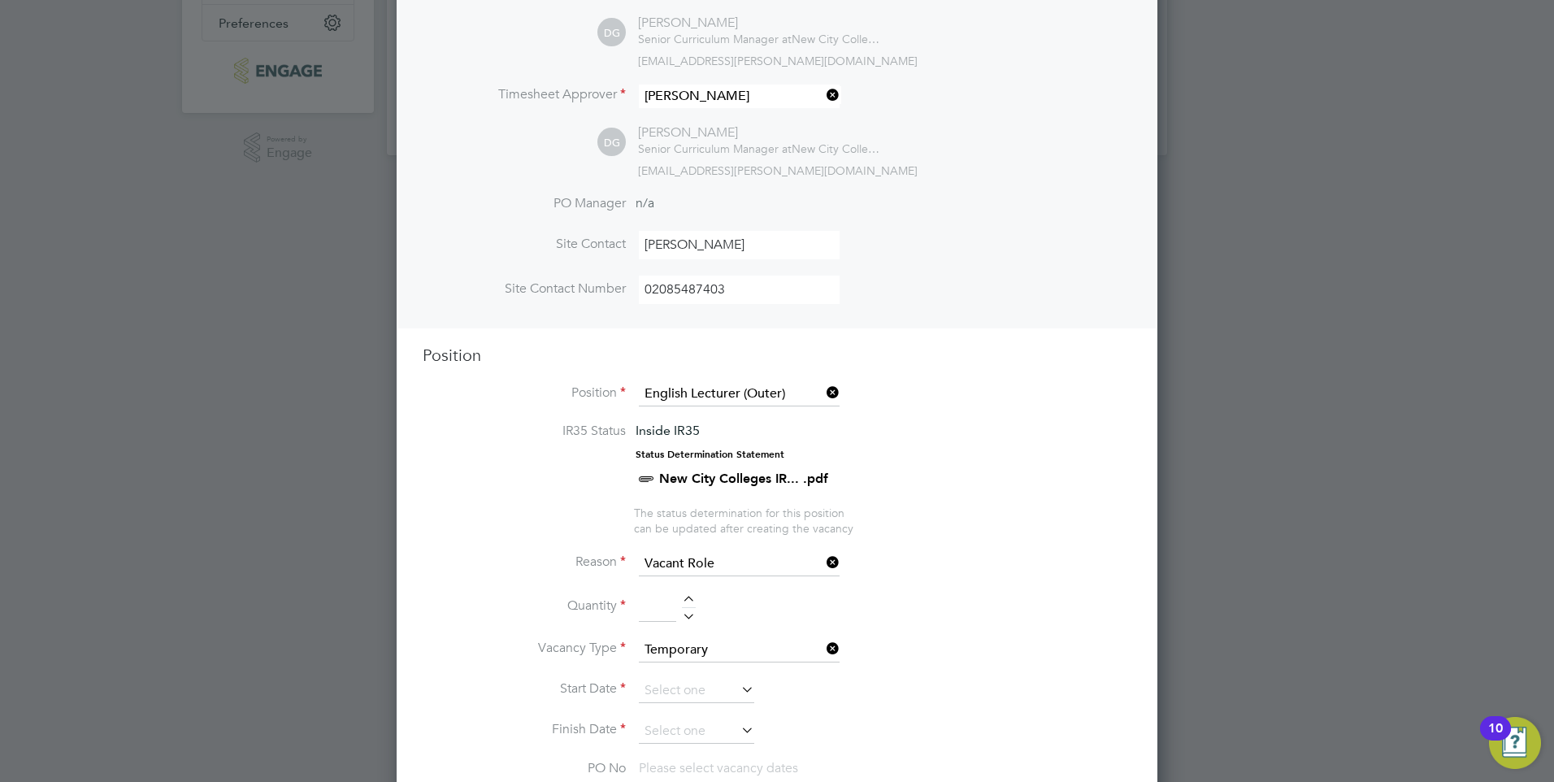
click at [672, 608] on input at bounding box center [657, 607] width 37 height 29
type input "1"
click at [1012, 620] on li "Quantity 1" at bounding box center [777, 616] width 709 height 46
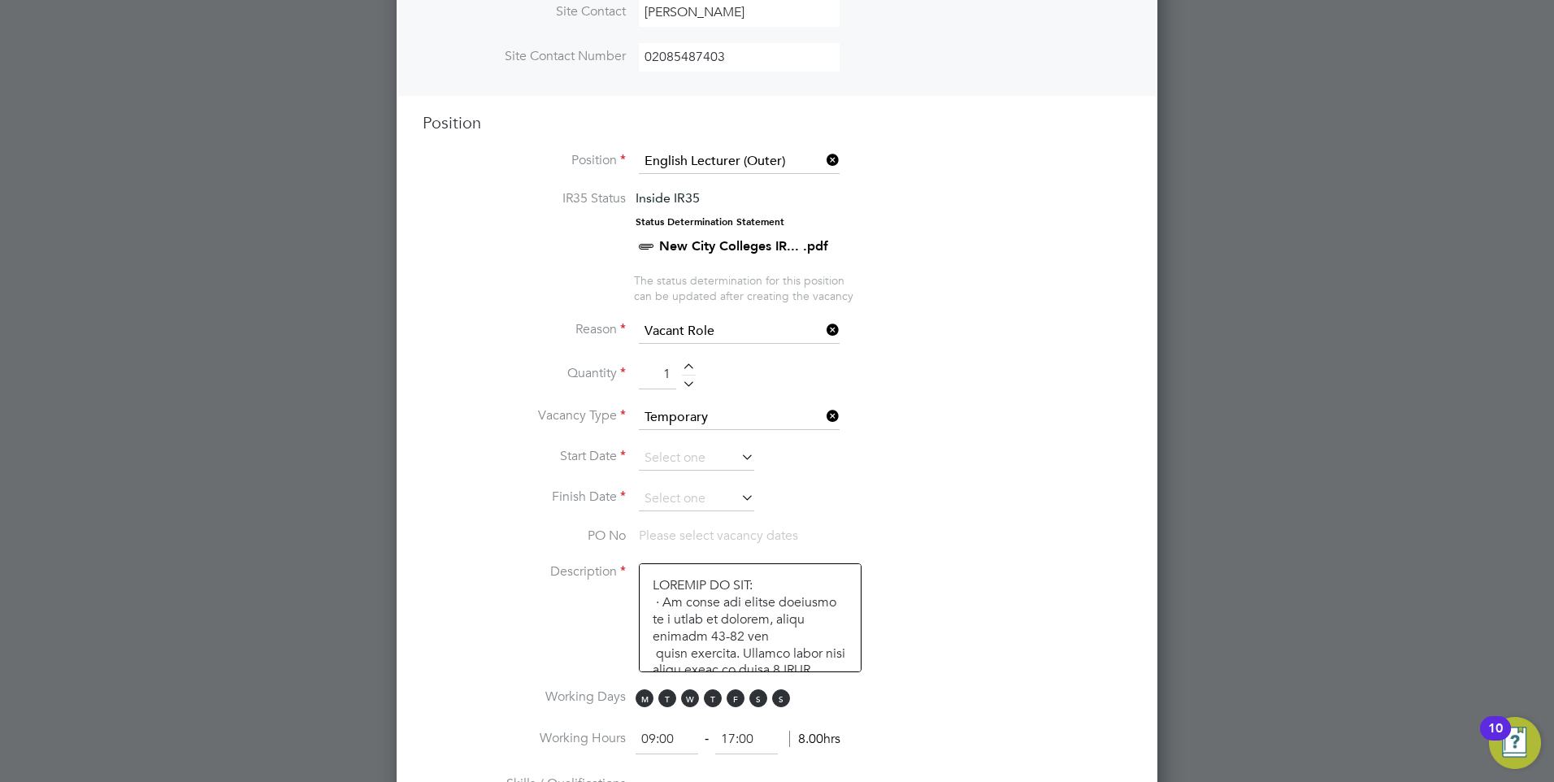
scroll to position [594, 0]
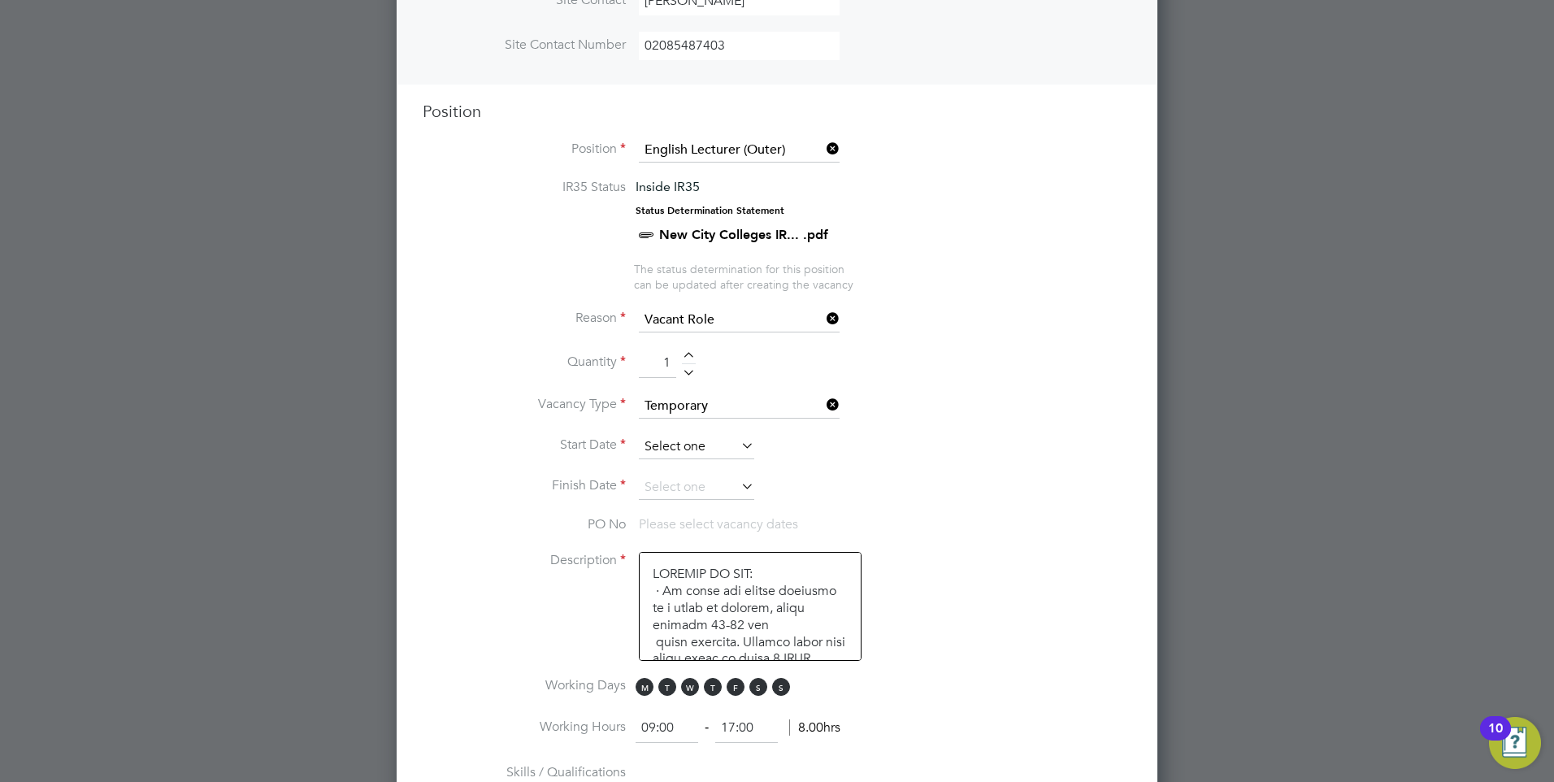
click at [729, 445] on input at bounding box center [696, 447] width 115 height 24
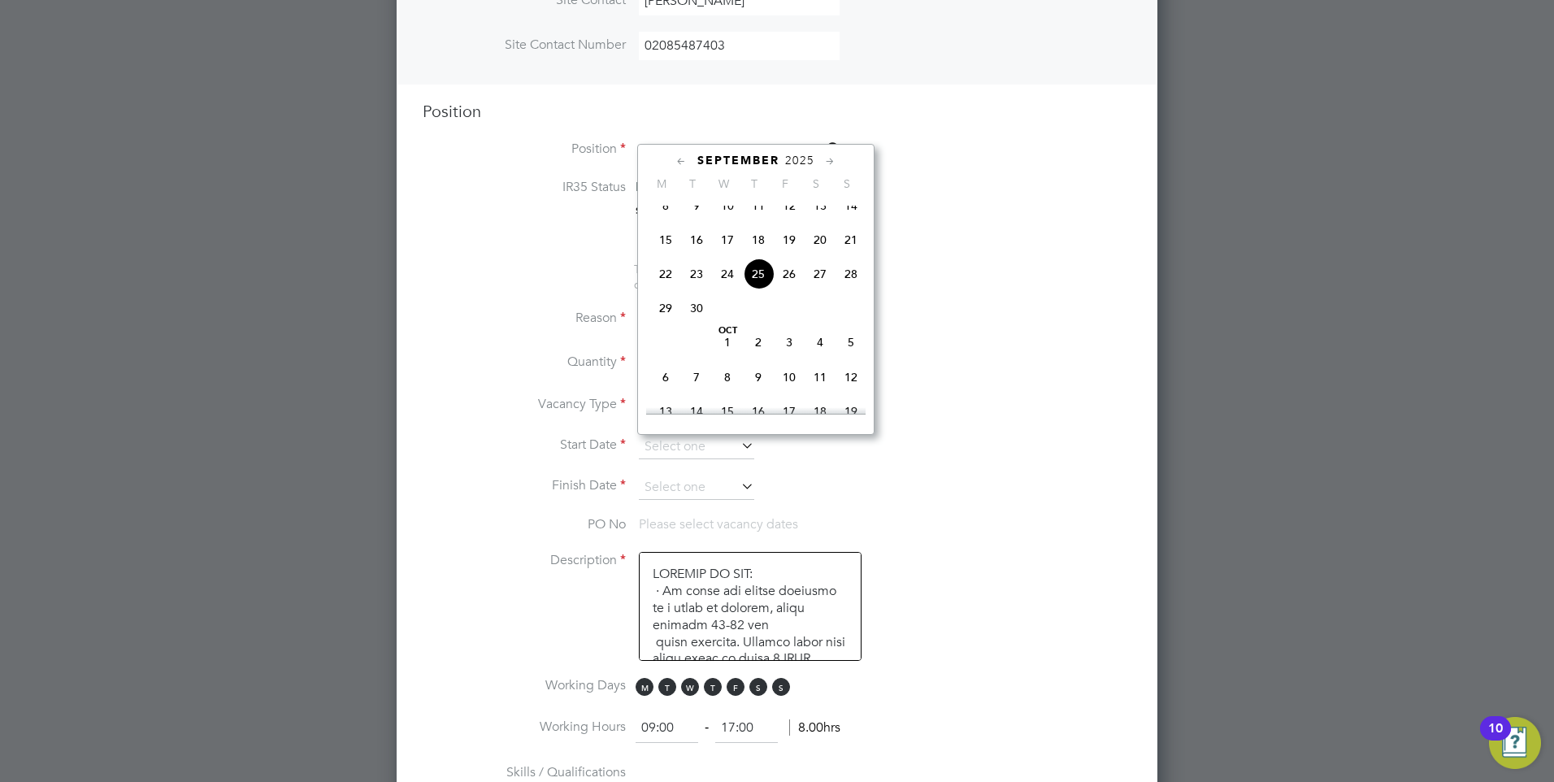
click at [668, 391] on span "6" at bounding box center [665, 377] width 31 height 31
type input "[DATE]"
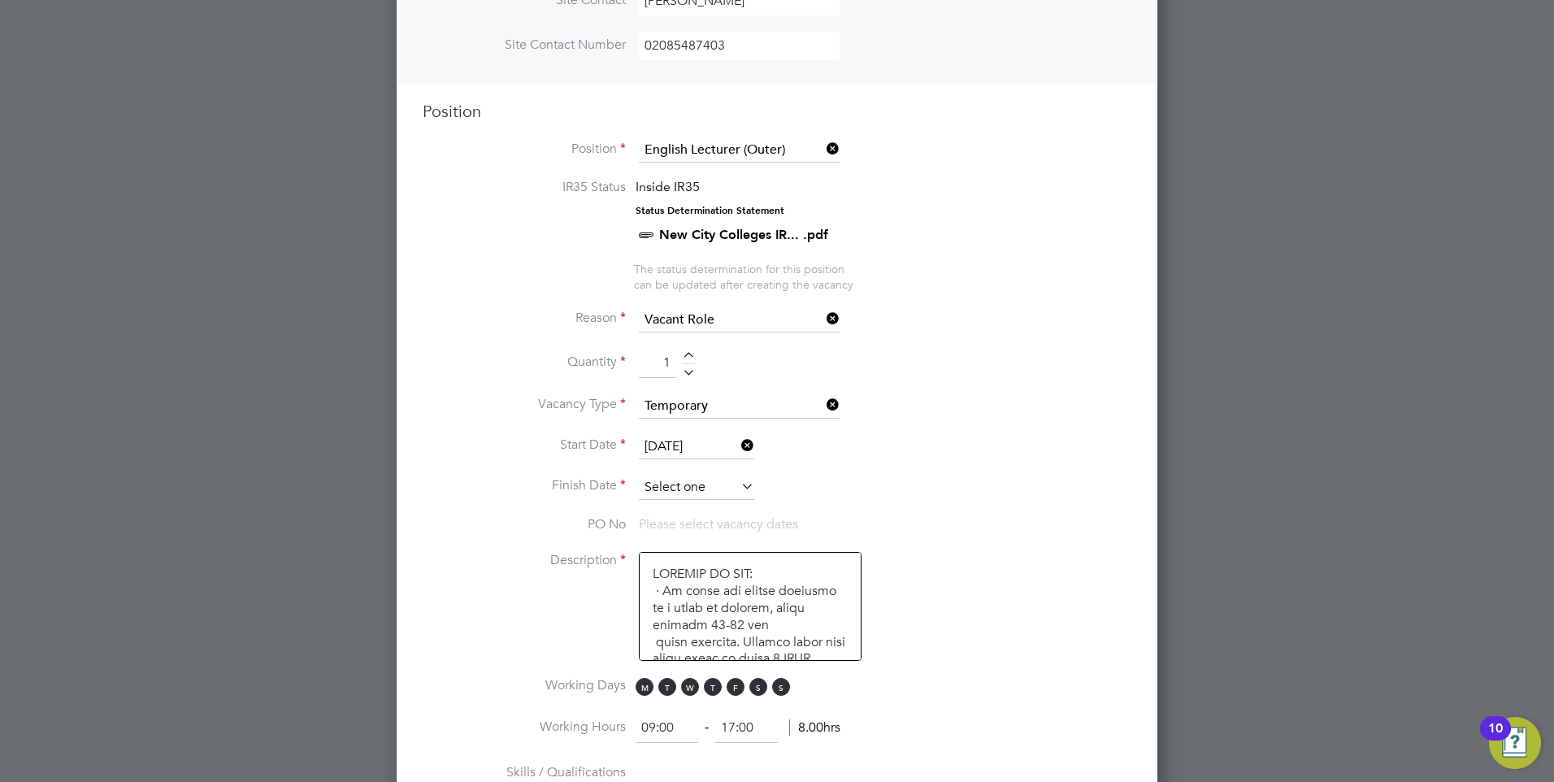
click at [717, 490] on input at bounding box center [696, 488] width 115 height 24
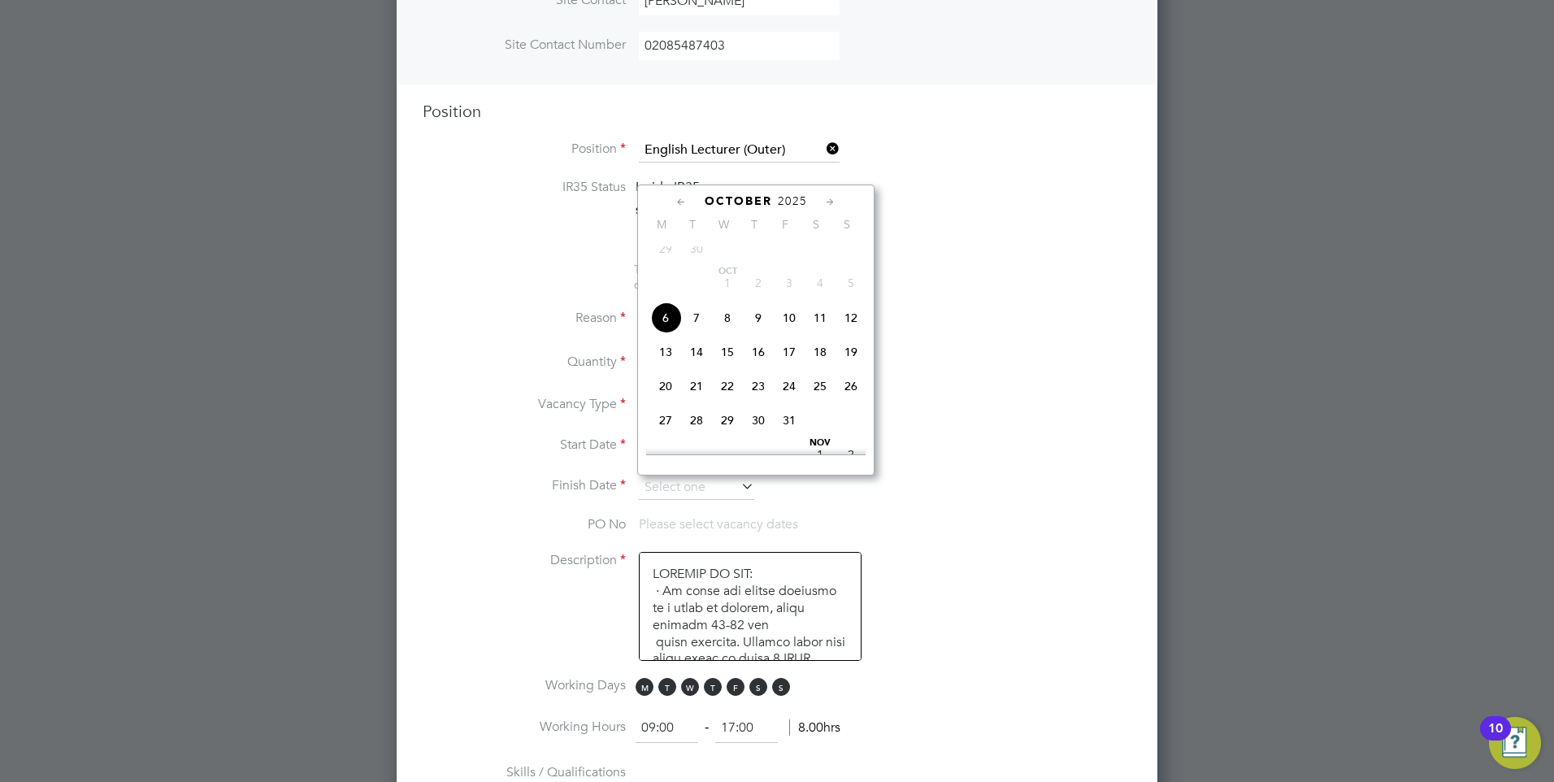
click at [831, 200] on icon at bounding box center [830, 202] width 15 height 18
click at [684, 205] on icon at bounding box center [681, 202] width 15 height 18
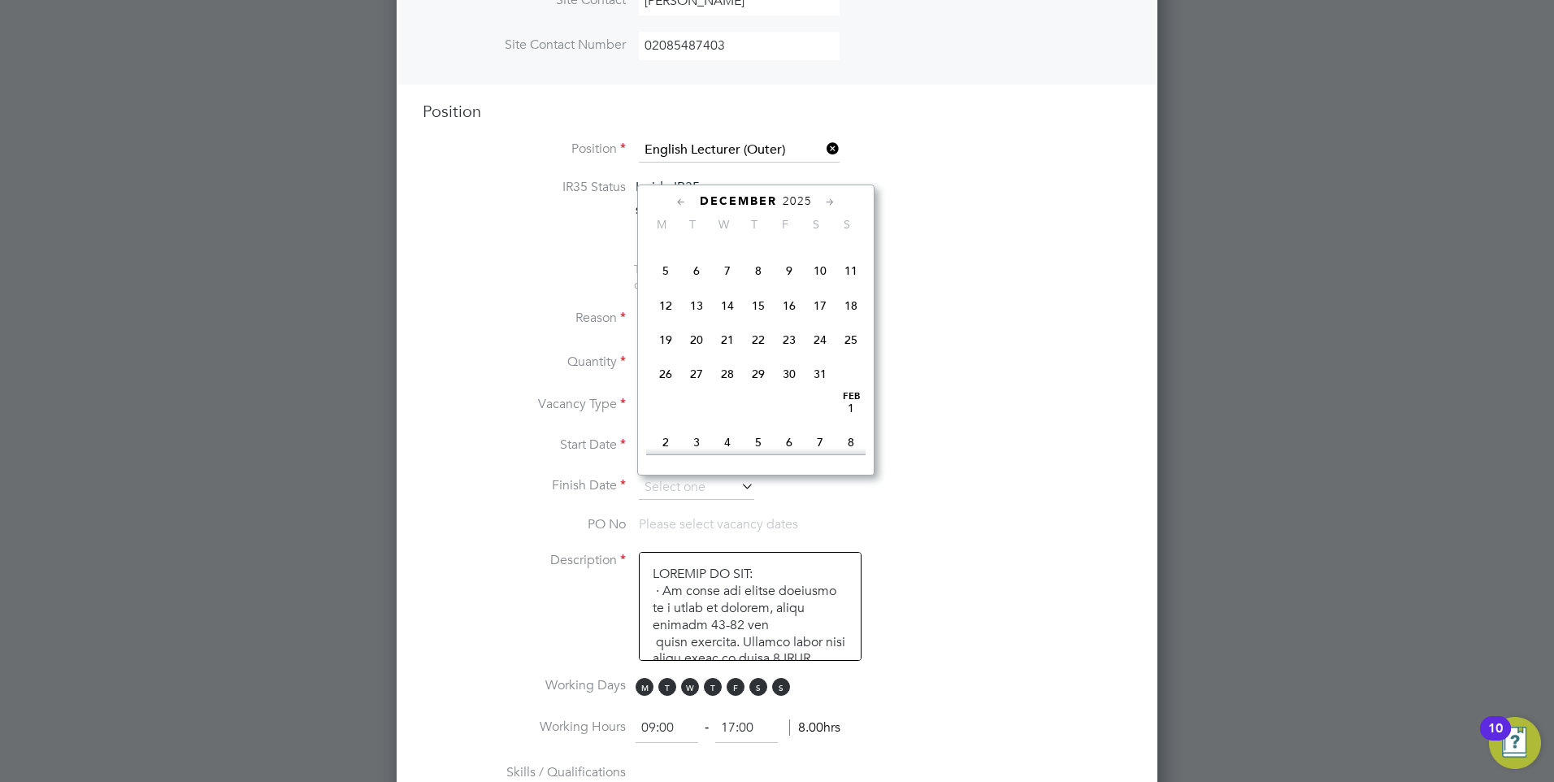
scroll to position [878, 0]
click at [790, 325] on span "19" at bounding box center [789, 309] width 31 height 31
type input "[DATE]"
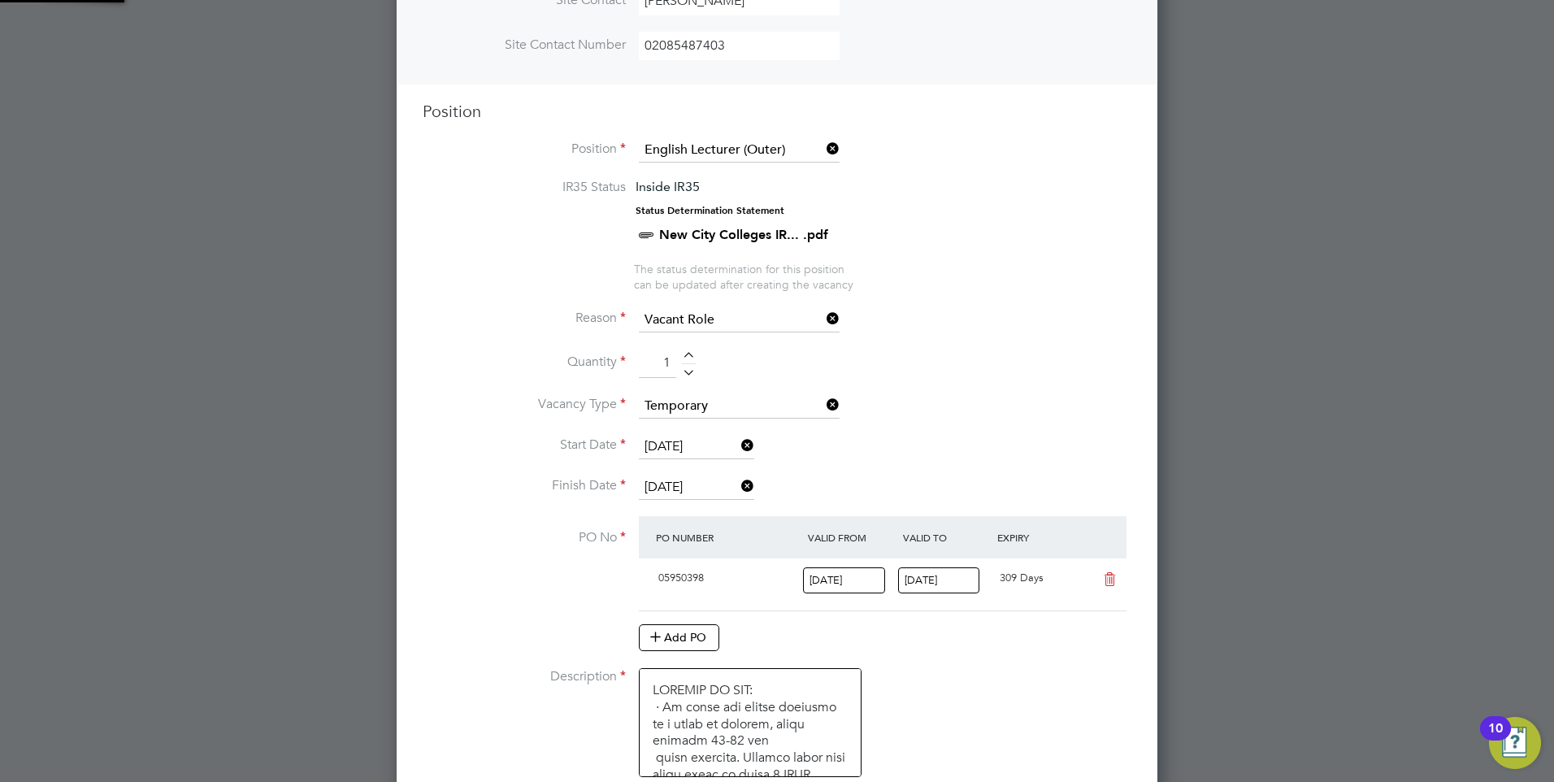
scroll to position [28, 153]
click at [1056, 715] on li "Description" at bounding box center [777, 730] width 709 height 125
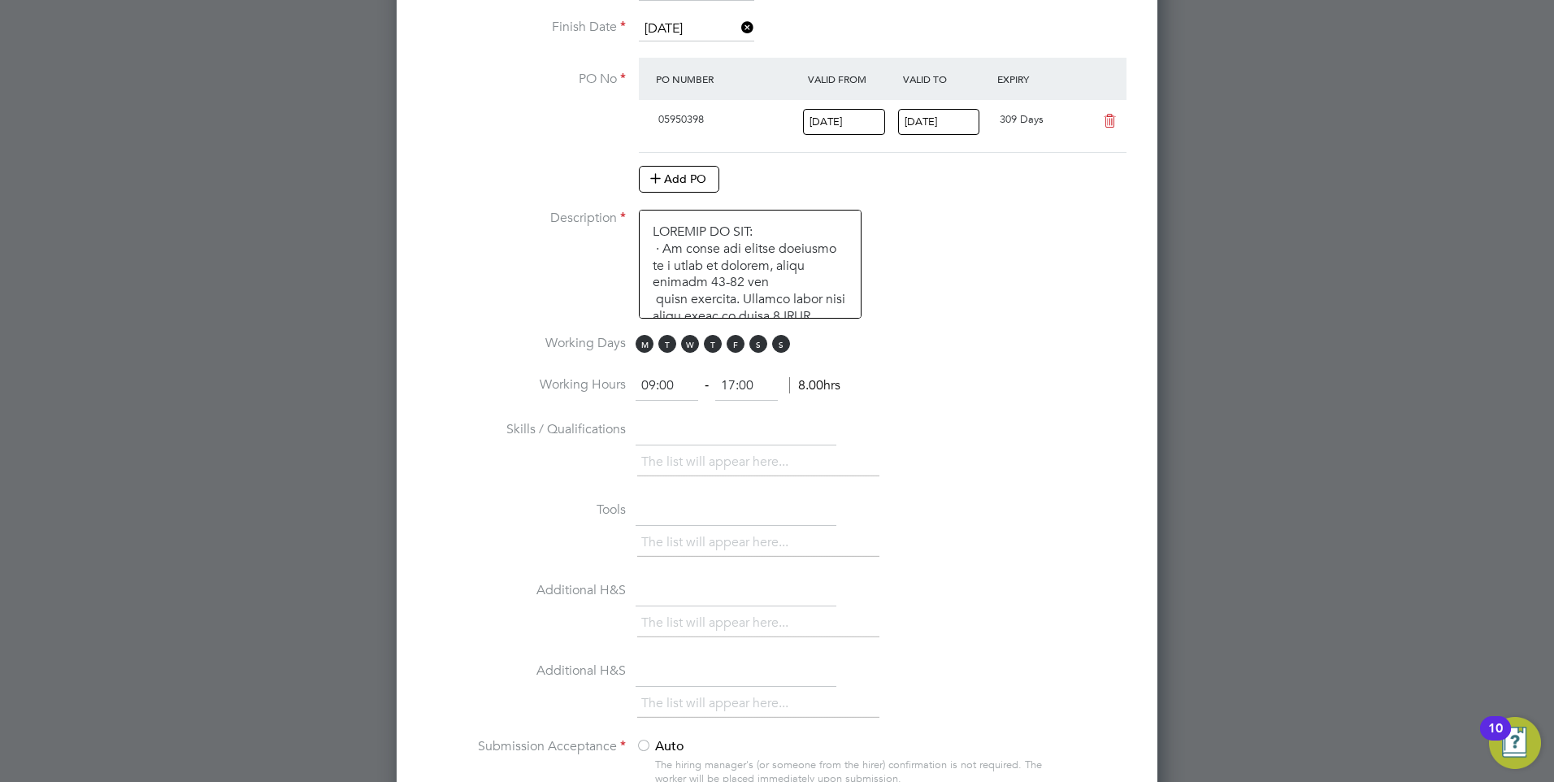
scroll to position [1082, 0]
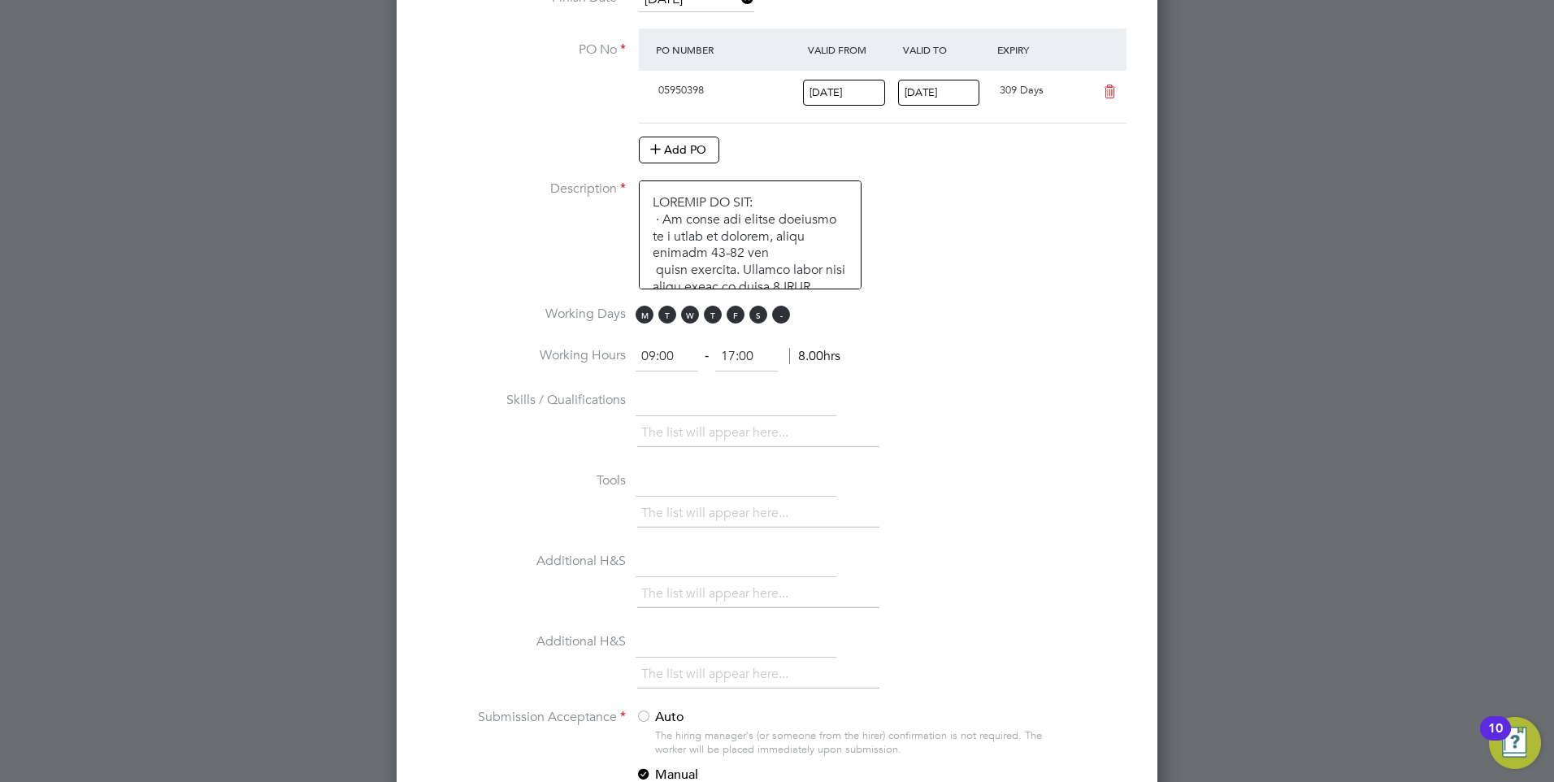
click at [783, 311] on span "S" at bounding box center [781, 315] width 18 height 18
drag, startPoint x: 755, startPoint y: 320, endPoint x: 767, endPoint y: 325, distance: 13.5
click at [755, 319] on span "S" at bounding box center [759, 315] width 18 height 18
click at [942, 511] on div "The list will appear here..." at bounding box center [884, 515] width 494 height 33
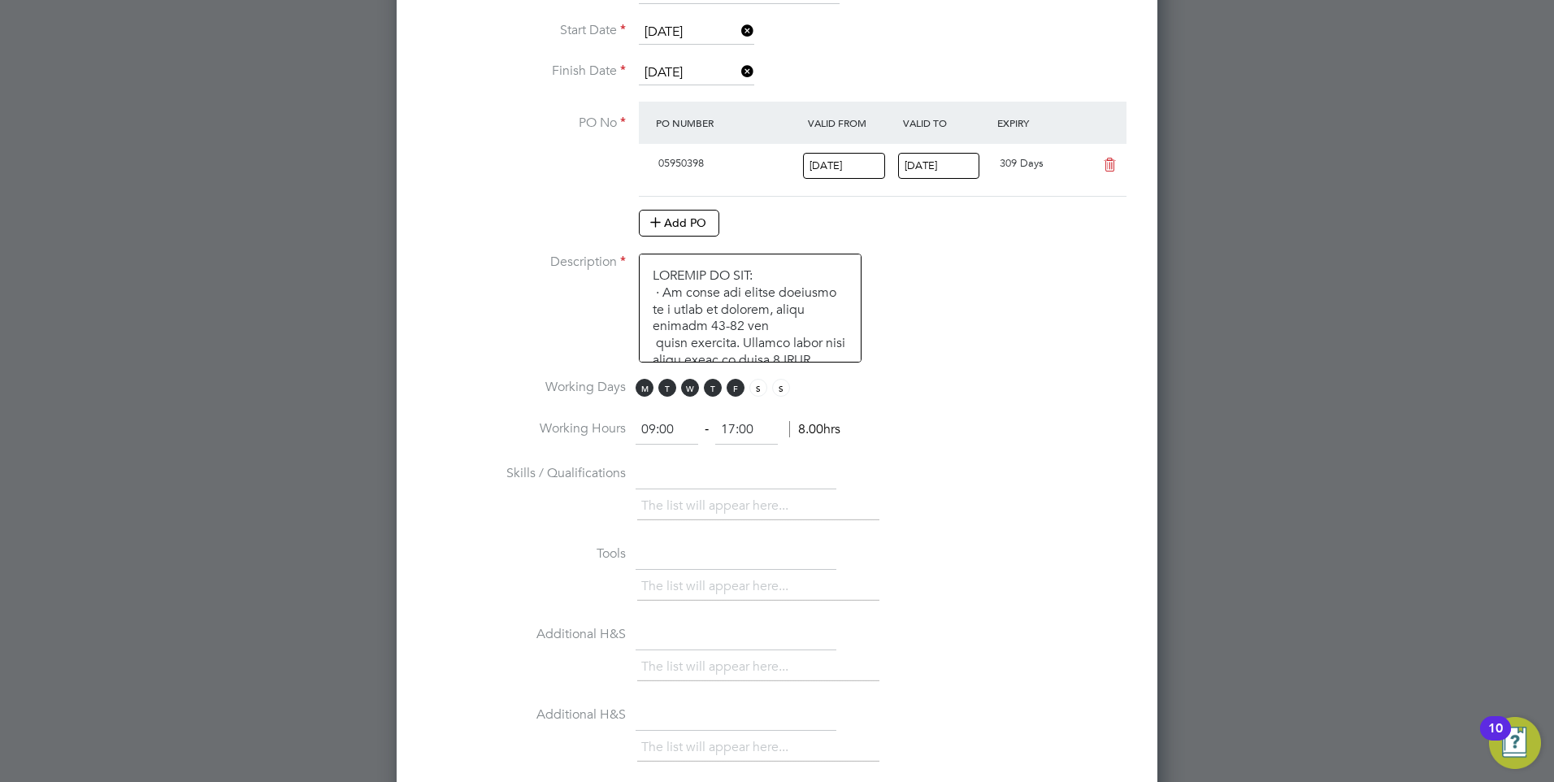
scroll to position [1001, 0]
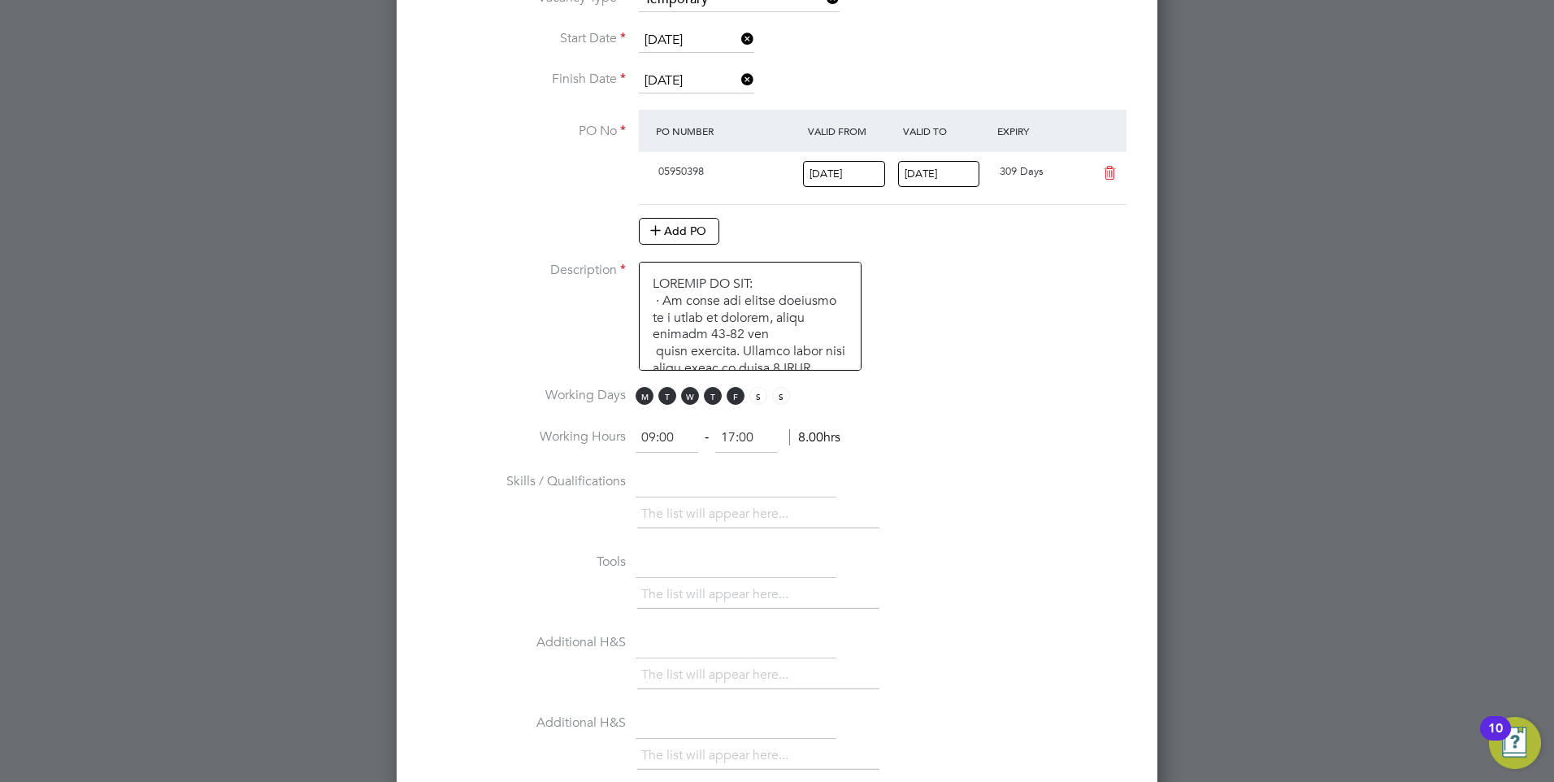
click at [1037, 456] on li "Working Hours 09:00 ‐ 17:00 8.00hrs" at bounding box center [777, 447] width 709 height 46
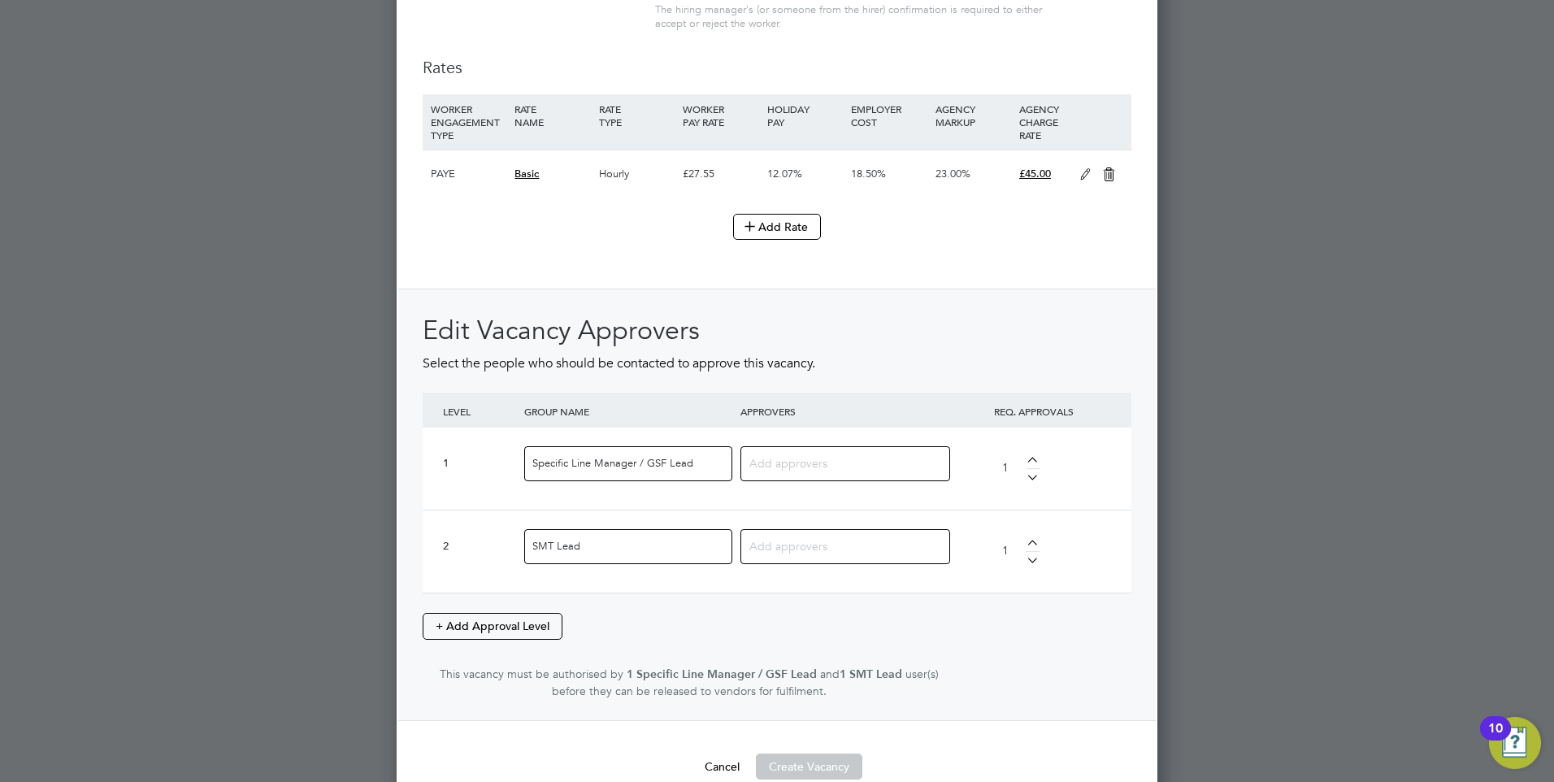
scroll to position [1895, 0]
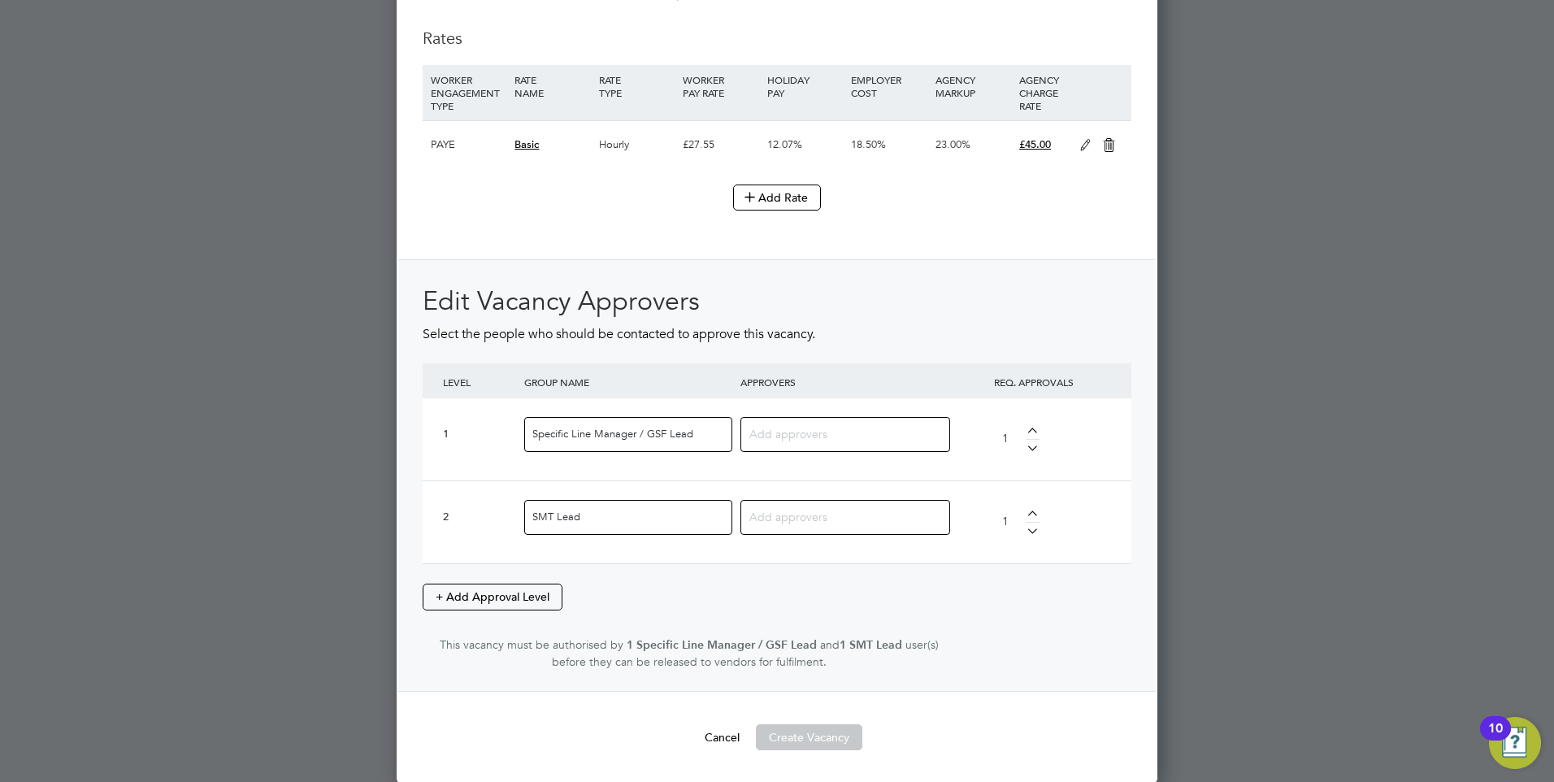
click at [826, 436] on input at bounding box center [840, 433] width 180 height 21
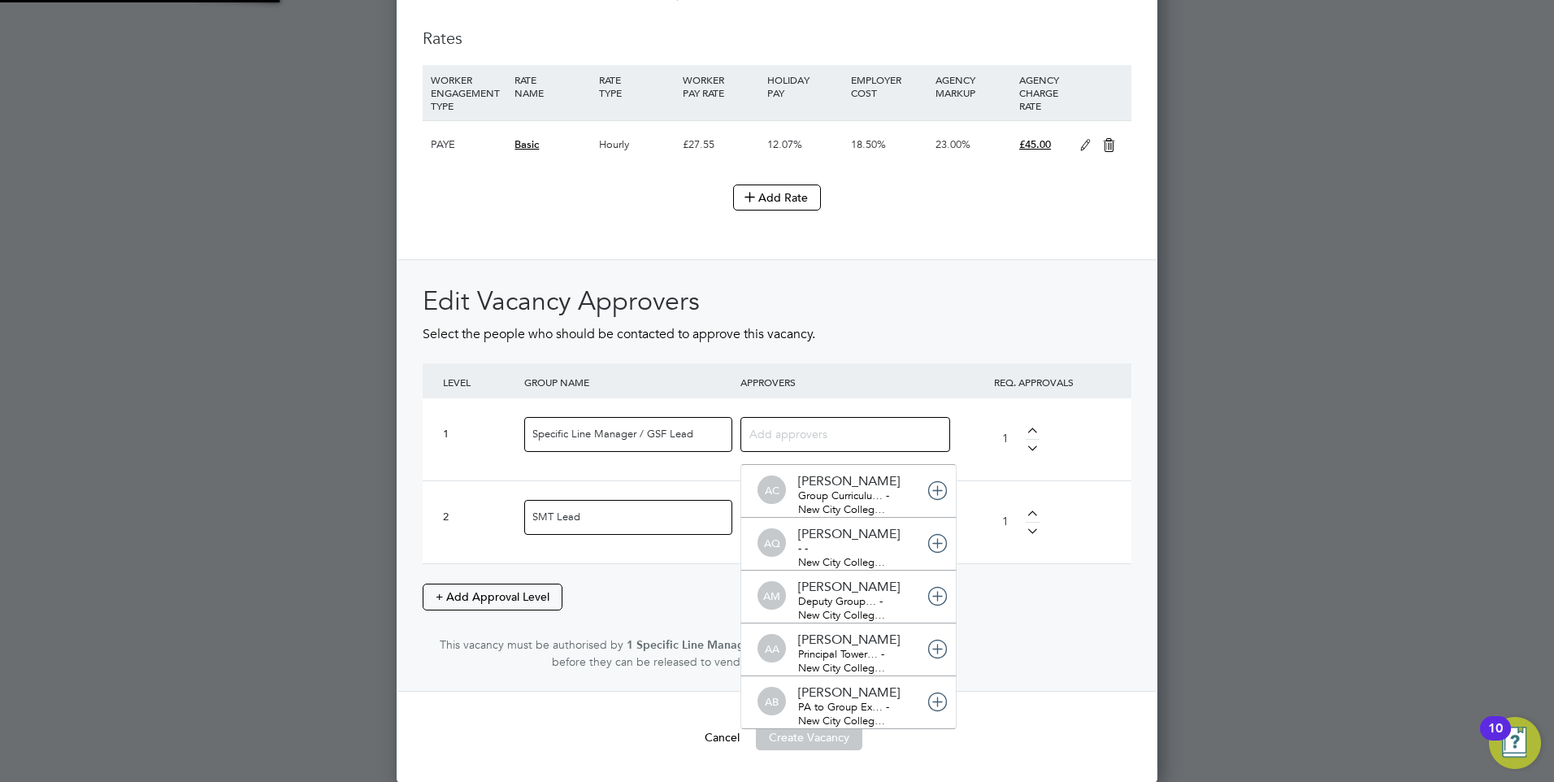
scroll to position [0, 0]
type input "fion"
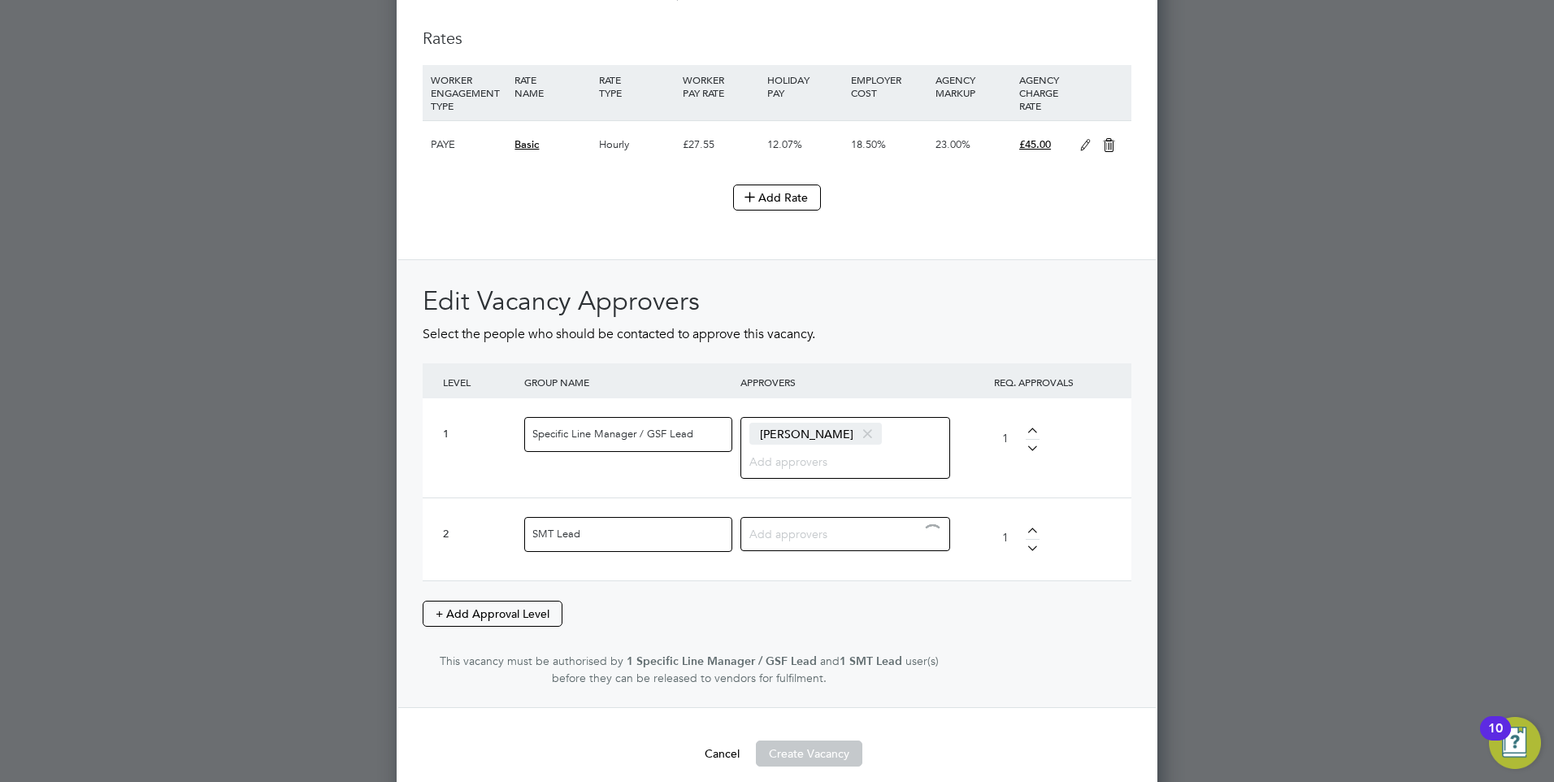
click at [808, 523] on input at bounding box center [840, 533] width 180 height 21
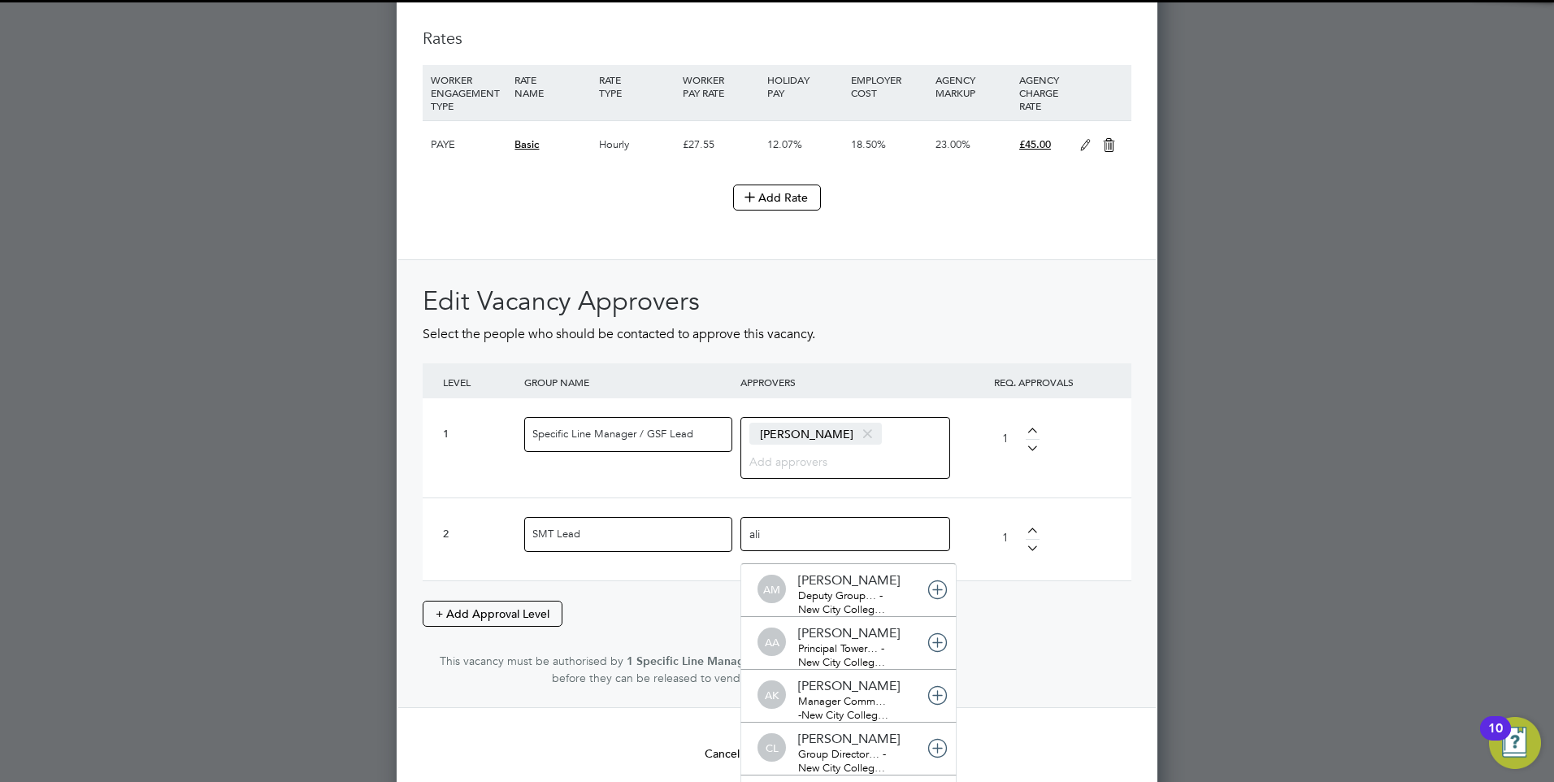
type input "alis"
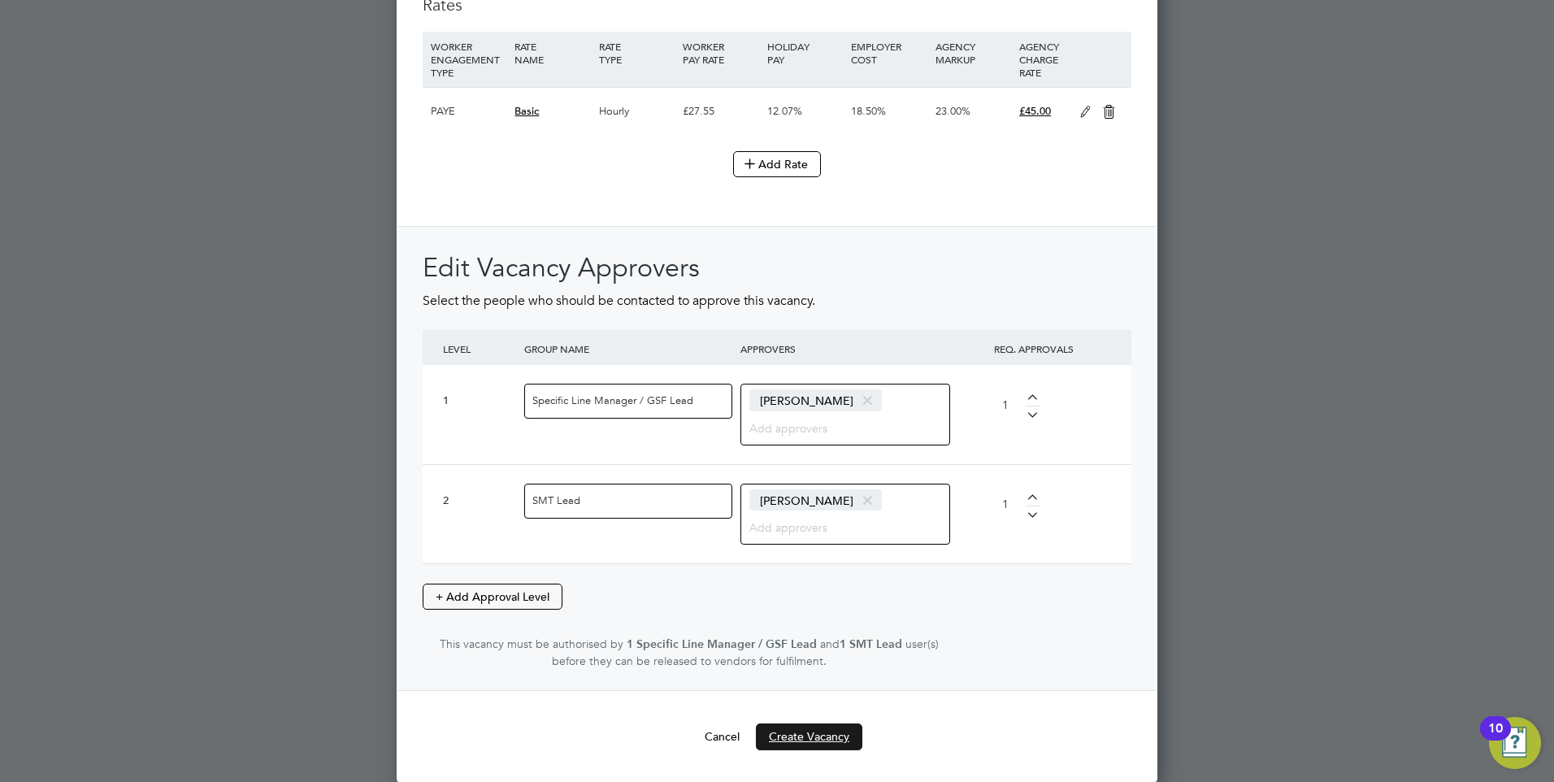
click at [821, 736] on button "Create Vacancy" at bounding box center [809, 737] width 107 height 26
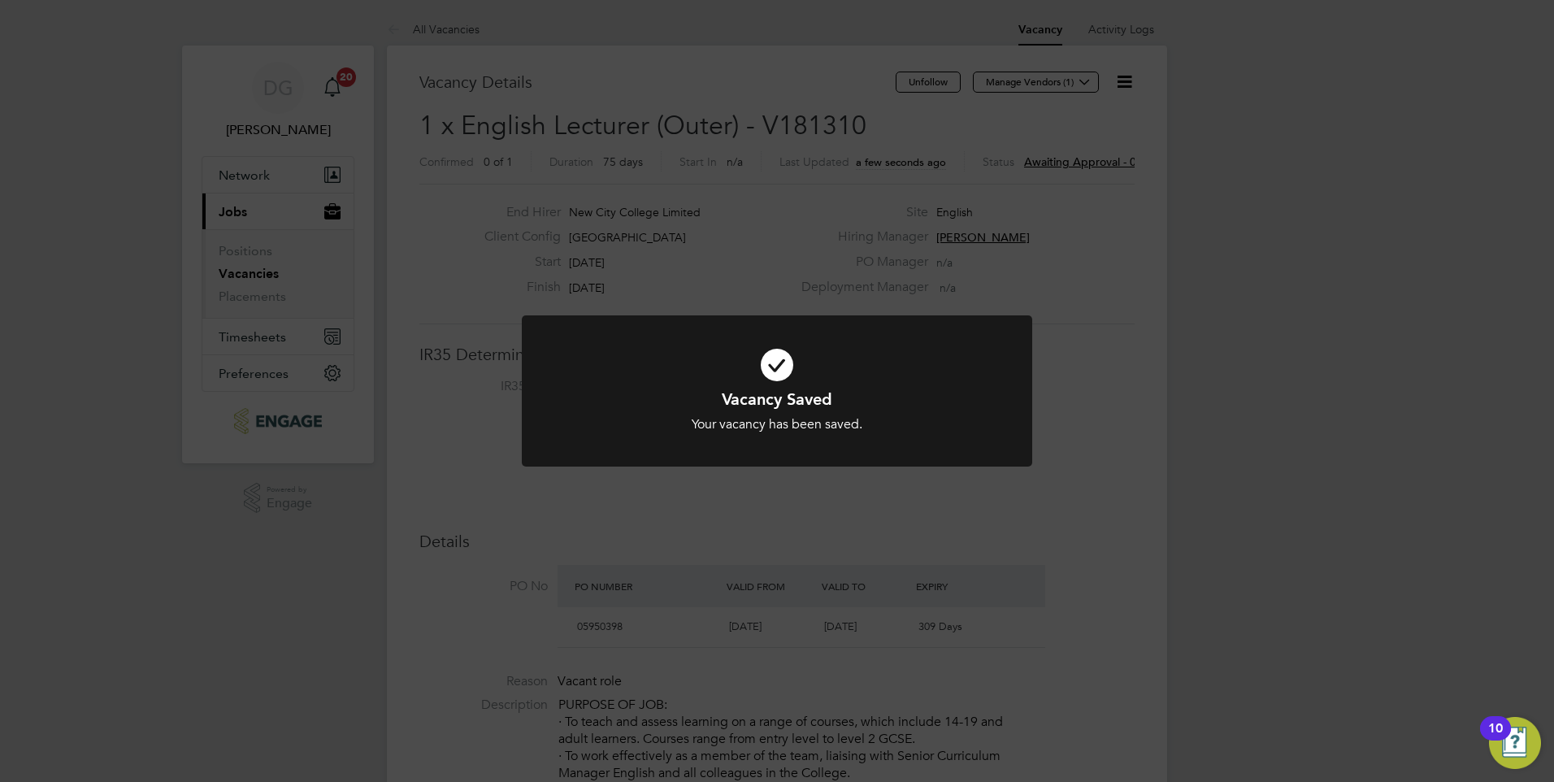
click at [1046, 408] on div "Vacancy Saved Your vacancy has been saved. Cancel Okay" at bounding box center [777, 391] width 1554 height 782
